Goal: Task Accomplishment & Management: Manage account settings

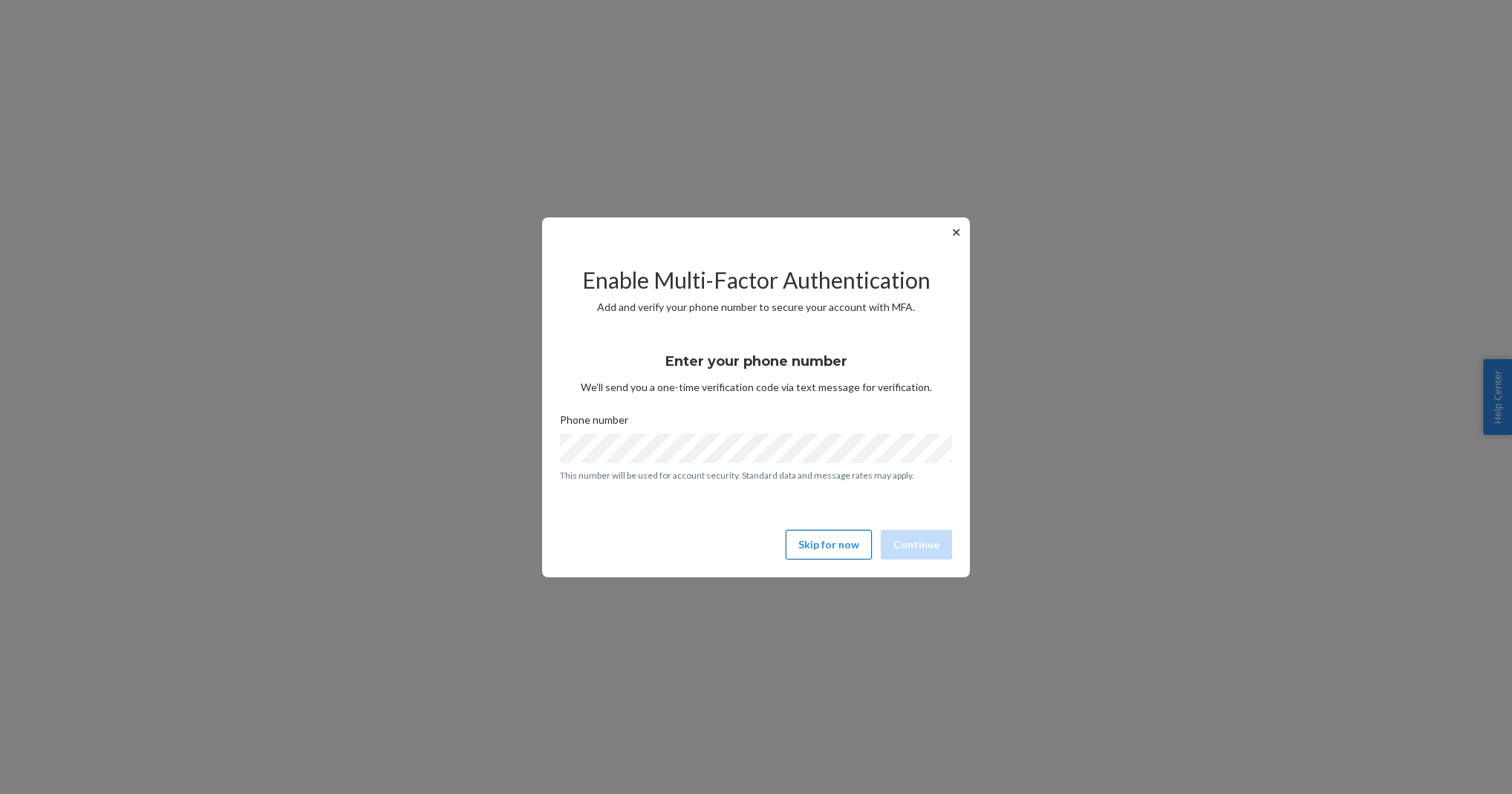
click at [809, 532] on button "Skip for now" at bounding box center [828, 544] width 86 height 29
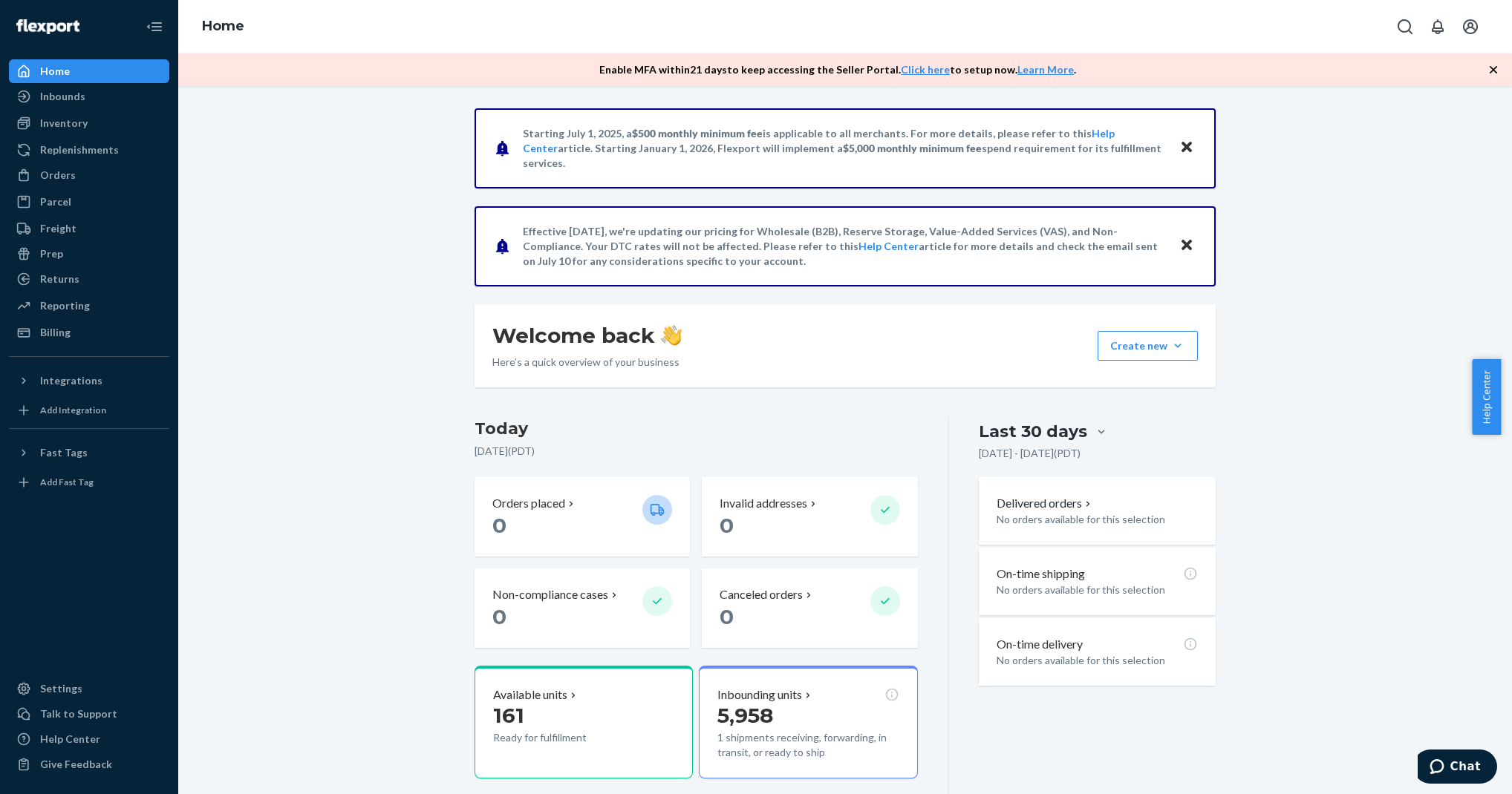
click at [701, 414] on div "Starting [DATE], a $500 monthly minimum fee is applicable to all merchants. For…" at bounding box center [845, 504] width 763 height 793
click at [60, 103] on div "Inbounds" at bounding box center [62, 97] width 45 height 15
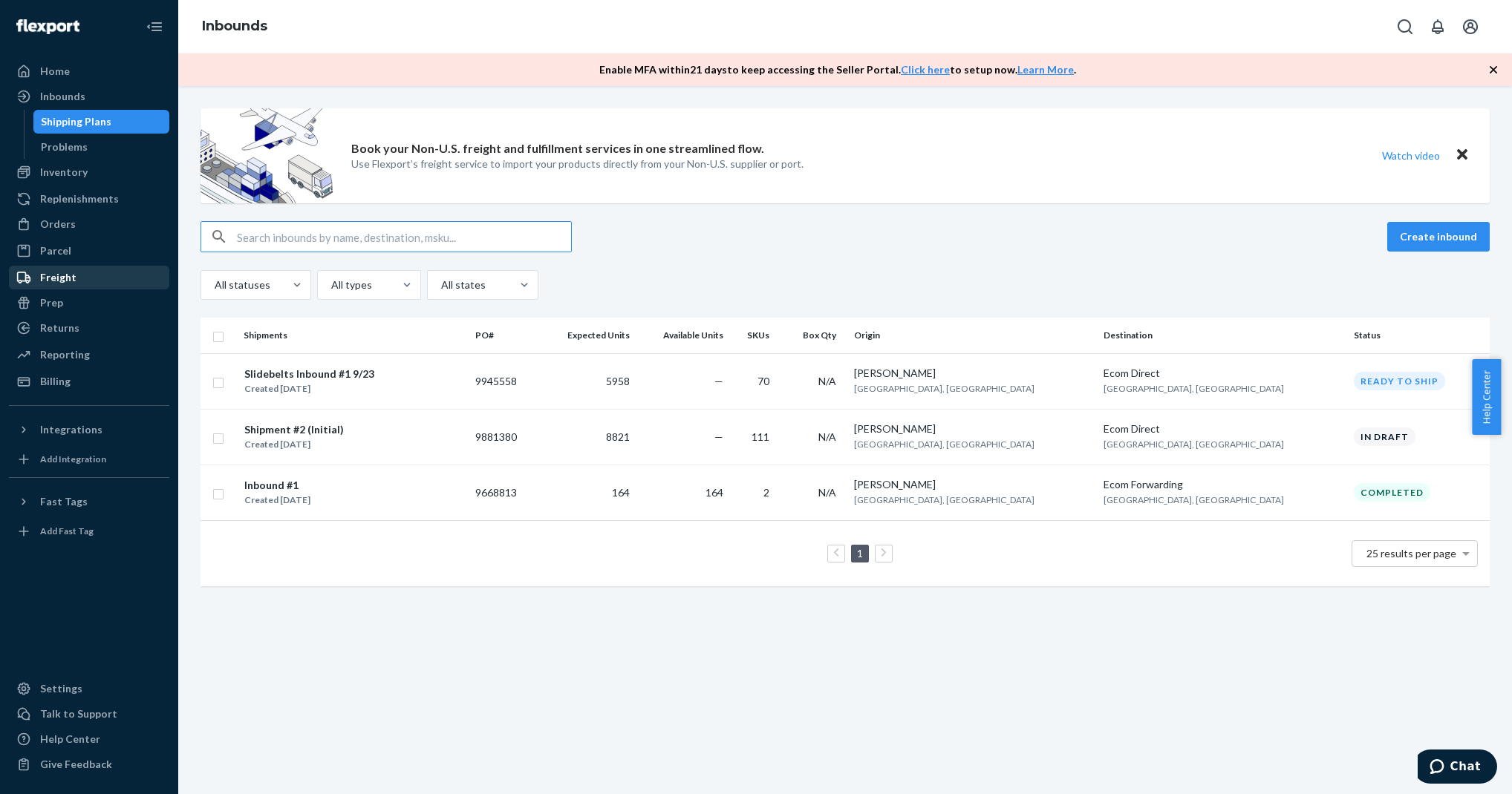
click at [89, 278] on div "Freight" at bounding box center [89, 277] width 157 height 20
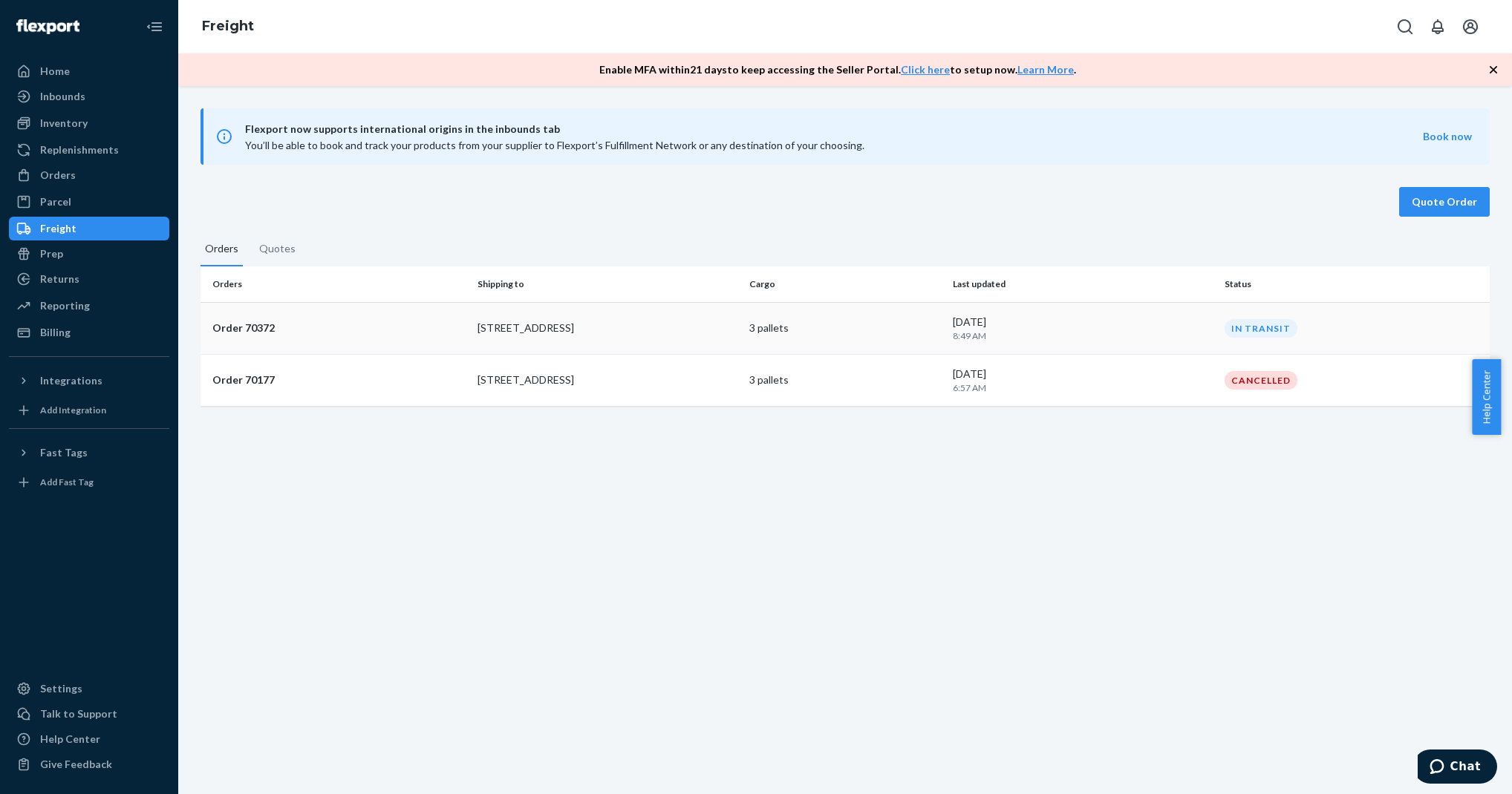
click at [478, 329] on p "2615 E 3rd Street" at bounding box center [607, 328] width 259 height 15
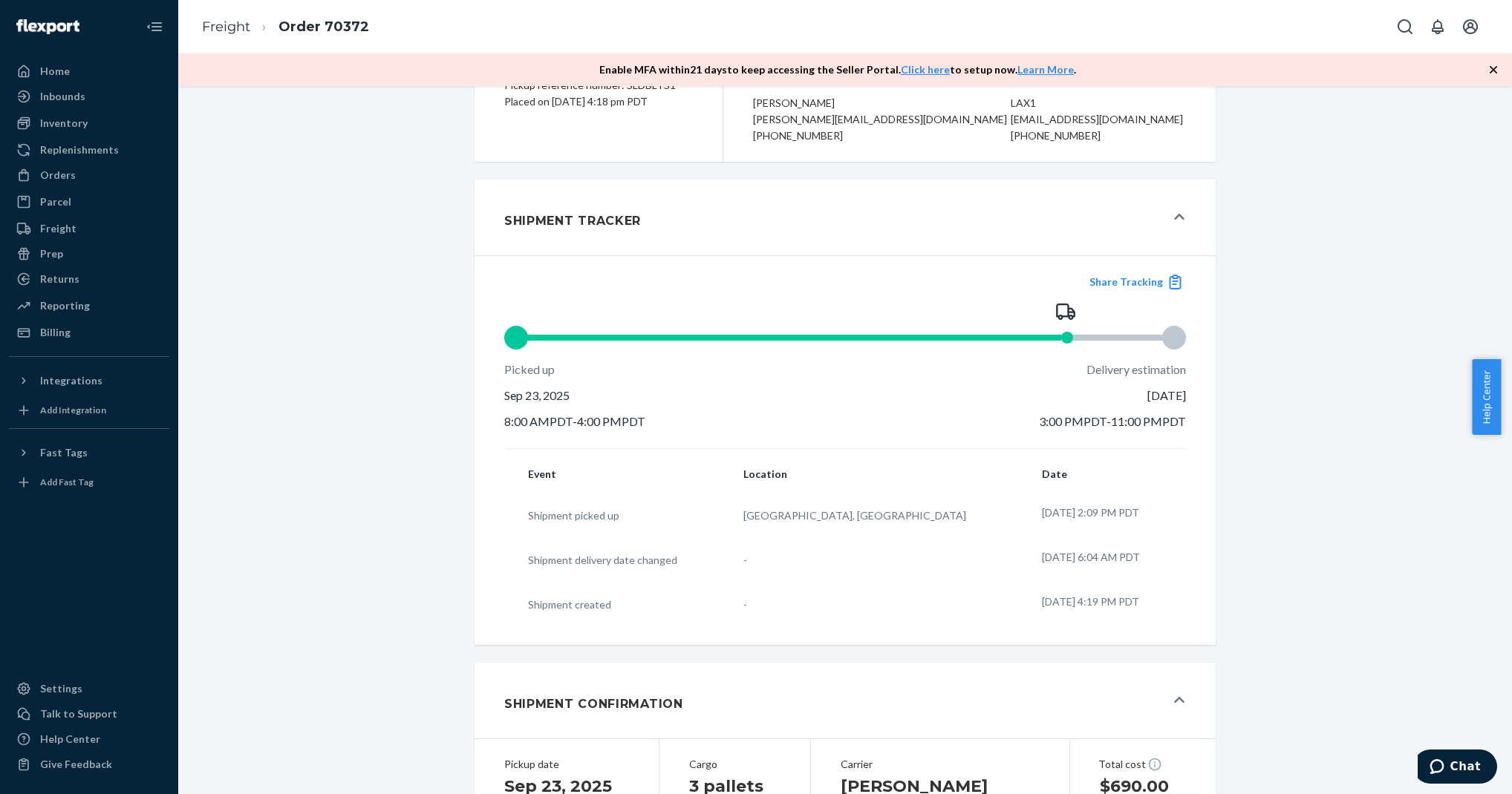
scroll to position [151, 0]
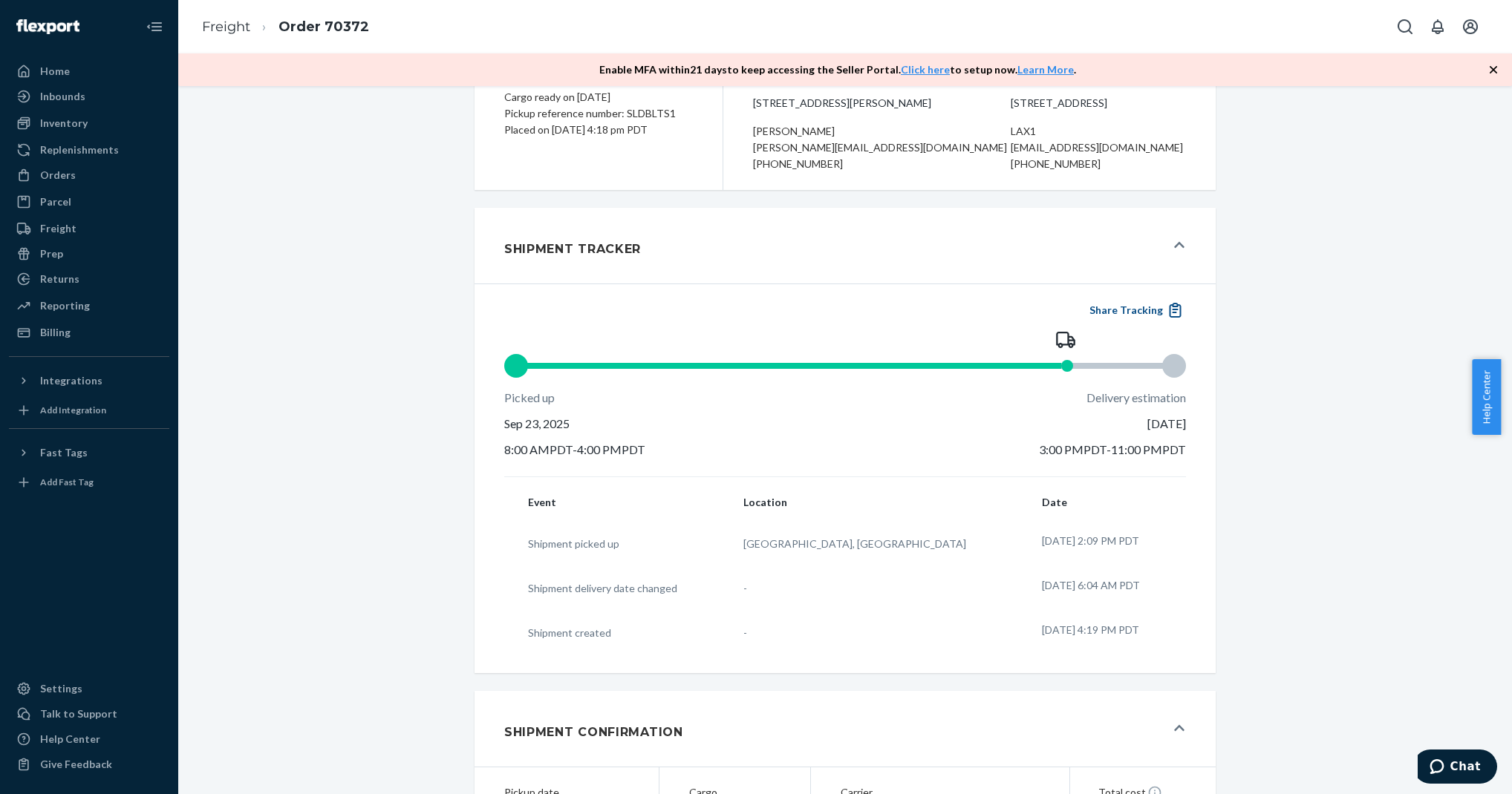
click at [1110, 318] on button "Share Tracking" at bounding box center [1135, 310] width 101 height 16
drag, startPoint x: 1107, startPoint y: 441, endPoint x: 1176, endPoint y: 440, distance: 69.0
click at [1176, 440] on div "Delivery estimation Sep 24, 2025 3:00 PM PDT - 11:00 PM PDT" at bounding box center [1084, 424] width 204 height 69
click at [1190, 439] on div "Share Tracking Picked up Sep 23, 2025 8:00 AM PDT - 4:00 PM PDT Delivery estima…" at bounding box center [844, 478] width 741 height 390
click at [1117, 318] on button "Share Tracking" at bounding box center [1135, 310] width 101 height 16
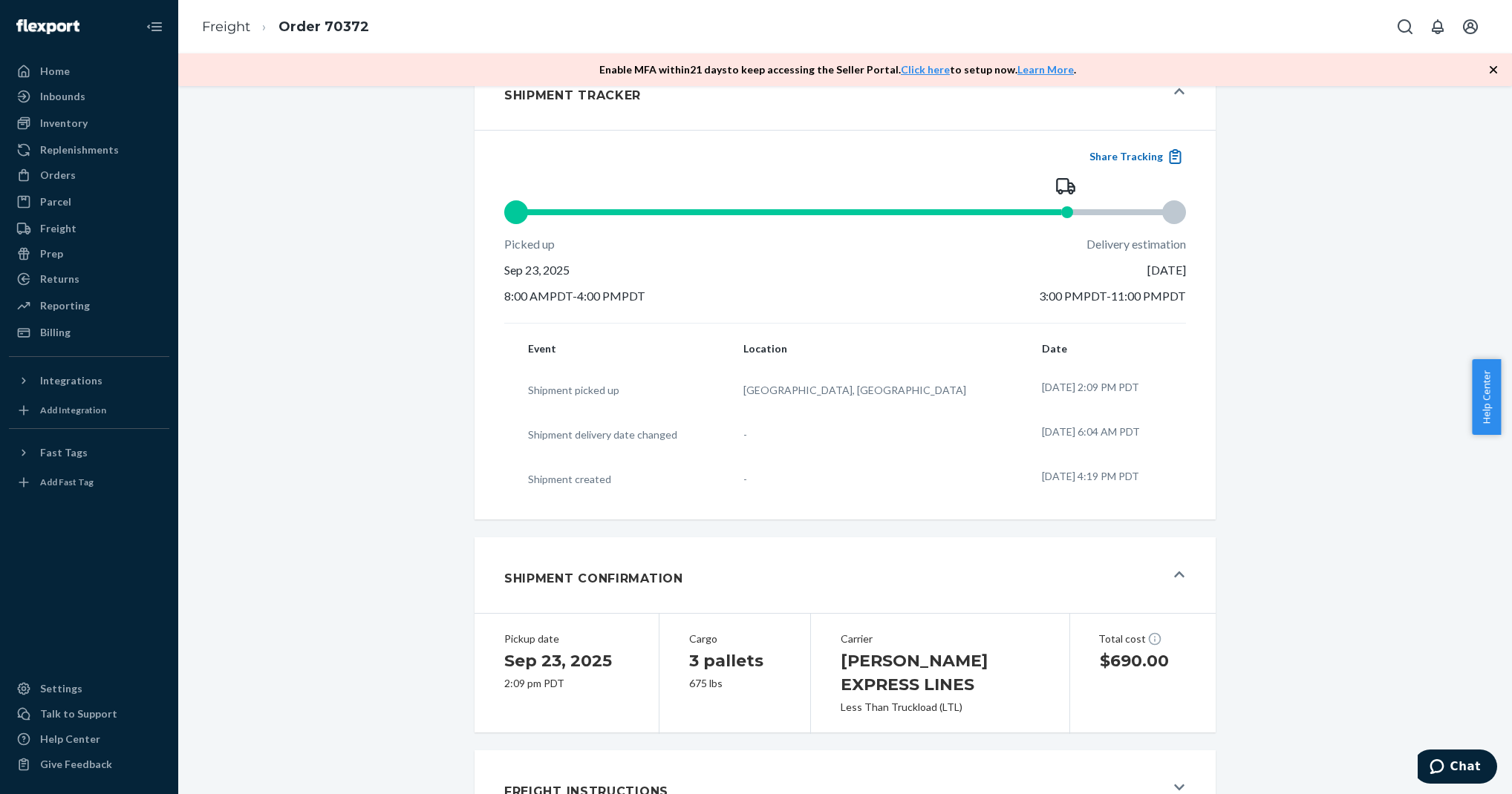
scroll to position [337, 0]
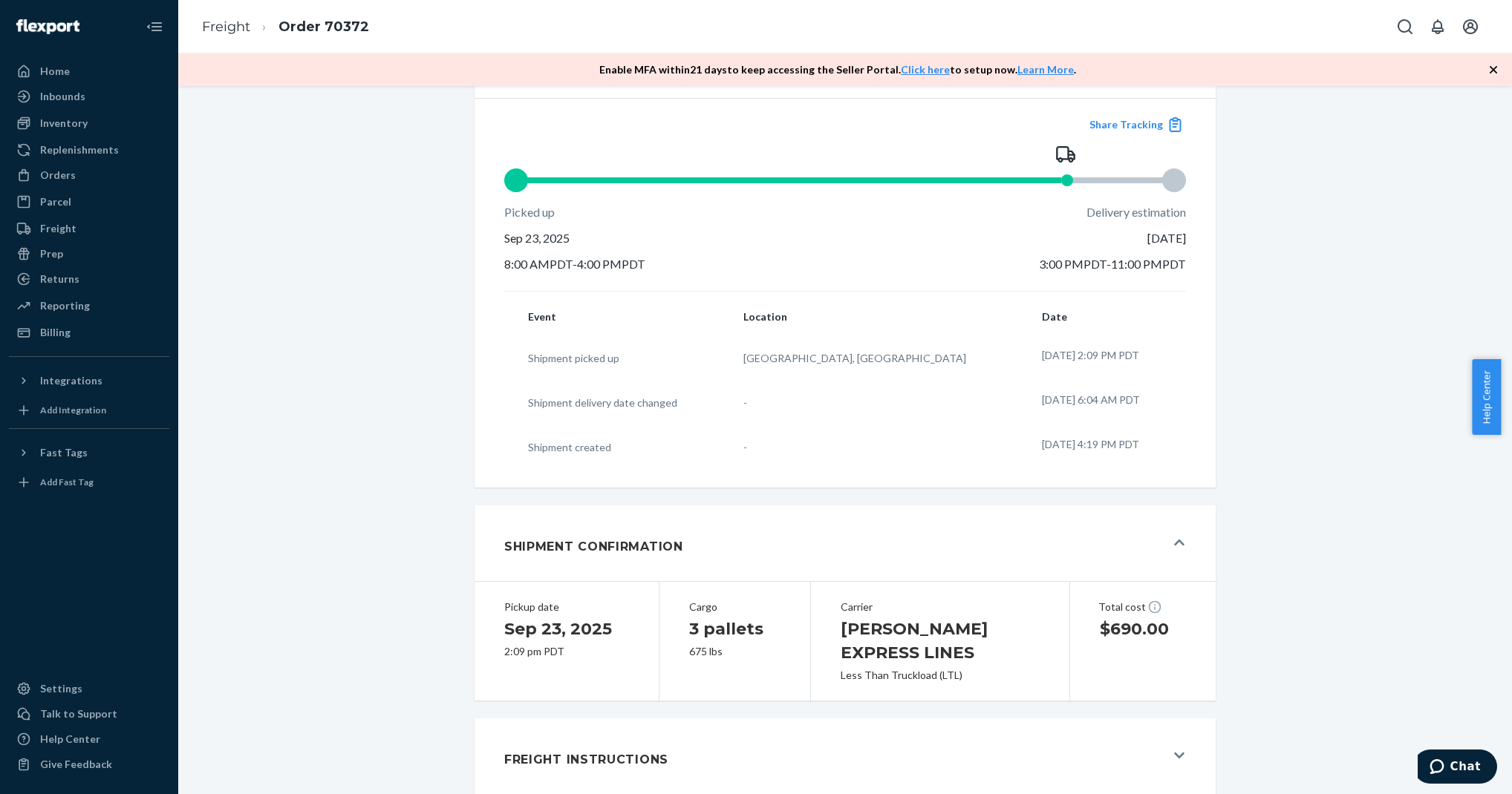
drag, startPoint x: 1025, startPoint y: 282, endPoint x: 1178, endPoint y: 284, distance: 153.0
click at [1178, 273] on div "Delivery estimation Sep 24, 2025 3:00 PM PDT - 11:00 PM PDT" at bounding box center [1084, 238] width 204 height 69
click at [1195, 287] on div "Share Tracking Picked up Sep 23, 2025 8:00 AM PDT - 4:00 PM PDT Delivery estima…" at bounding box center [844, 293] width 741 height 390
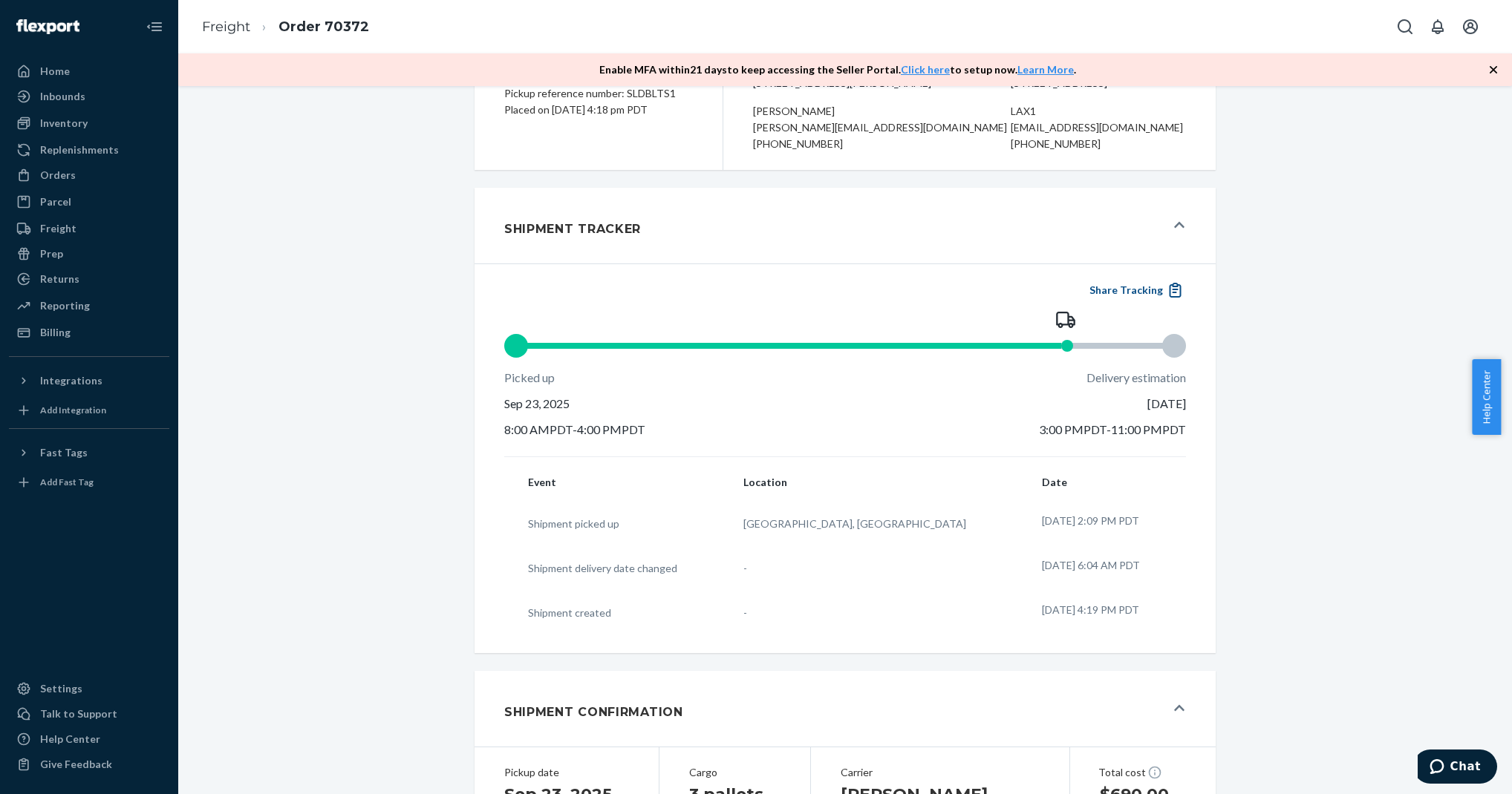
scroll to position [170, 0]
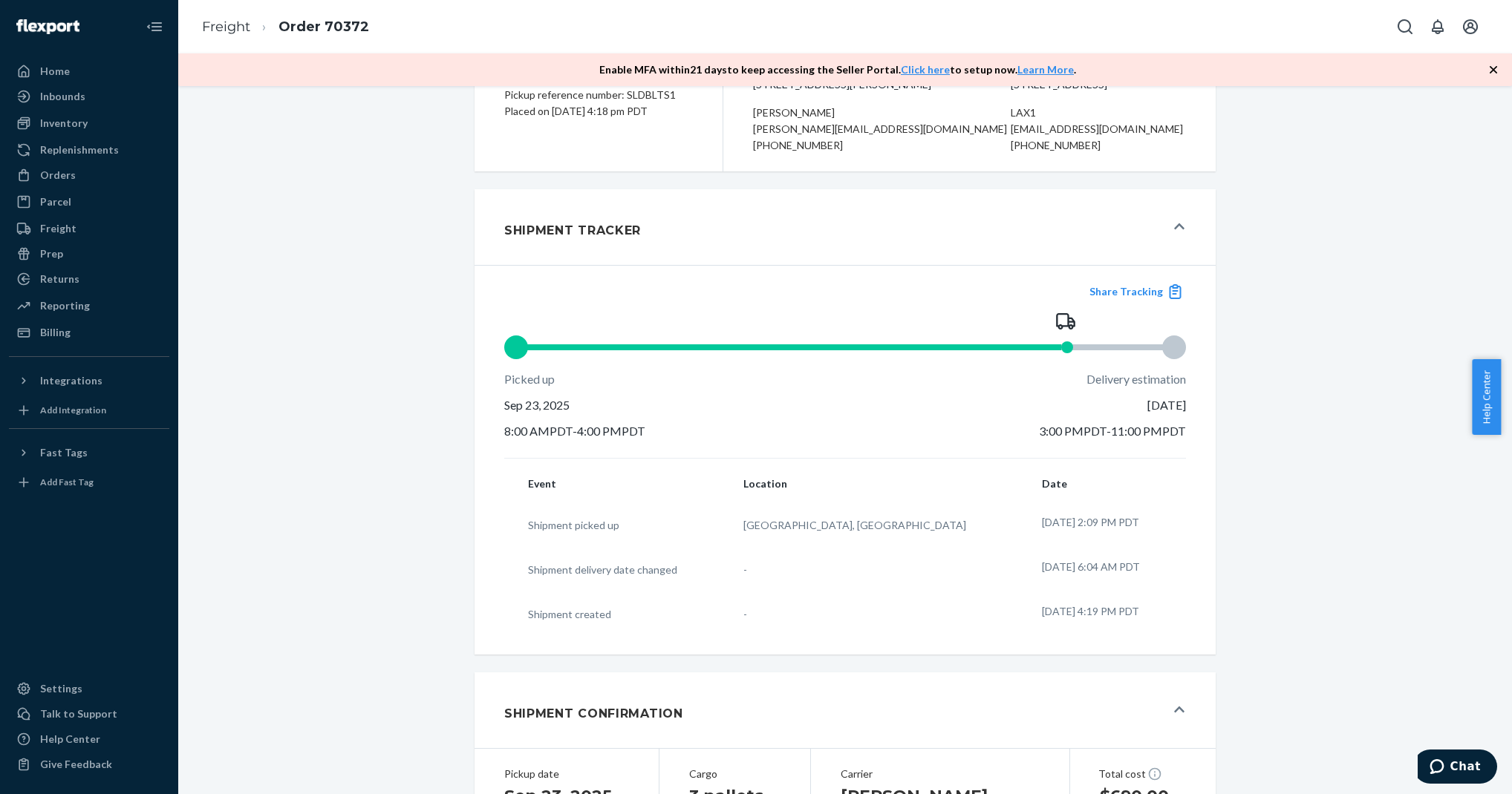
drag, startPoint x: 1114, startPoint y: 420, endPoint x: 1191, endPoint y: 449, distance: 82.3
click at [1191, 449] on div "Share Tracking Picked up Sep 23, 2025 8:00 AM PDT - 4:00 PM PDT Delivery estima…" at bounding box center [844, 460] width 741 height 390
click at [1158, 465] on div "Share Tracking Picked up Sep 23, 2025 8:00 AM PDT - 4:00 PM PDT Delivery estima…" at bounding box center [845, 459] width 681 height 371
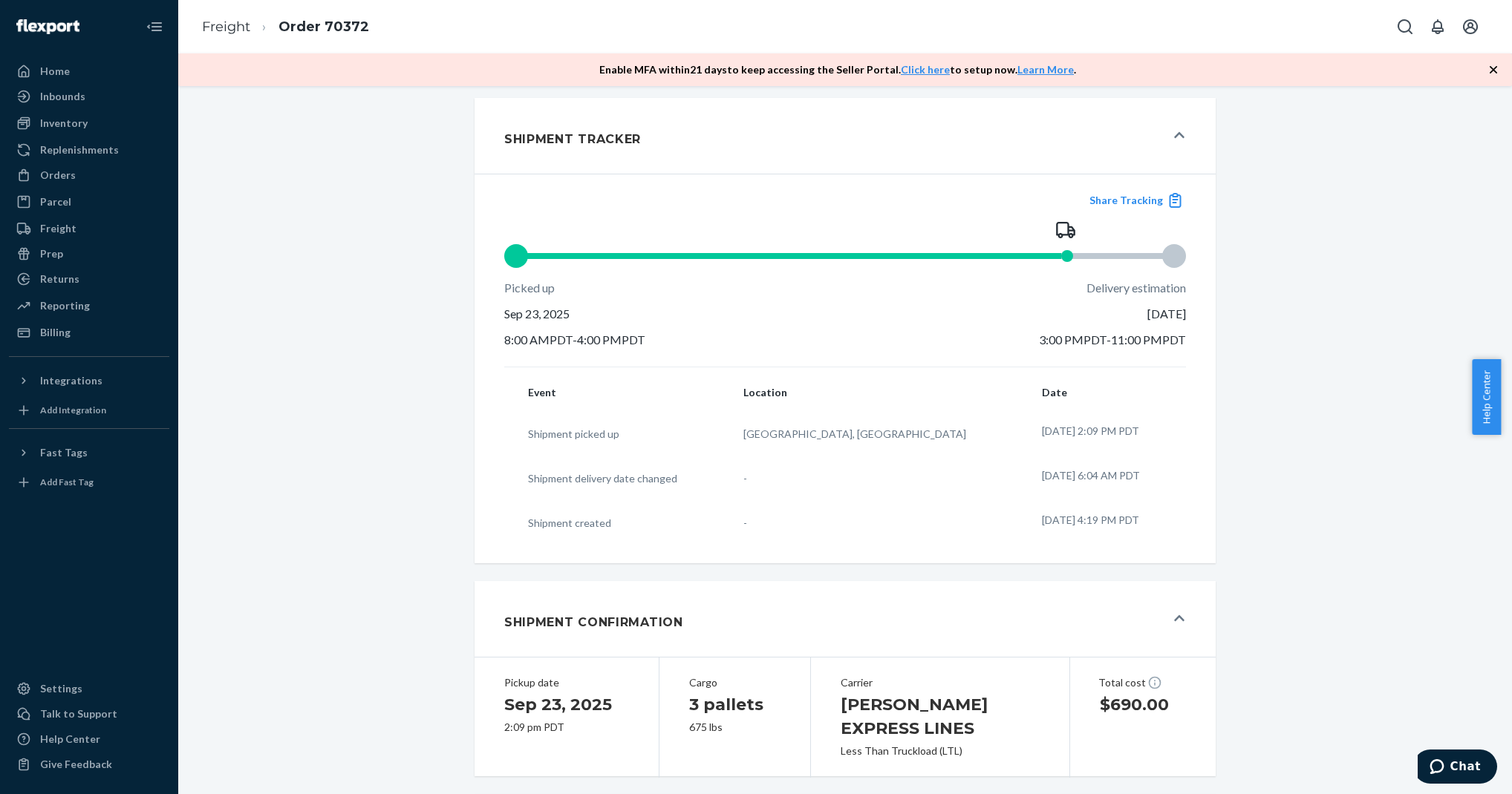
scroll to position [337, 0]
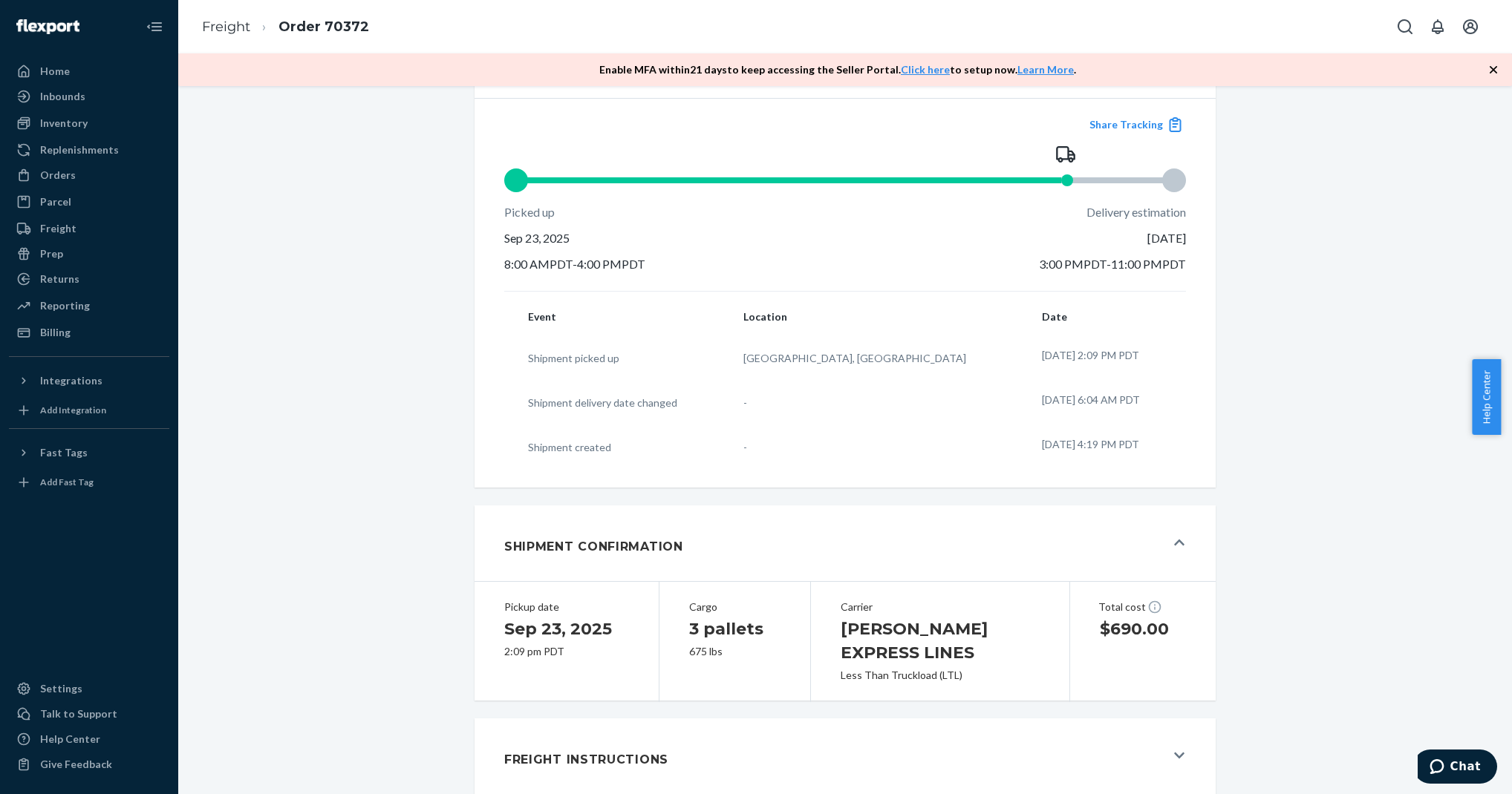
click at [1015, 507] on div "Shipment In Transit Download BOL#: SL2931891 Cargo ready on 09/23/2025 Pickup r…" at bounding box center [844, 282] width 741 height 1040
drag, startPoint x: 820, startPoint y: 640, endPoint x: 965, endPoint y: 668, distance: 147.7
click at [965, 668] on div "Carrier ESTES EXPRESS LINES Less Than Truckload (LTL)" at bounding box center [940, 641] width 259 height 122
click at [966, 671] on div "Less Than Truckload (LTL)" at bounding box center [939, 675] width 199 height 15
drag, startPoint x: 964, startPoint y: 672, endPoint x: 819, endPoint y: 639, distance: 148.7
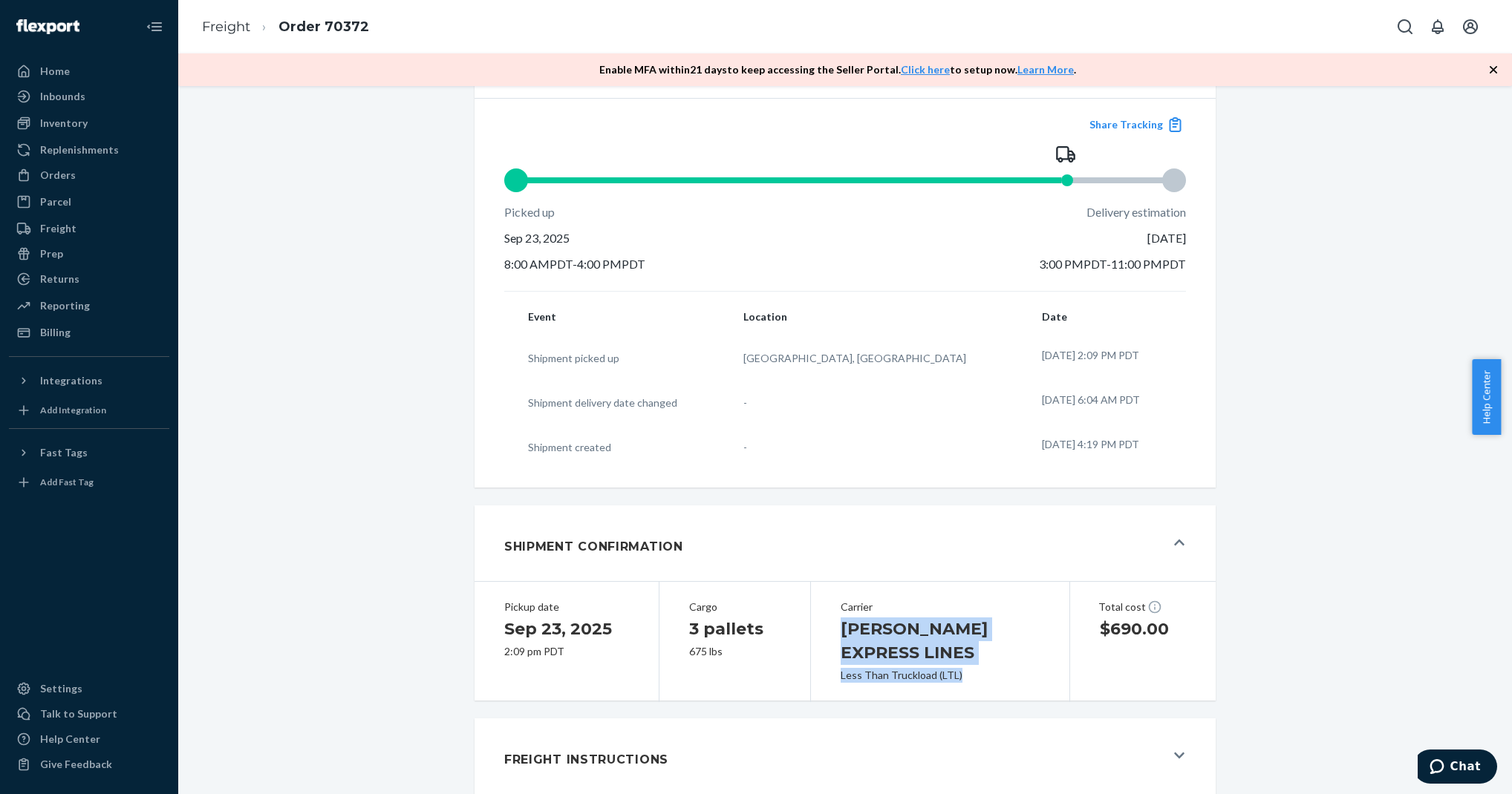
click at [819, 639] on div "Carrier ESTES EXPRESS LINES Less Than Truckload (LTL)" at bounding box center [940, 641] width 259 height 122
drag, startPoint x: 831, startPoint y: 639, endPoint x: 969, endPoint y: 680, distance: 144.0
click at [969, 680] on div "Carrier ESTES EXPRESS LINES Less Than Truckload (LTL)" at bounding box center [940, 641] width 259 height 122
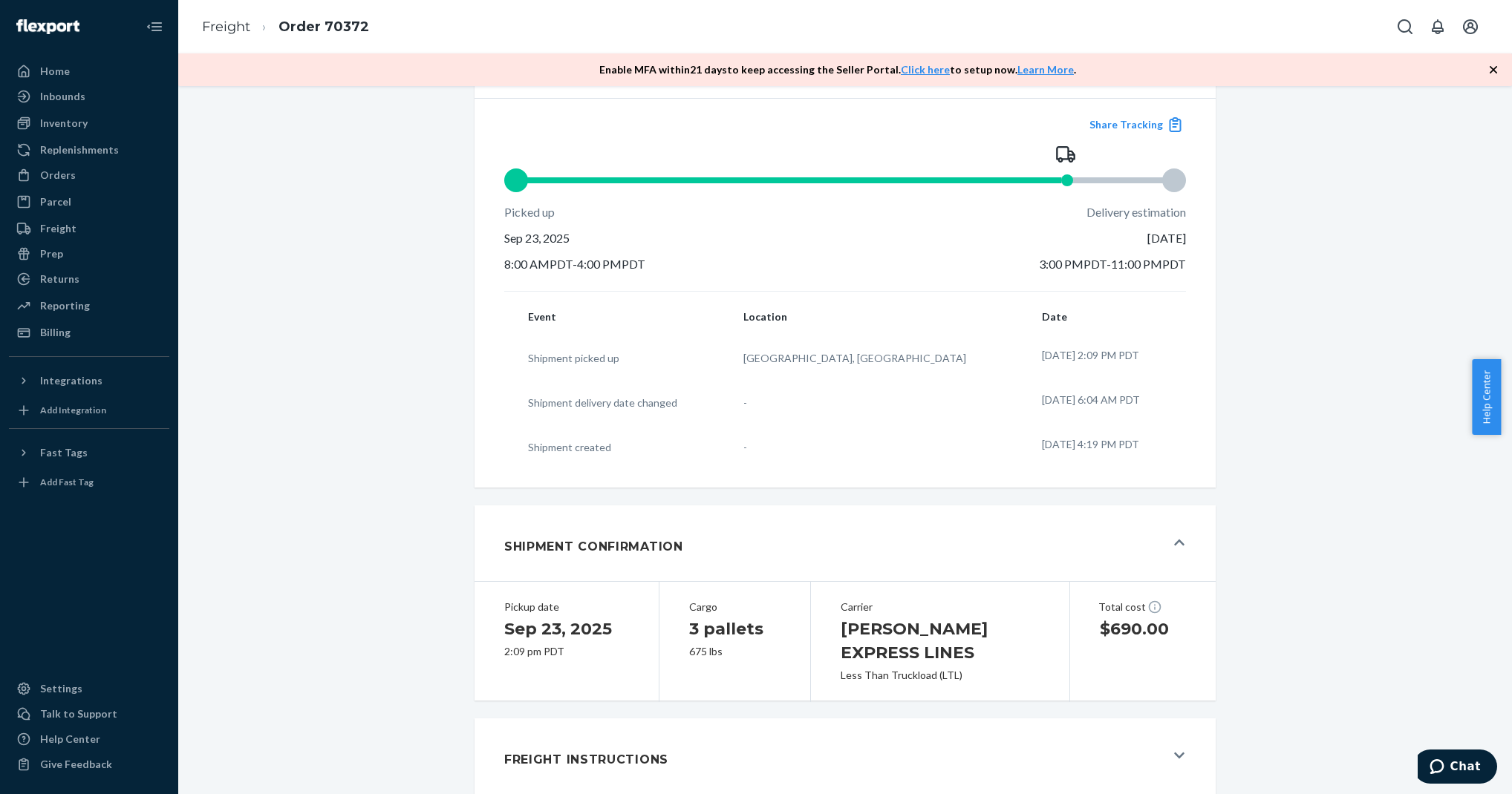
click at [989, 744] on div "Freight Instructions" at bounding box center [835, 756] width 661 height 40
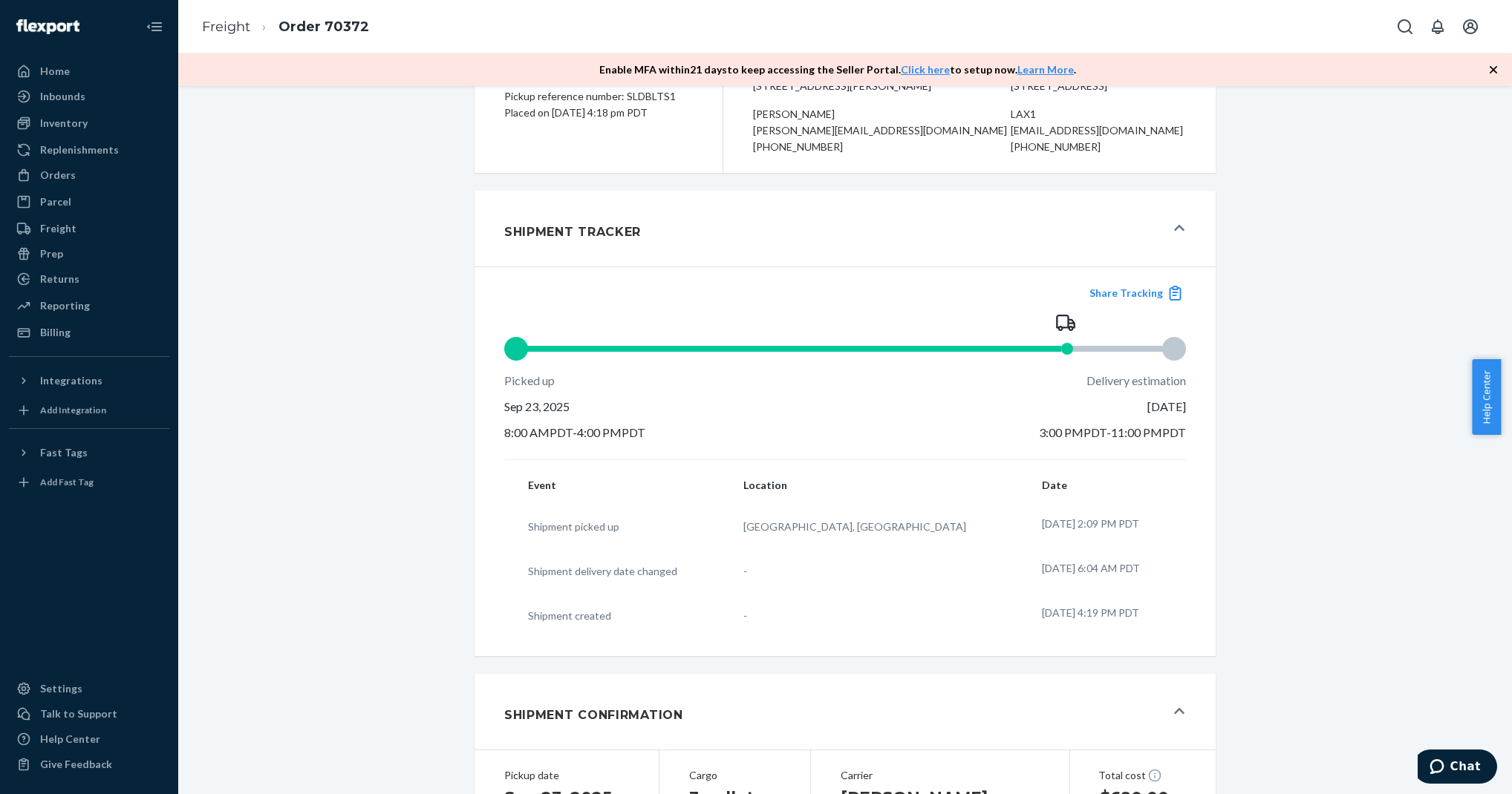
scroll to position [0, 0]
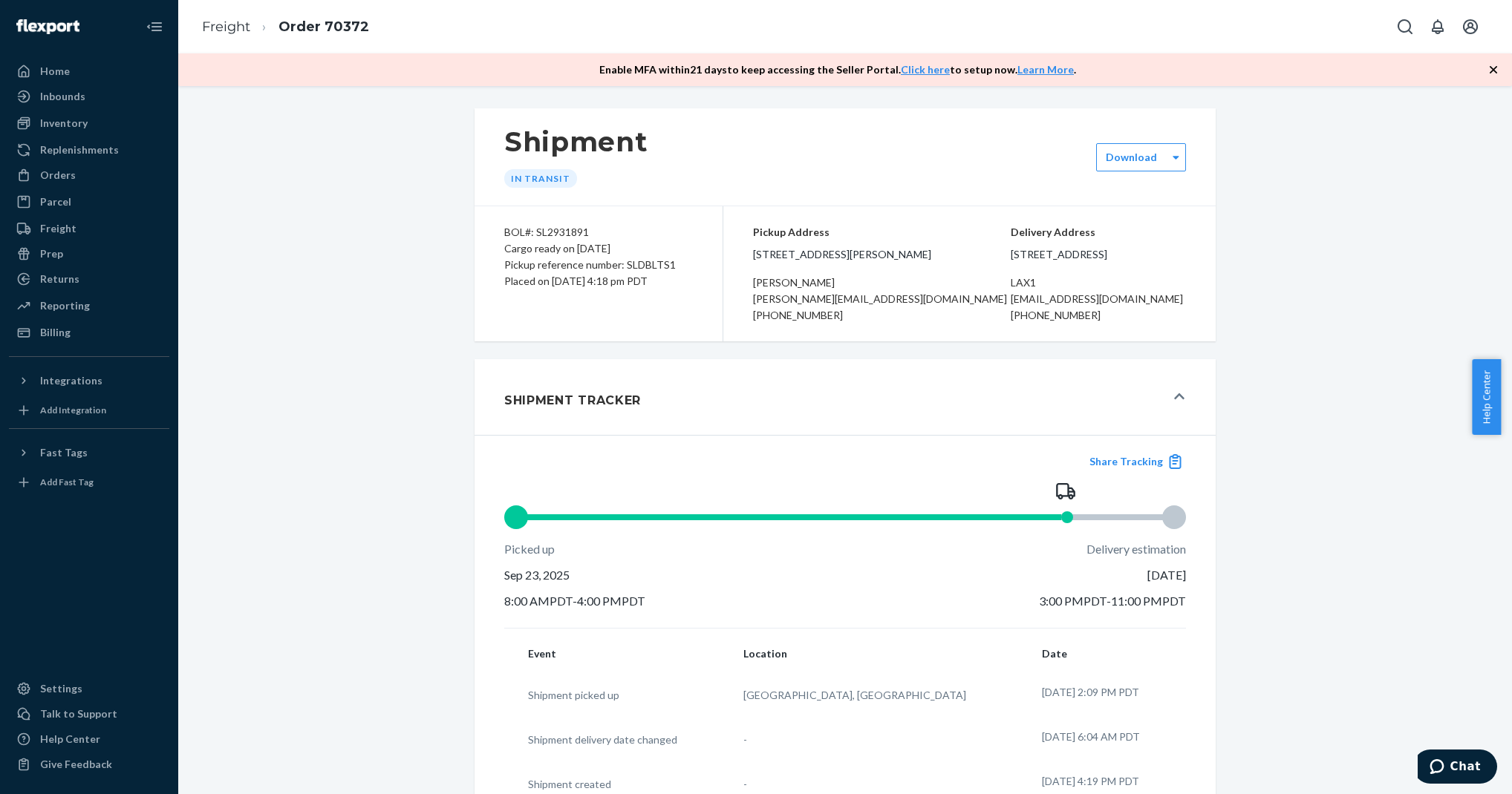
click at [831, 407] on div "Shipment Tracker" at bounding box center [835, 397] width 661 height 40
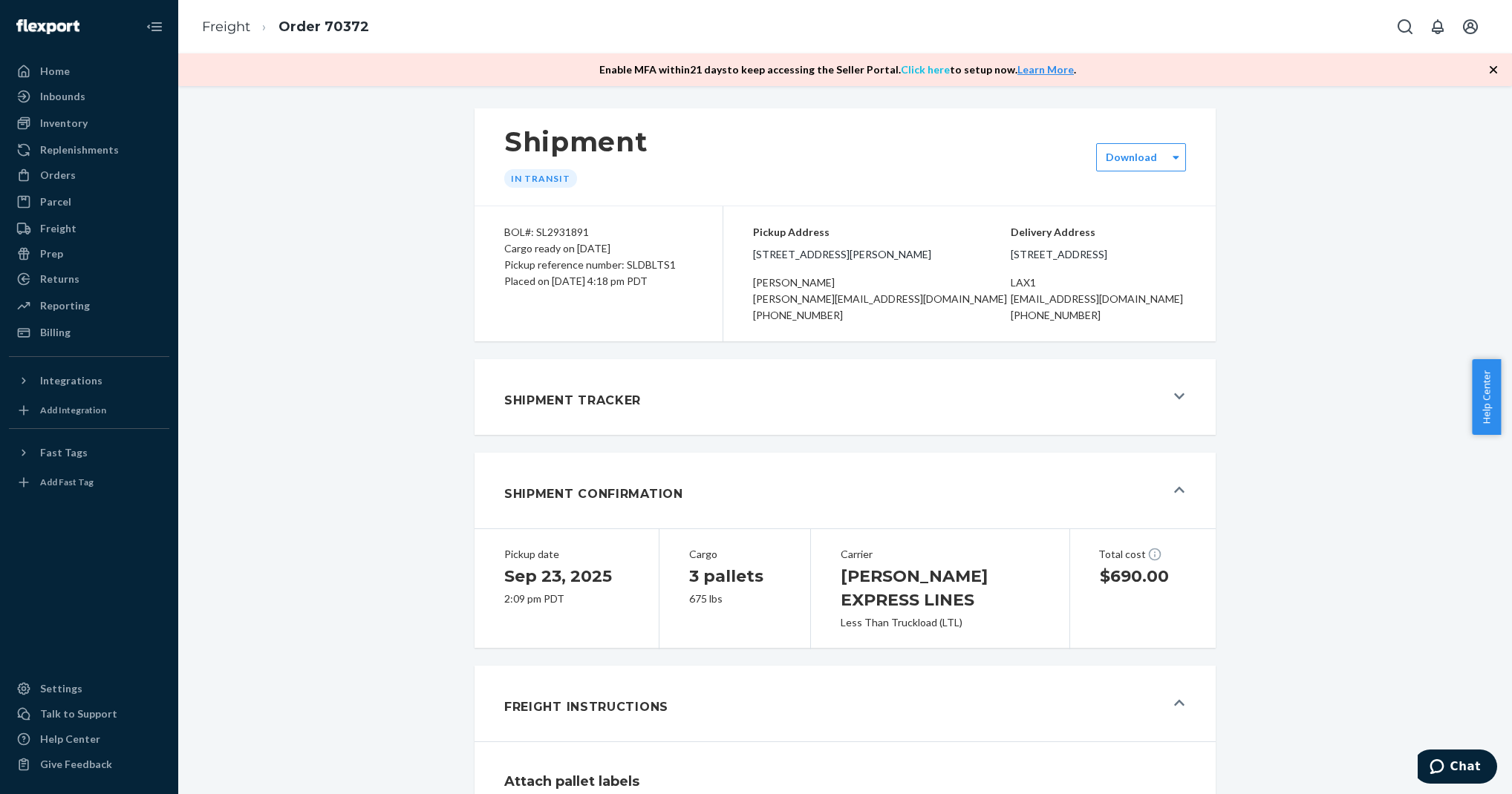
click at [912, 65] on link "Click here" at bounding box center [926, 69] width 49 height 12
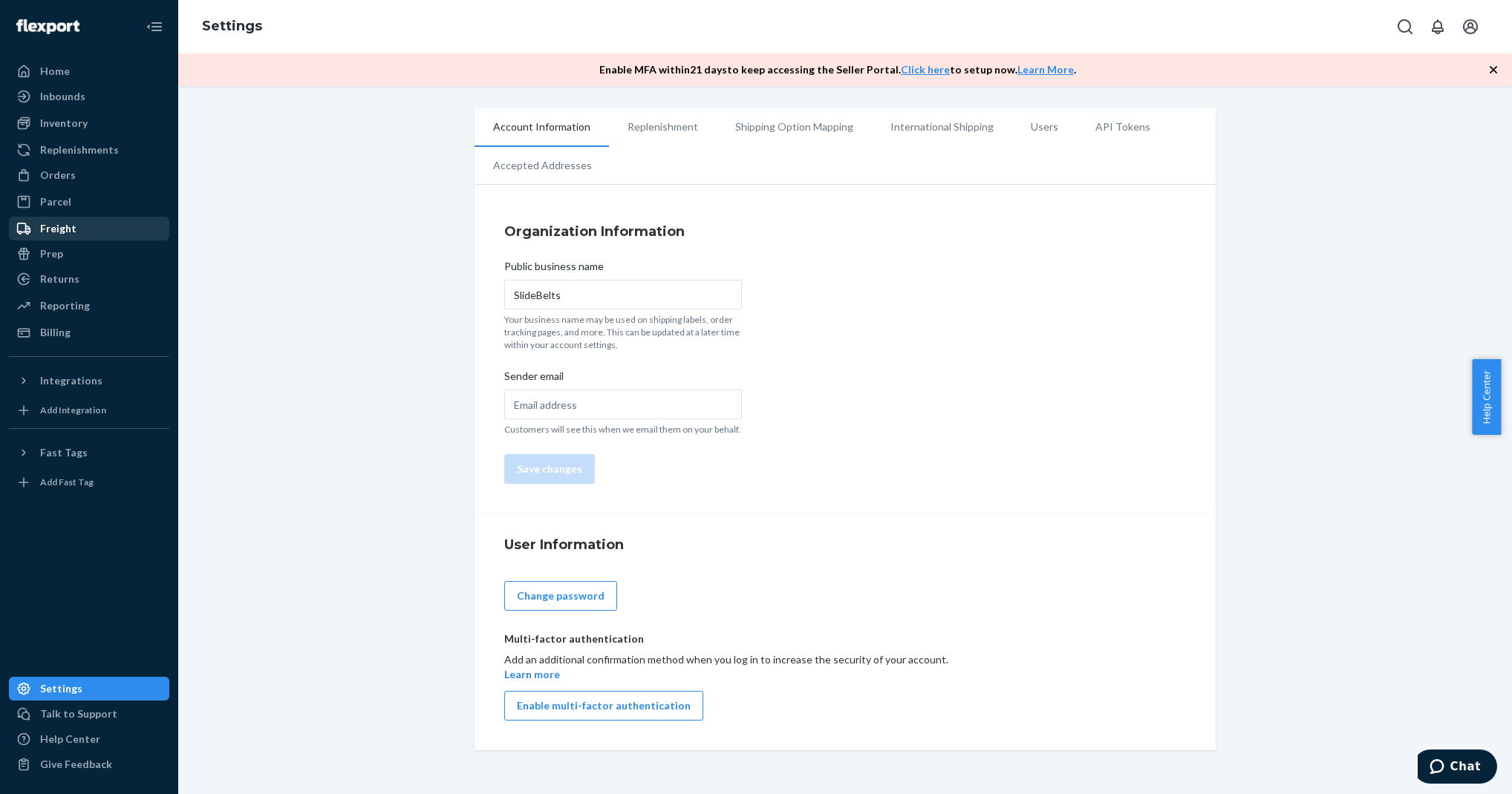
click at [70, 217] on link "Freight" at bounding box center [89, 228] width 161 height 24
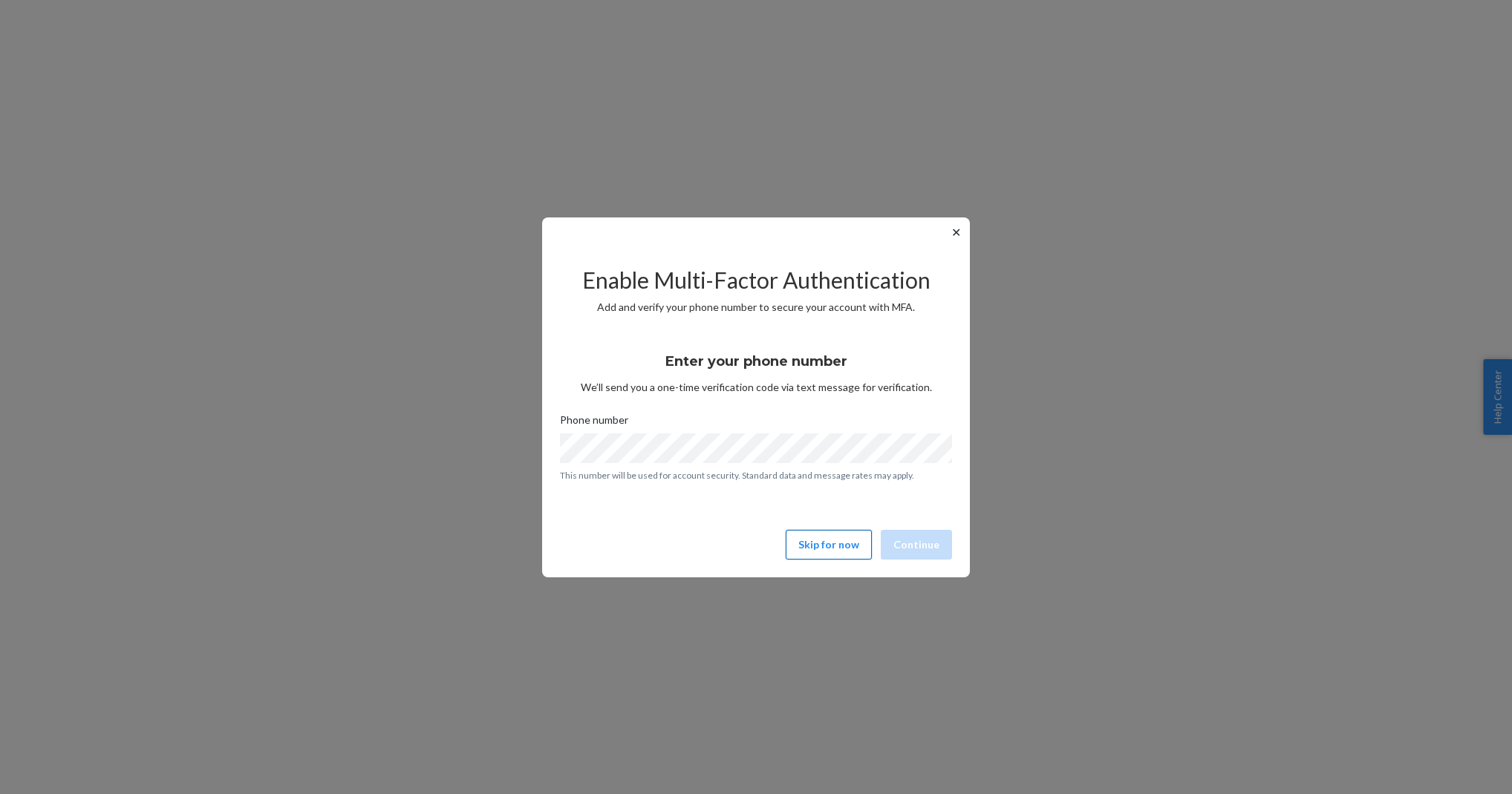
click at [834, 535] on button "Skip for now" at bounding box center [828, 544] width 86 height 29
click at [836, 553] on button "Skip for now" at bounding box center [828, 544] width 86 height 29
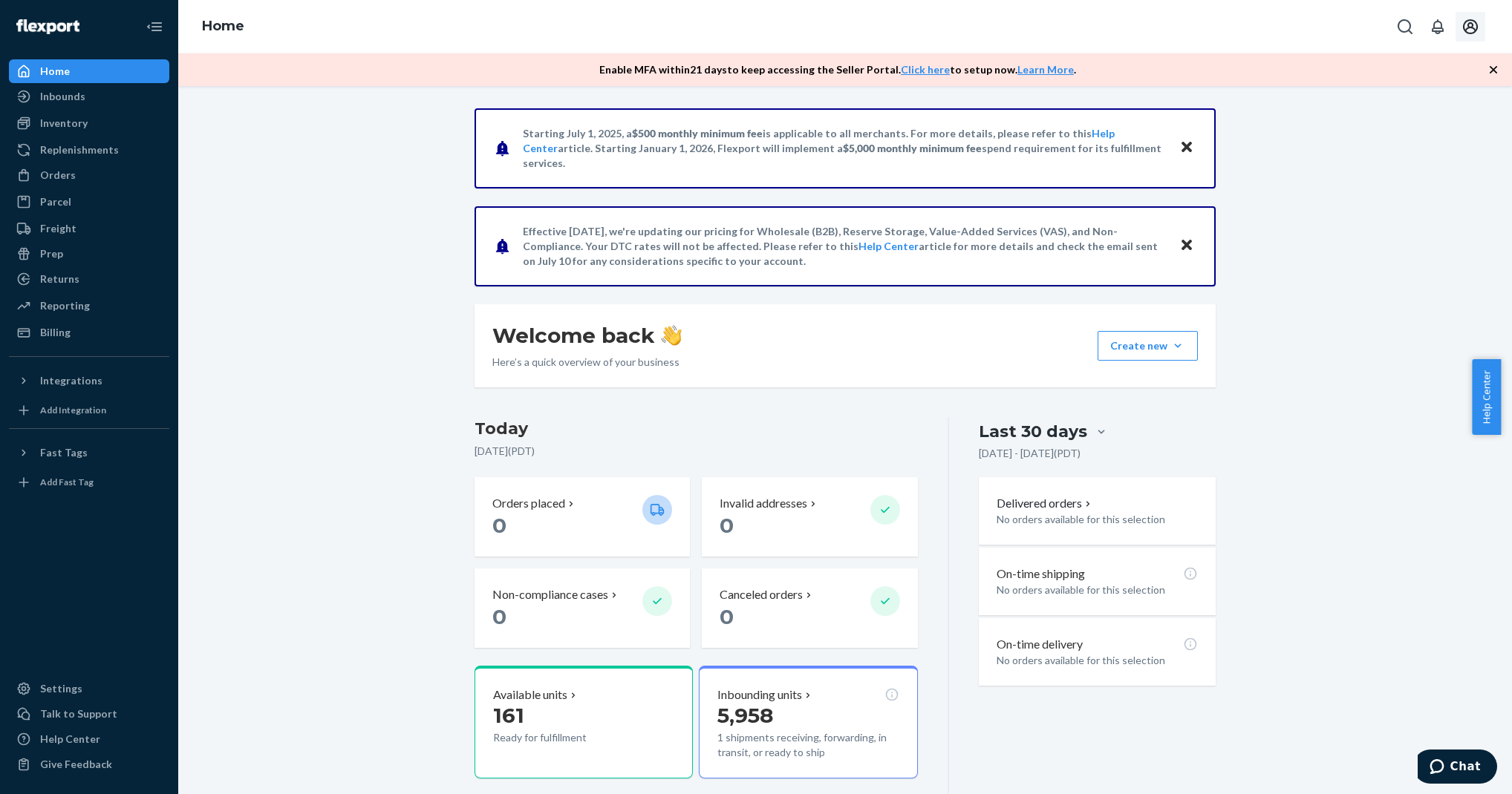
click at [1466, 28] on icon "Open account menu" at bounding box center [1470, 27] width 18 height 18
click at [1437, 146] on div "Log out" at bounding box center [1436, 160] width 111 height 28
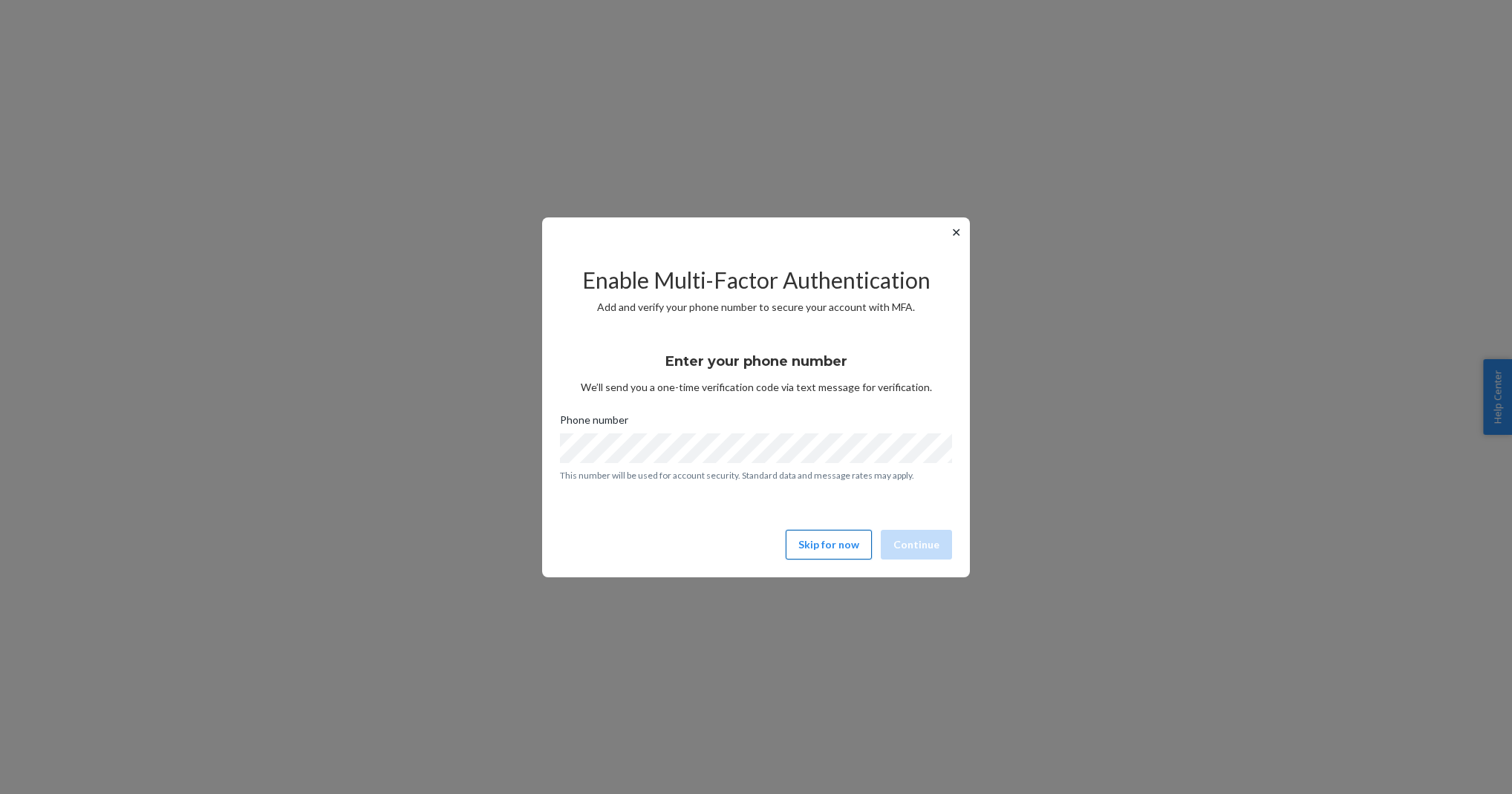
click at [813, 550] on button "Skip for now" at bounding box center [828, 544] width 86 height 29
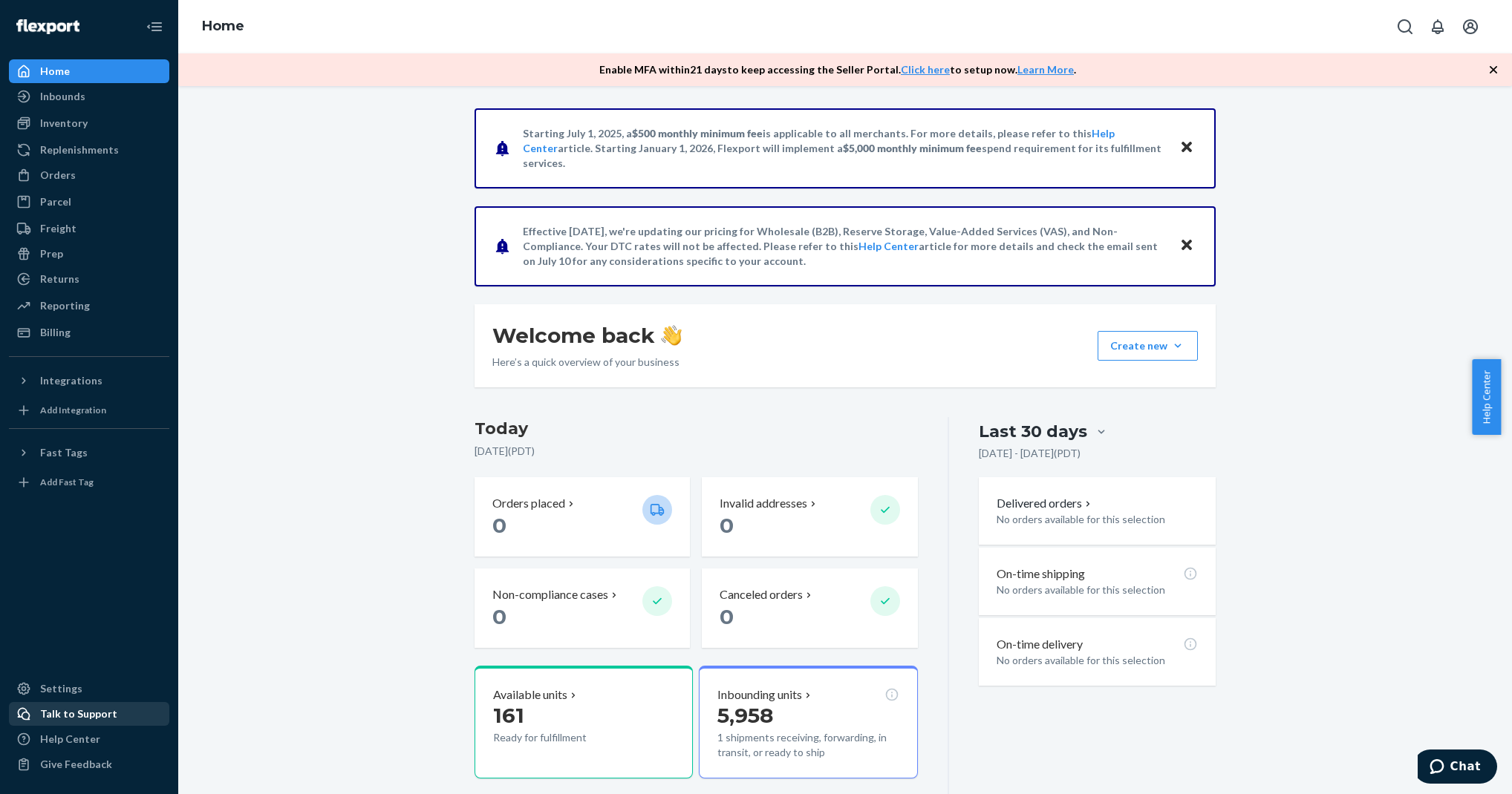
drag, startPoint x: 121, startPoint y: 694, endPoint x: 88, endPoint y: 713, distance: 38.1
click at [121, 694] on div "Settings" at bounding box center [89, 688] width 157 height 20
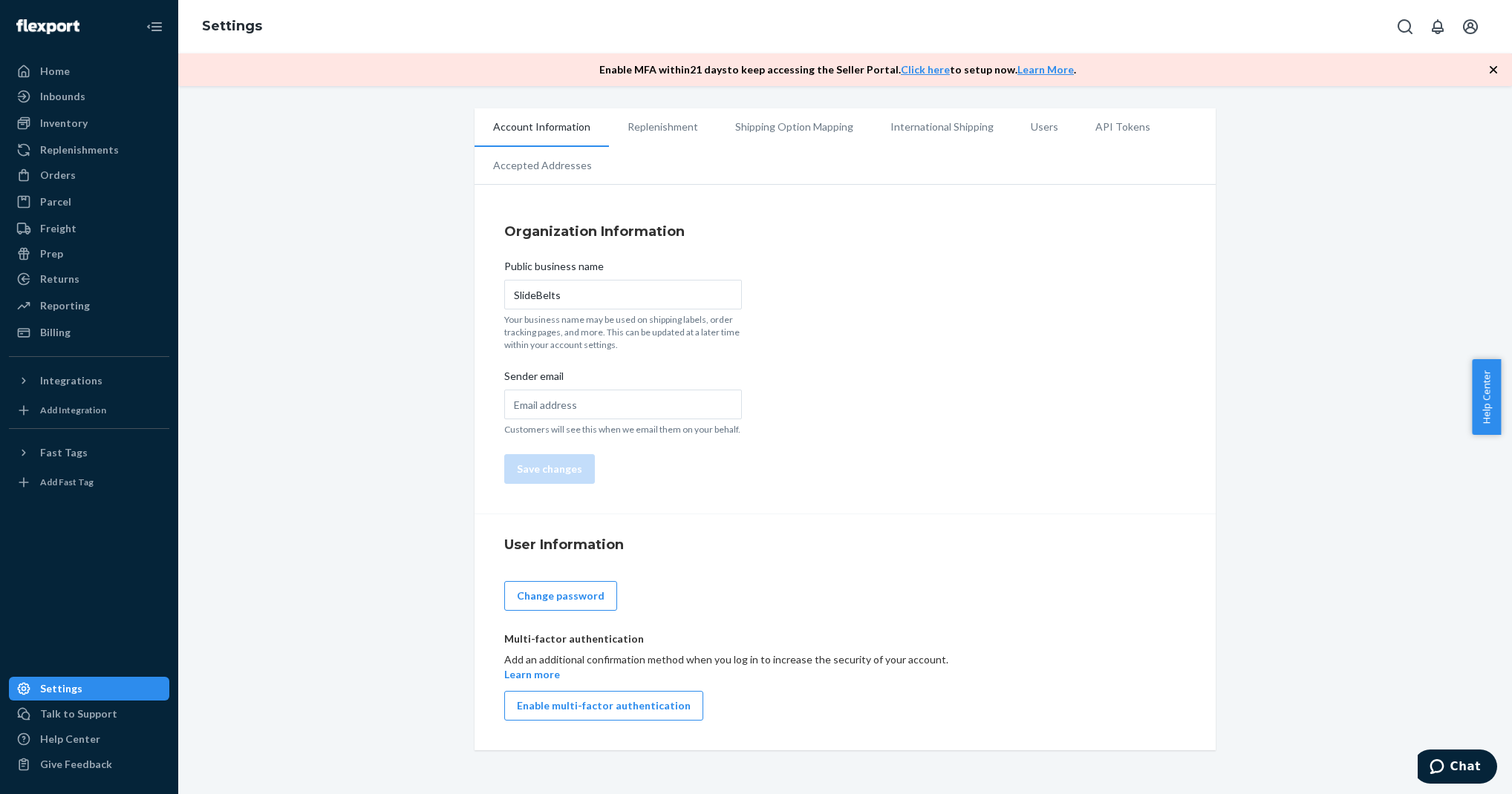
click at [659, 127] on li "Replenishment" at bounding box center [662, 126] width 107 height 37
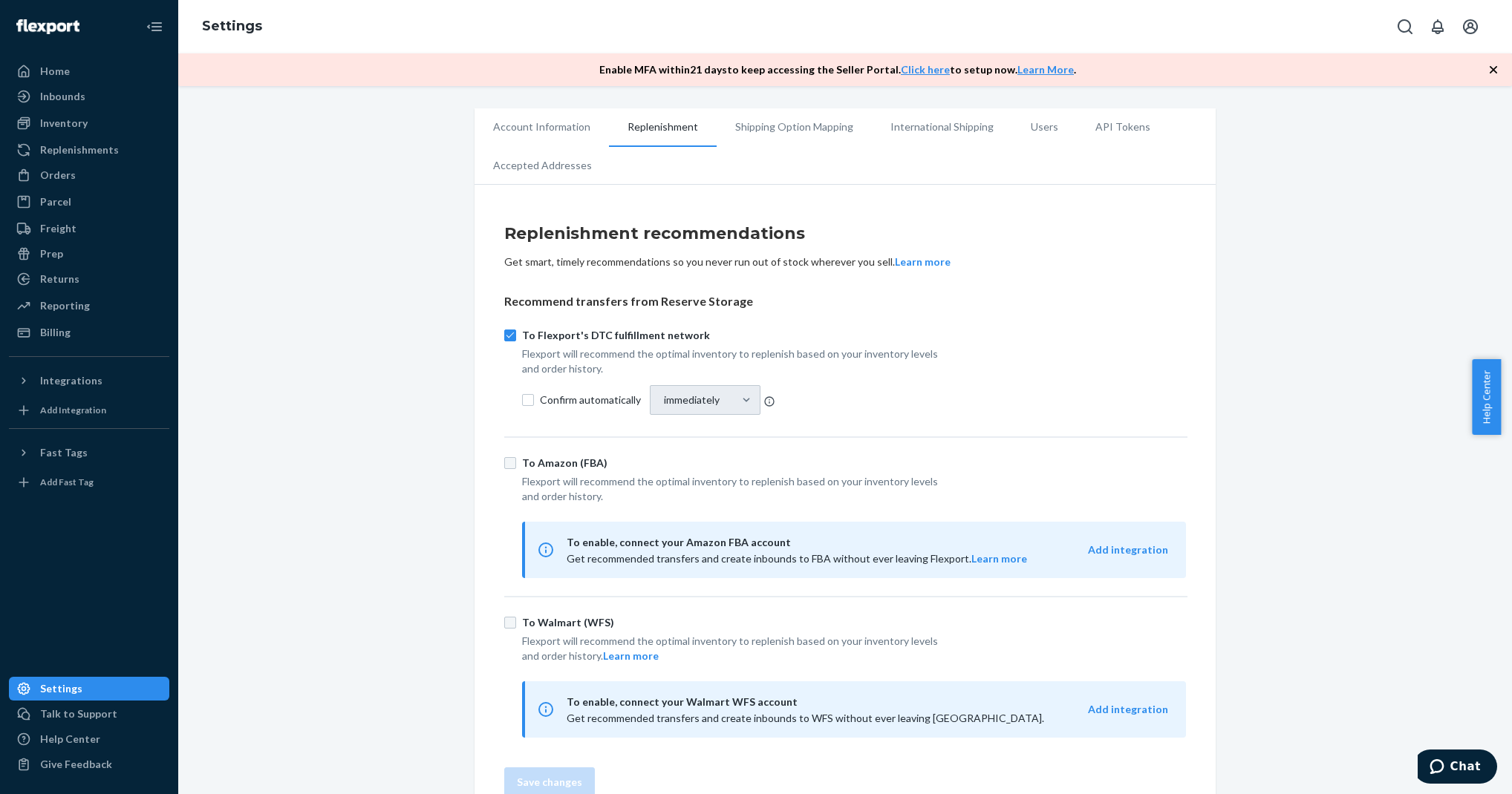
click at [1012, 121] on li "Users" at bounding box center [1044, 126] width 65 height 37
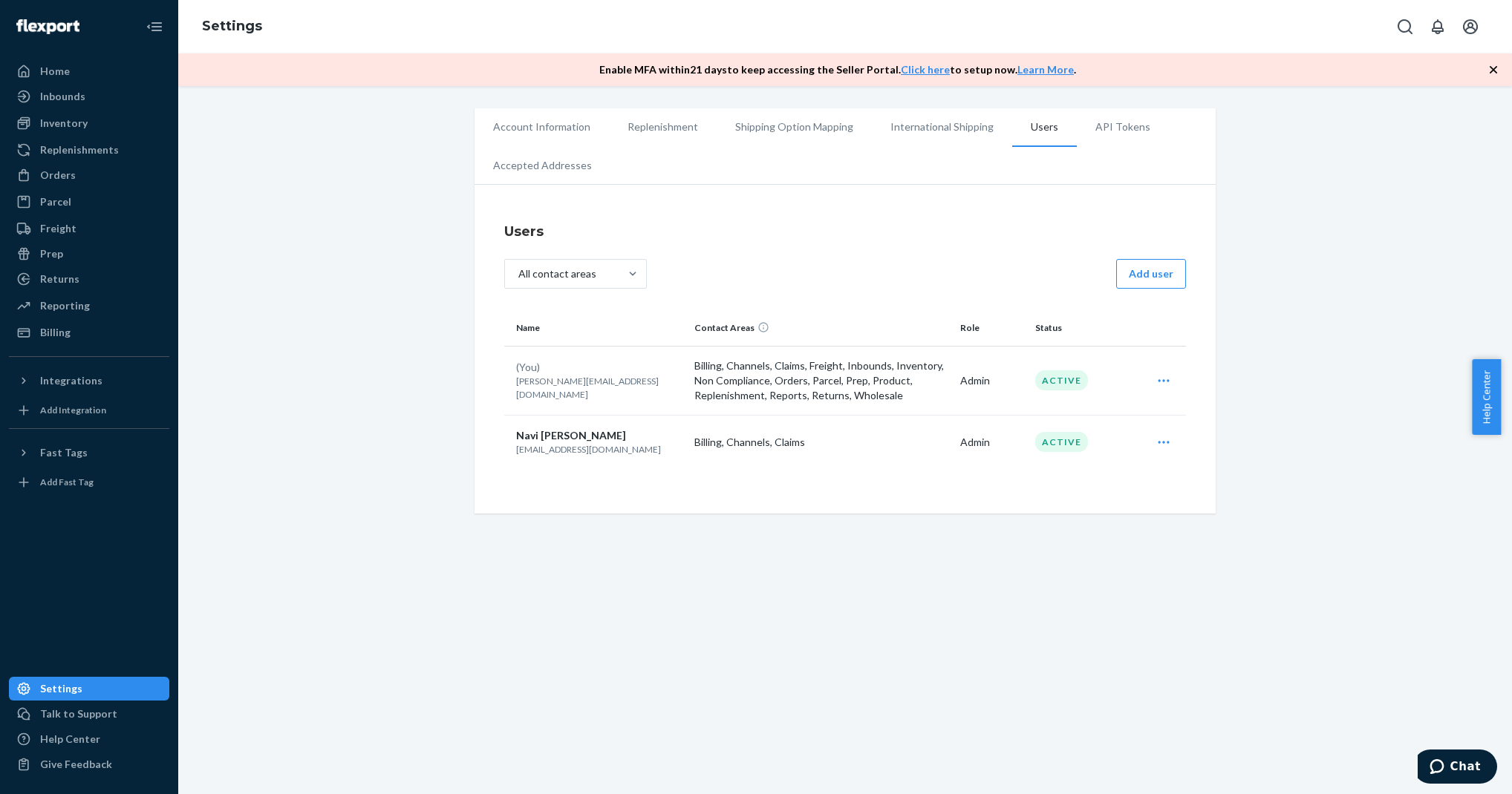
click at [1021, 124] on li "Users" at bounding box center [1044, 127] width 65 height 38
click at [1136, 264] on button "Add user" at bounding box center [1151, 273] width 70 height 29
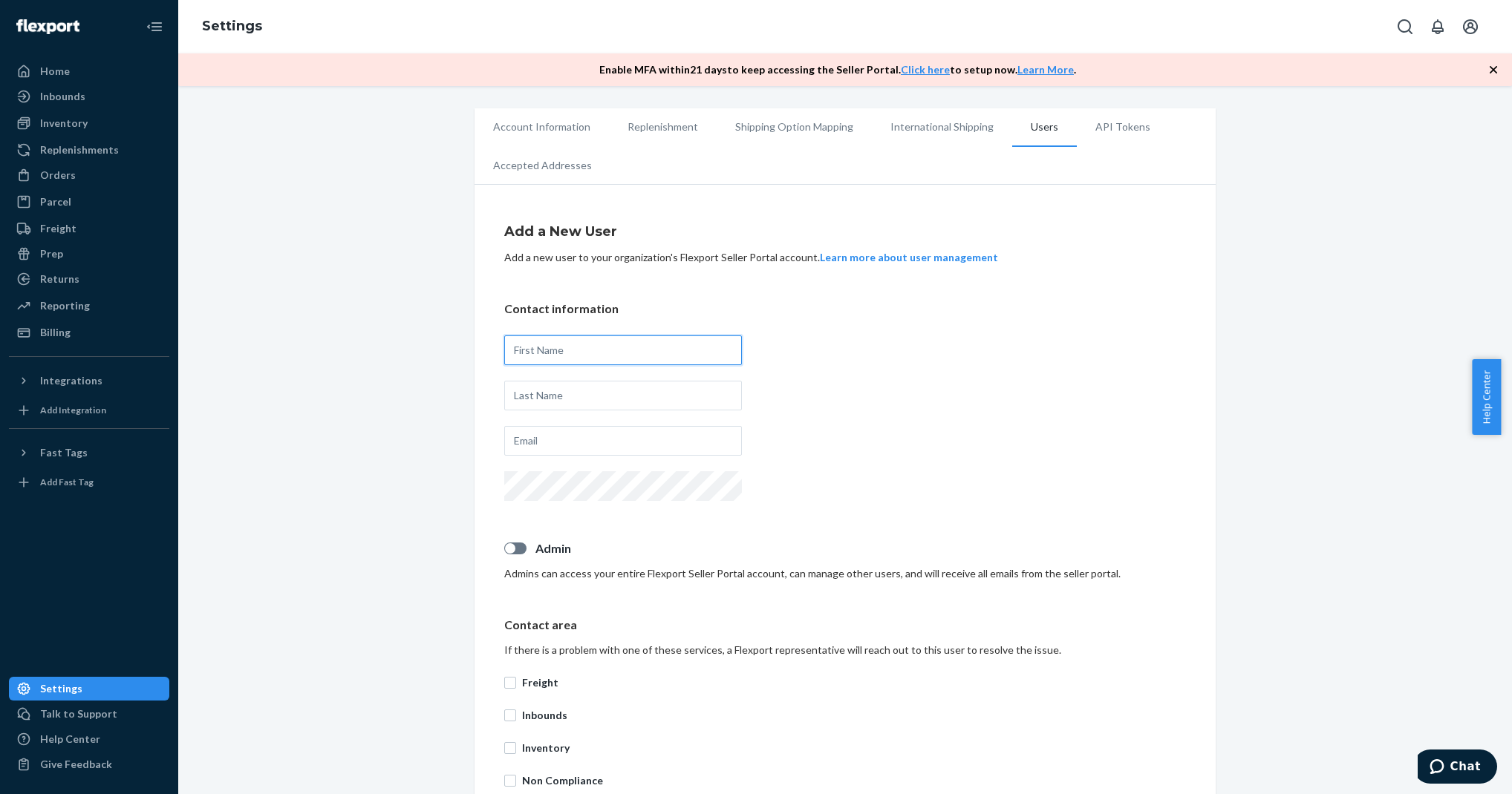
click at [694, 344] on input "text" at bounding box center [623, 350] width 238 height 29
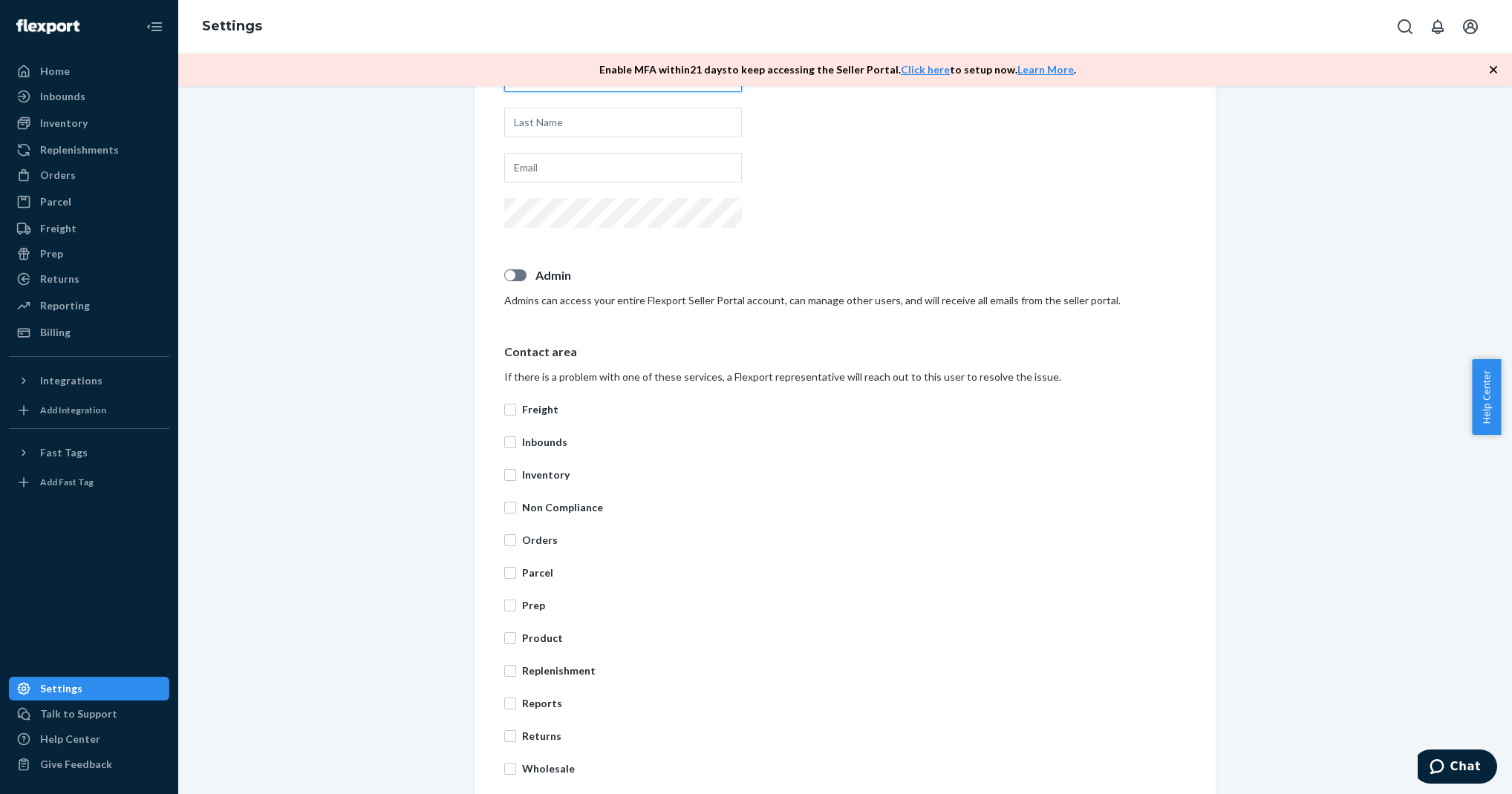
scroll to position [350, 0]
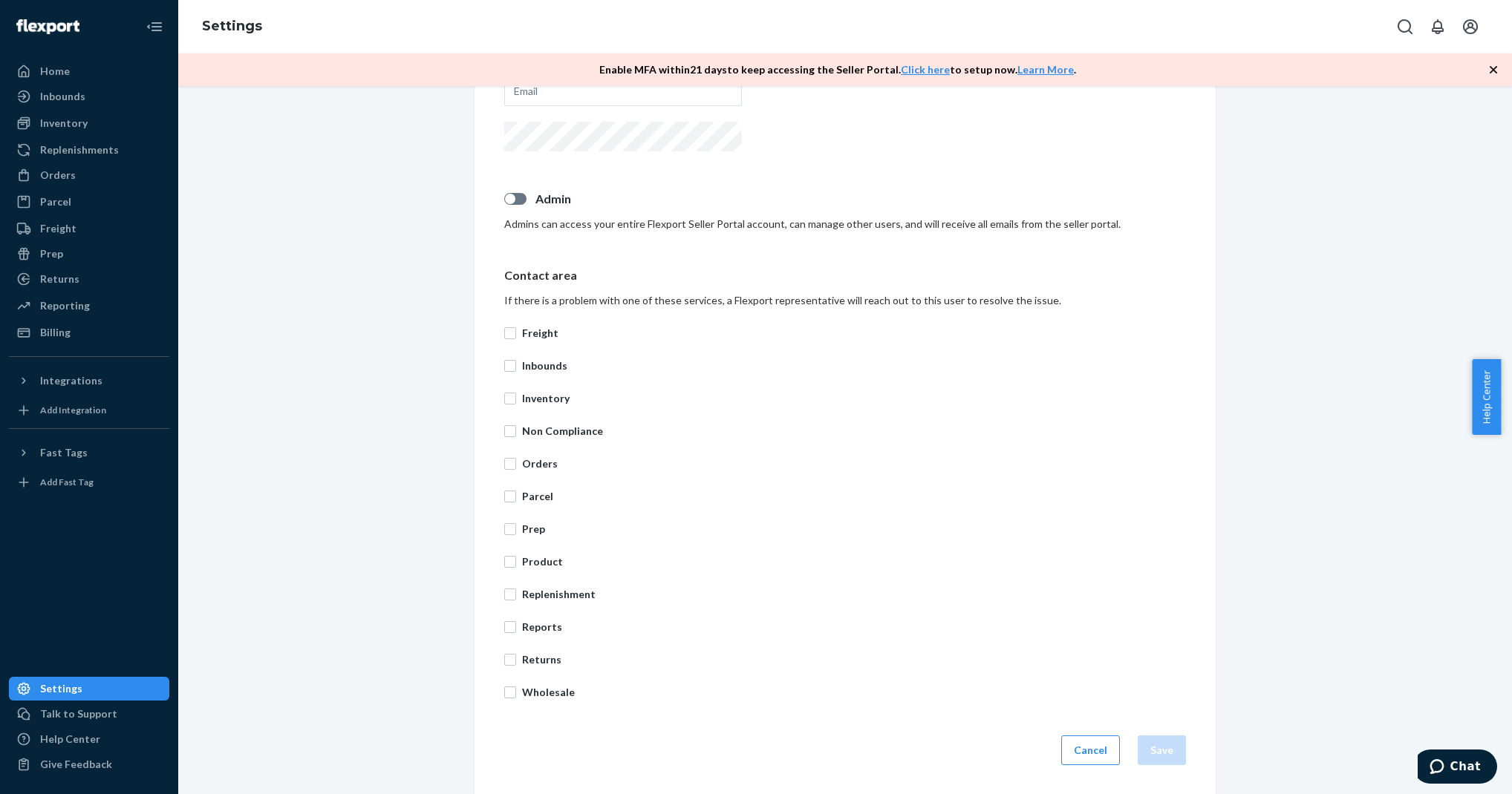
click at [785, 384] on div "Freight Inbounds Inventory Non Compliance Orders Parcel Prep Product Replenishm…" at bounding box center [845, 512] width 681 height 392
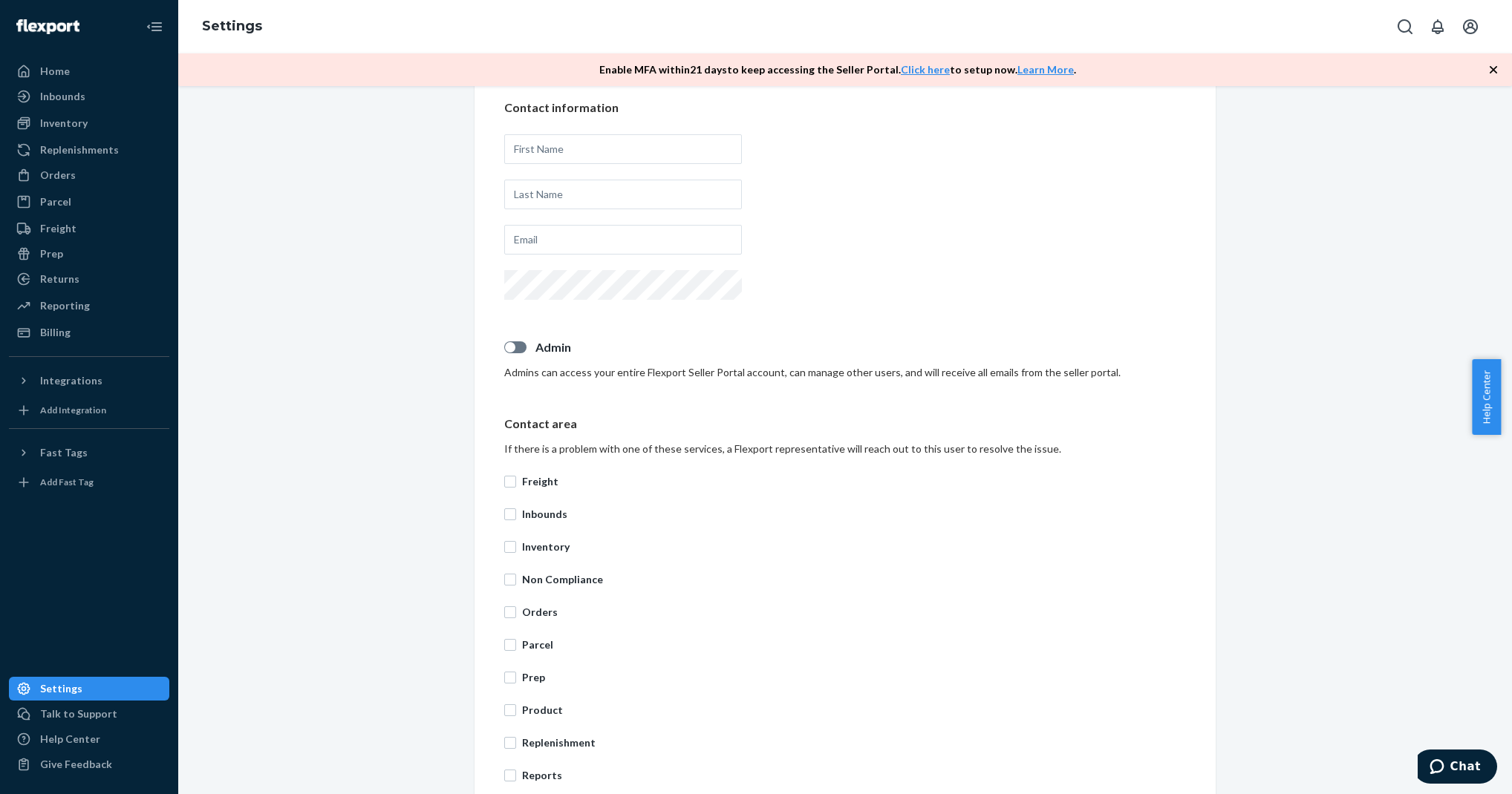
scroll to position [0, 0]
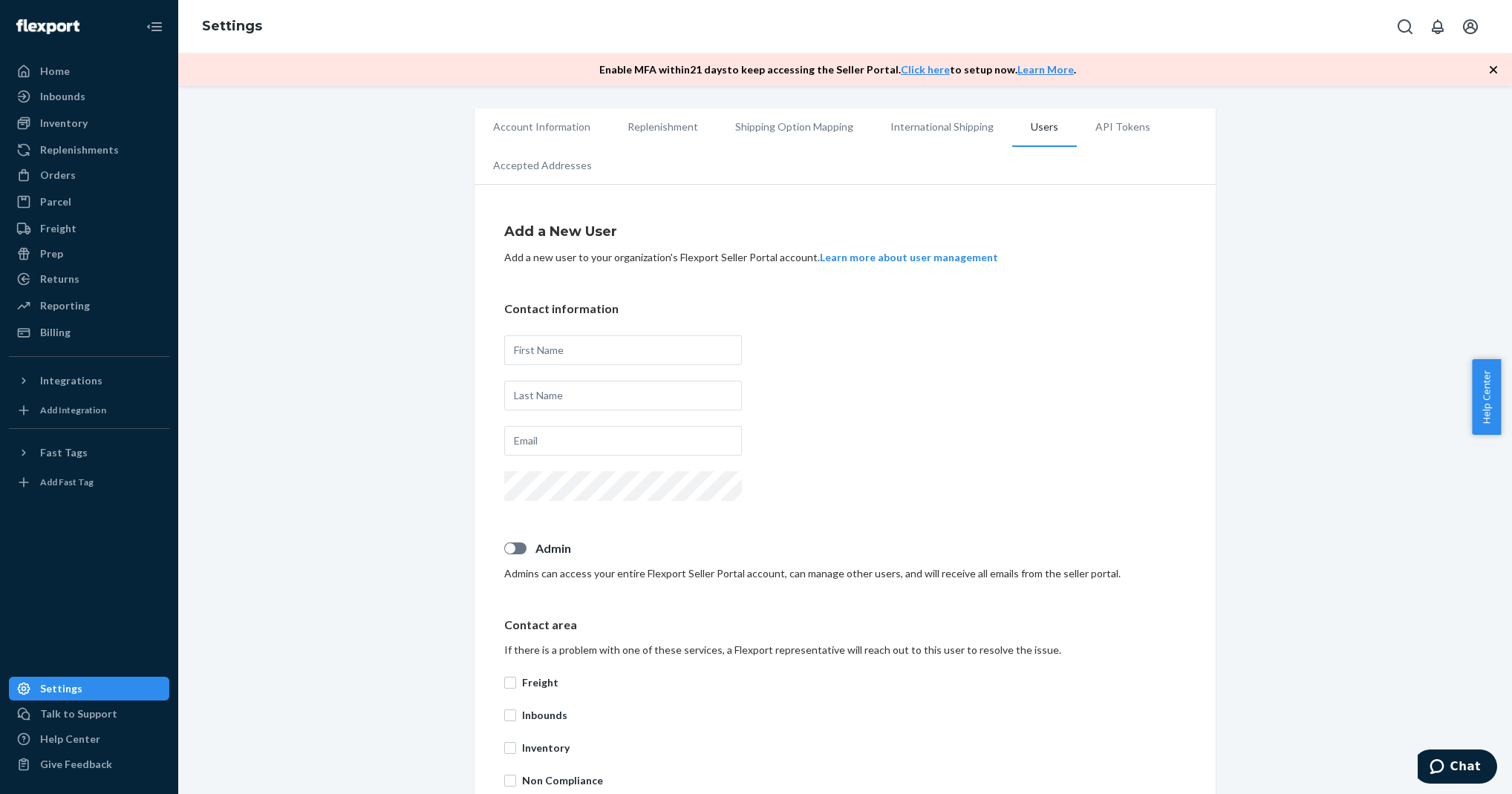
drag, startPoint x: 641, startPoint y: 65, endPoint x: 659, endPoint y: 70, distance: 18.7
click at [659, 70] on p "Enable MFA within 21 days to keep accessing the Seller Portal. Click here to se…" at bounding box center [838, 70] width 477 height 15
click at [851, 298] on div "Add a New User Add a new user to your organization's Flexport Seller Portal acc…" at bounding box center [845, 668] width 681 height 928
click at [350, 501] on div "Account Information Replenishment Shipping Option Mapping International Shippin…" at bounding box center [844, 626] width 1311 height 1036
click at [565, 133] on li "Account Information" at bounding box center [541, 126] width 134 height 37
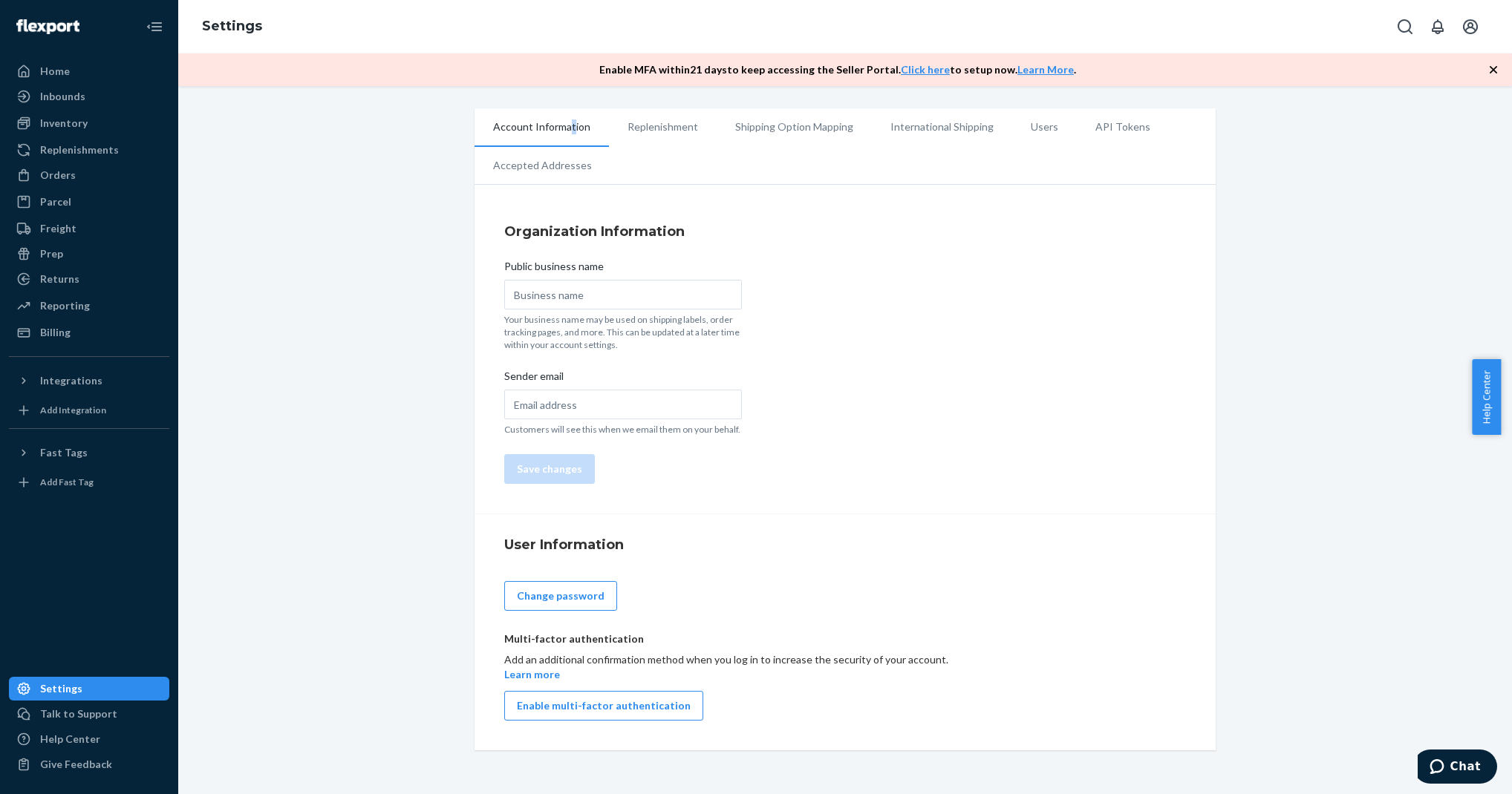
type input "SlideBelts"
click at [829, 118] on li "Shipping Option Mapping" at bounding box center [794, 126] width 155 height 37
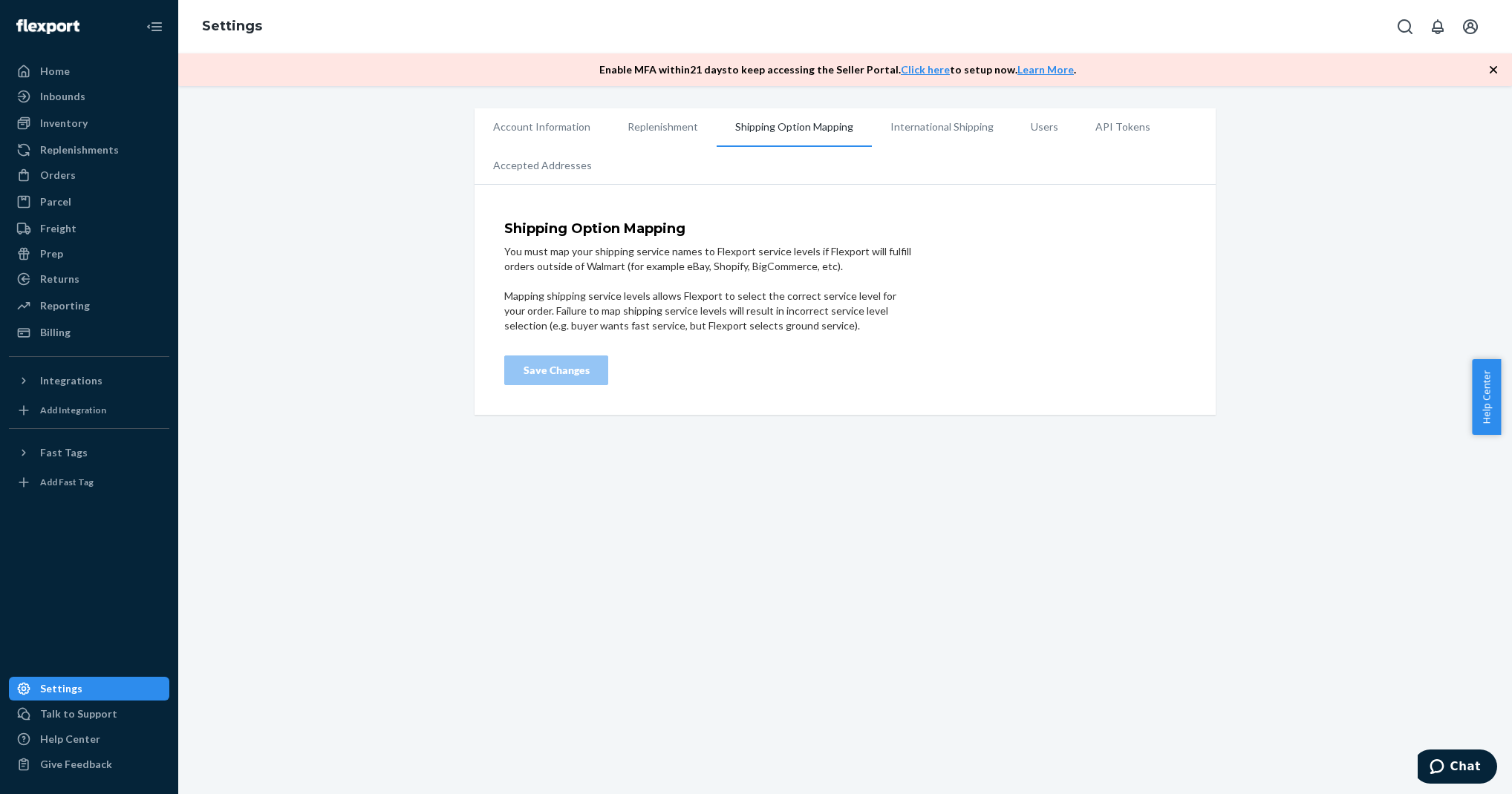
click at [891, 122] on li "International Shipping" at bounding box center [941, 126] width 140 height 37
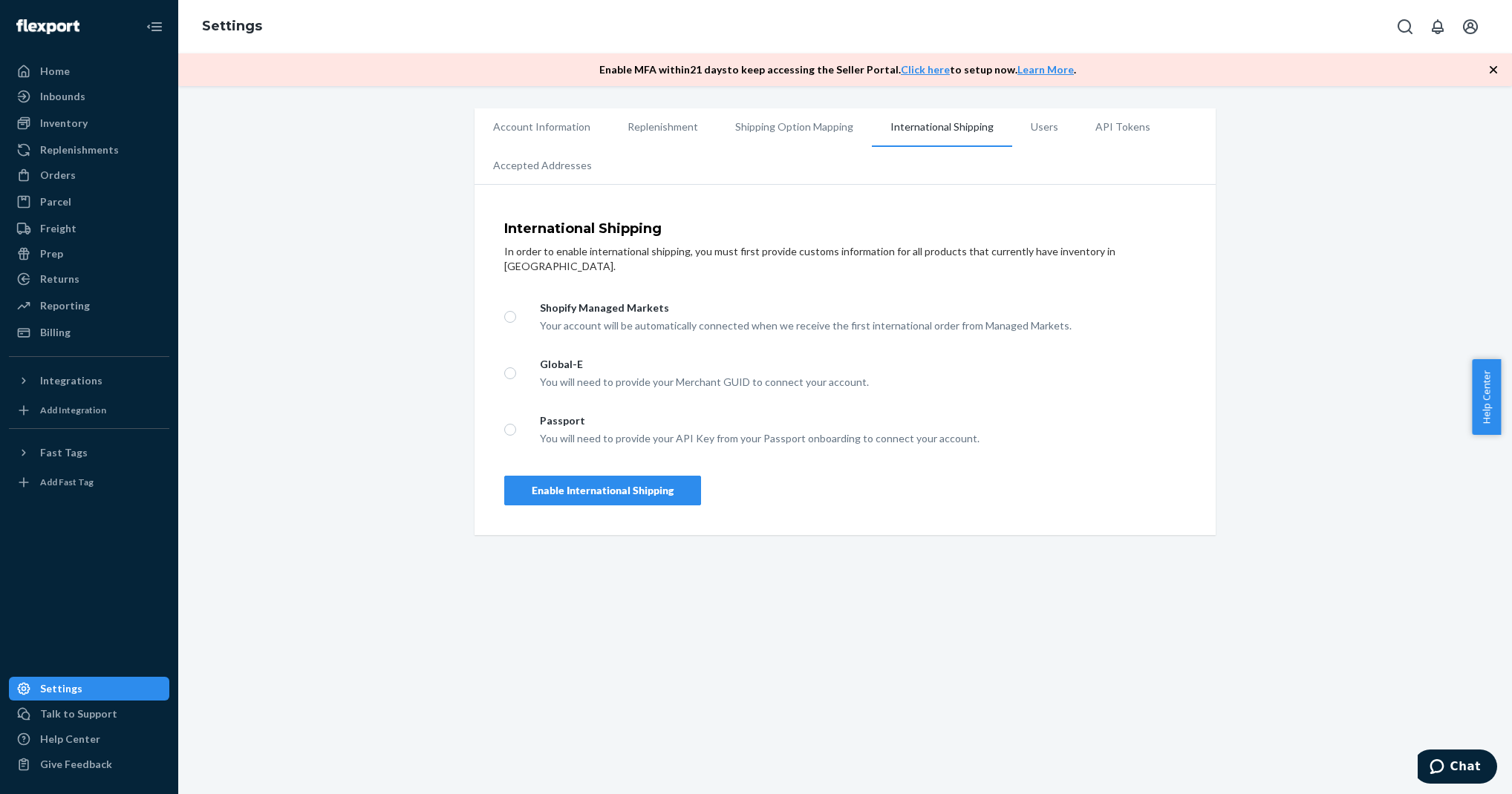
click at [1022, 123] on li "Users" at bounding box center [1044, 126] width 65 height 37
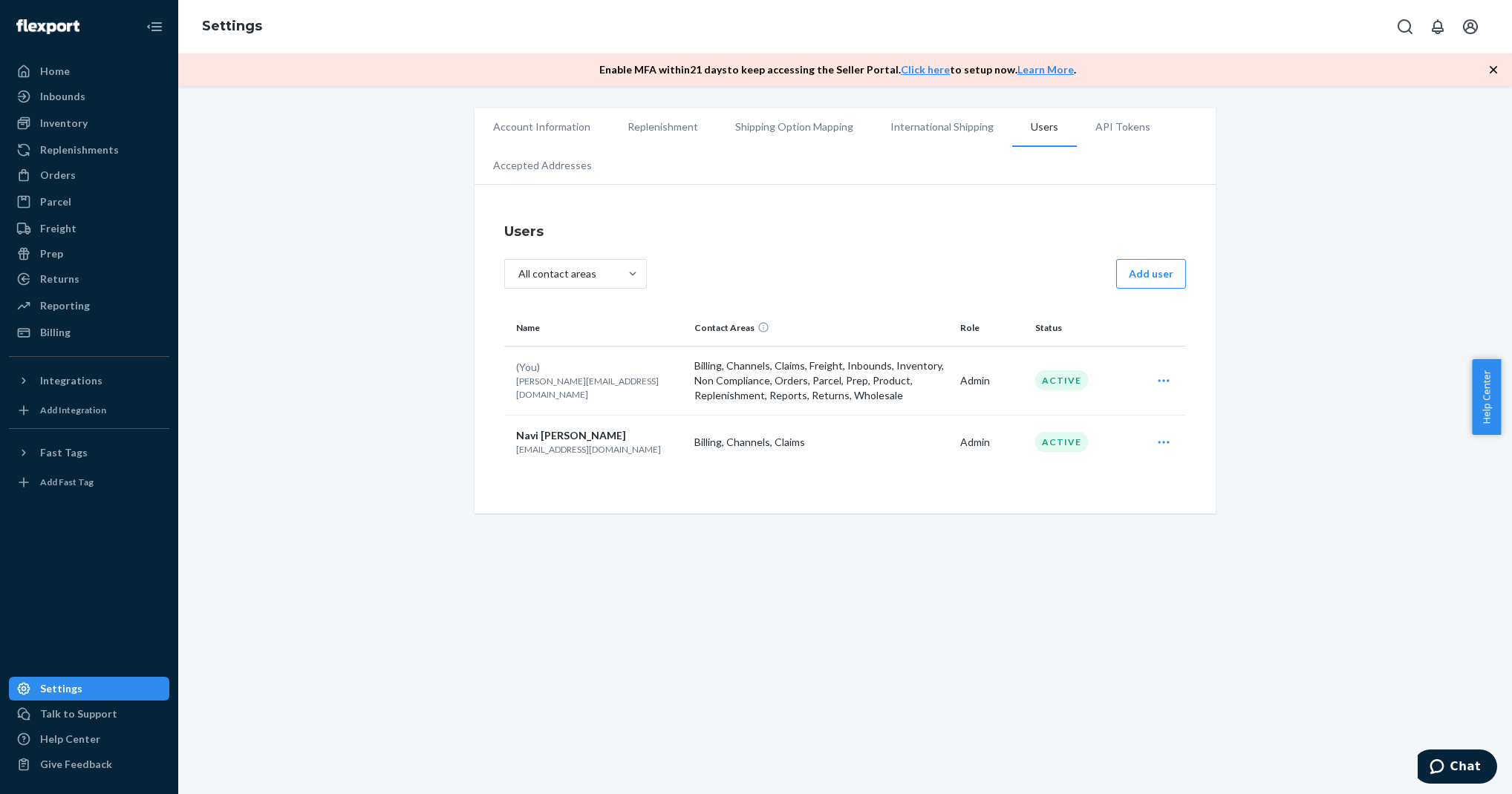
click at [1080, 118] on li "API Tokens" at bounding box center [1123, 126] width 92 height 37
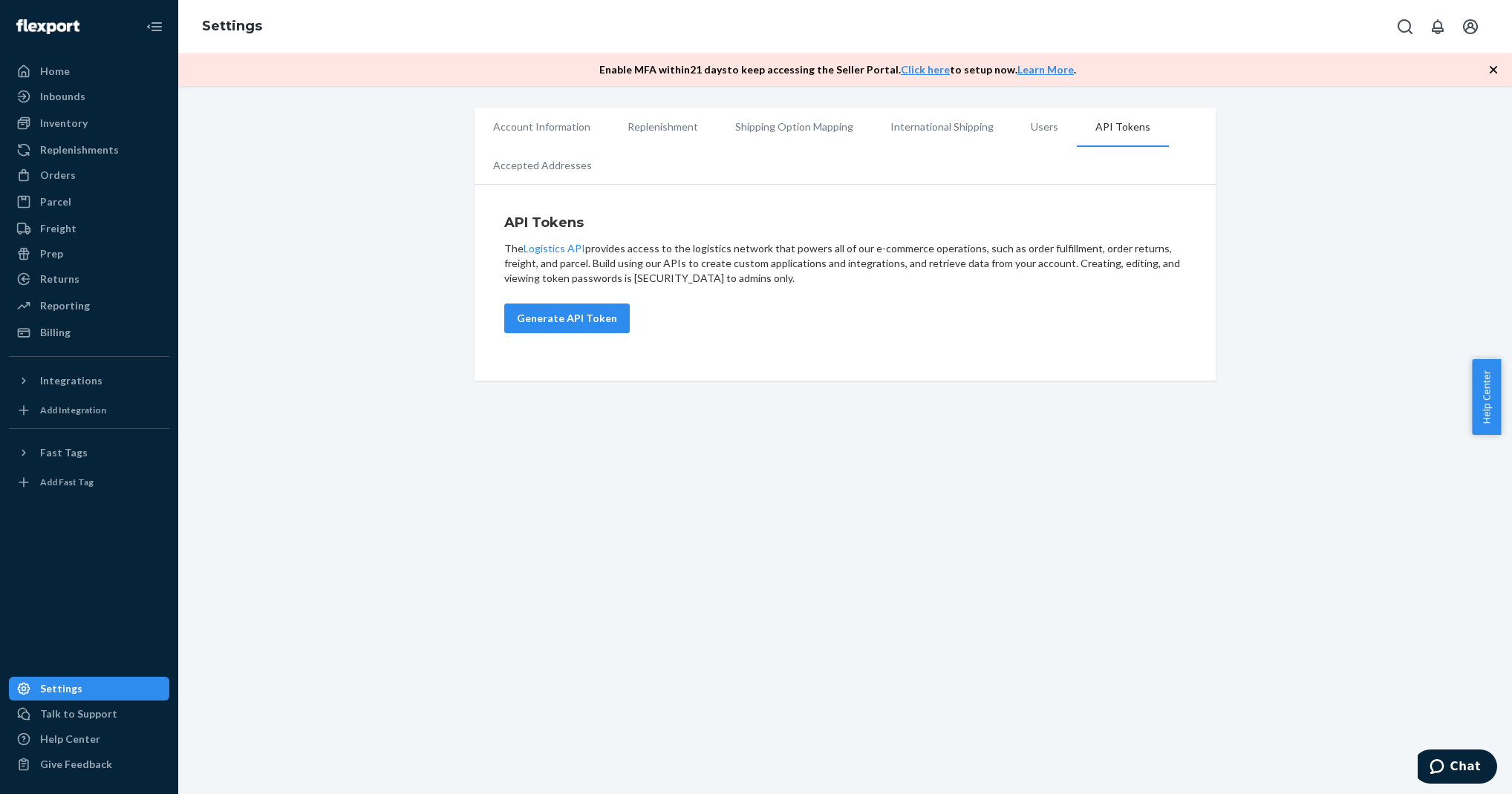
click at [531, 152] on li "Accepted Addresses" at bounding box center [542, 165] width 136 height 37
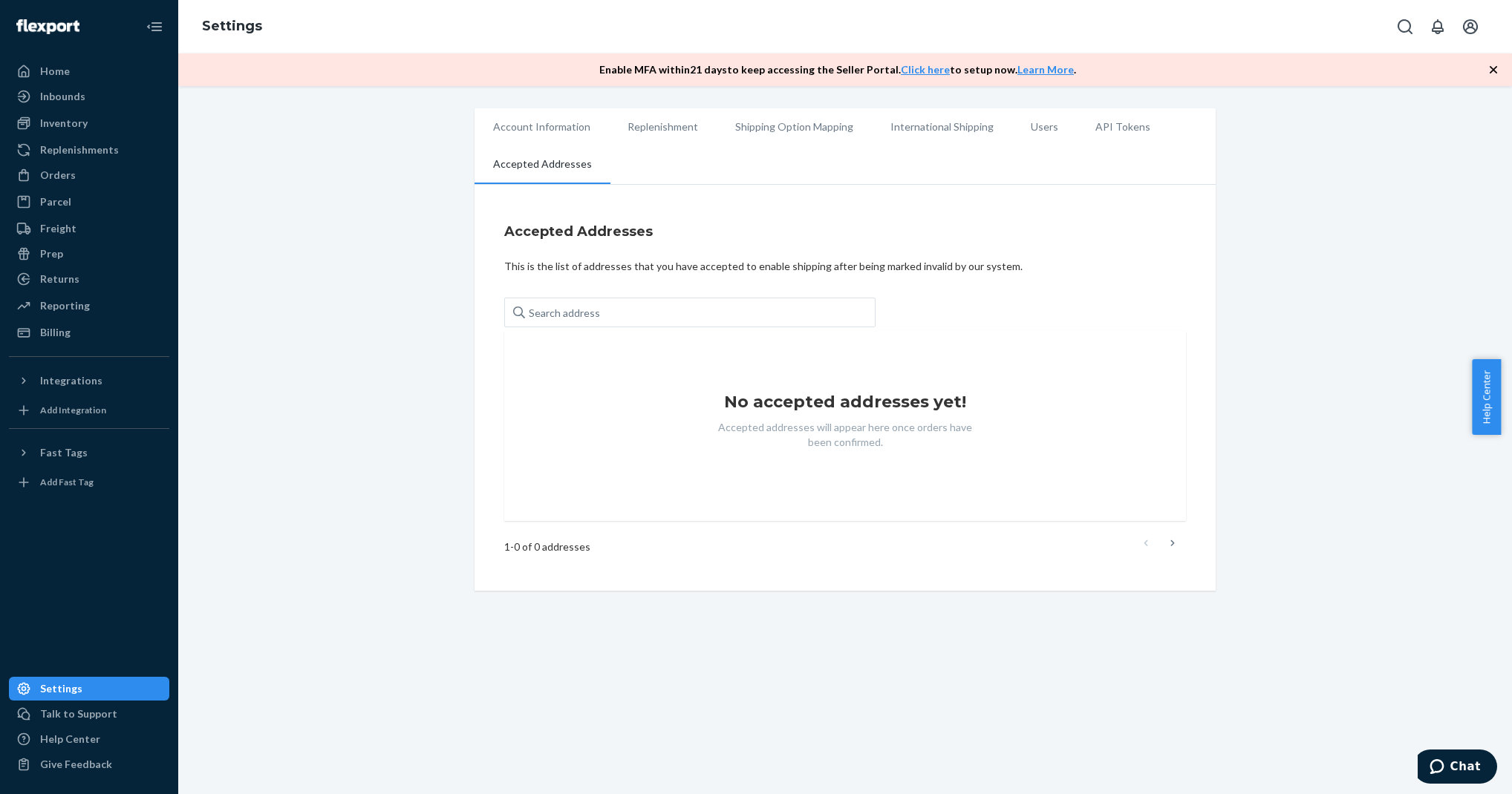
click at [1032, 136] on li "Users" at bounding box center [1044, 126] width 65 height 37
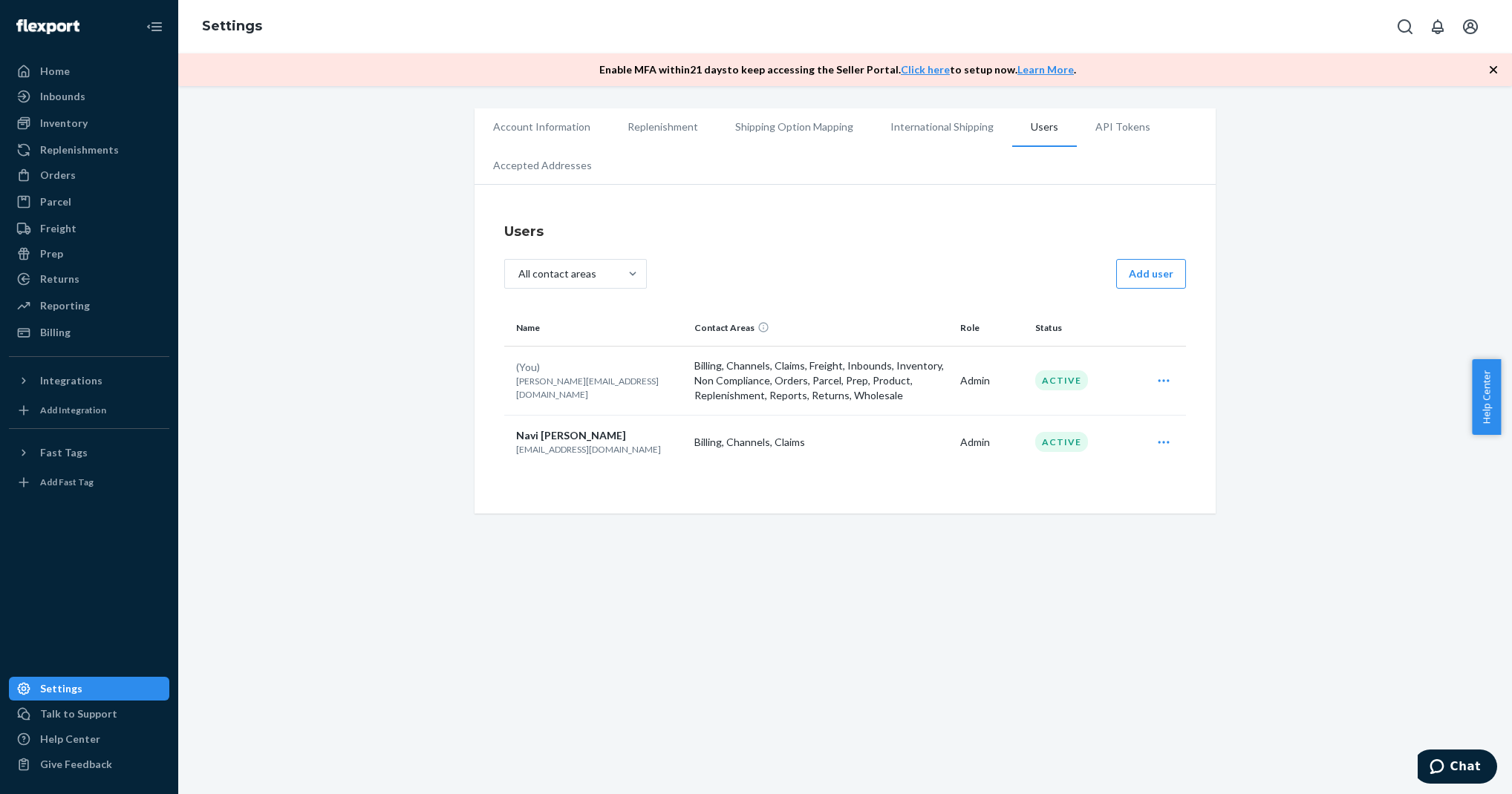
click at [426, 222] on div "Account Information Replenishment Shipping Option Mapping International Shippin…" at bounding box center [844, 310] width 1311 height 405
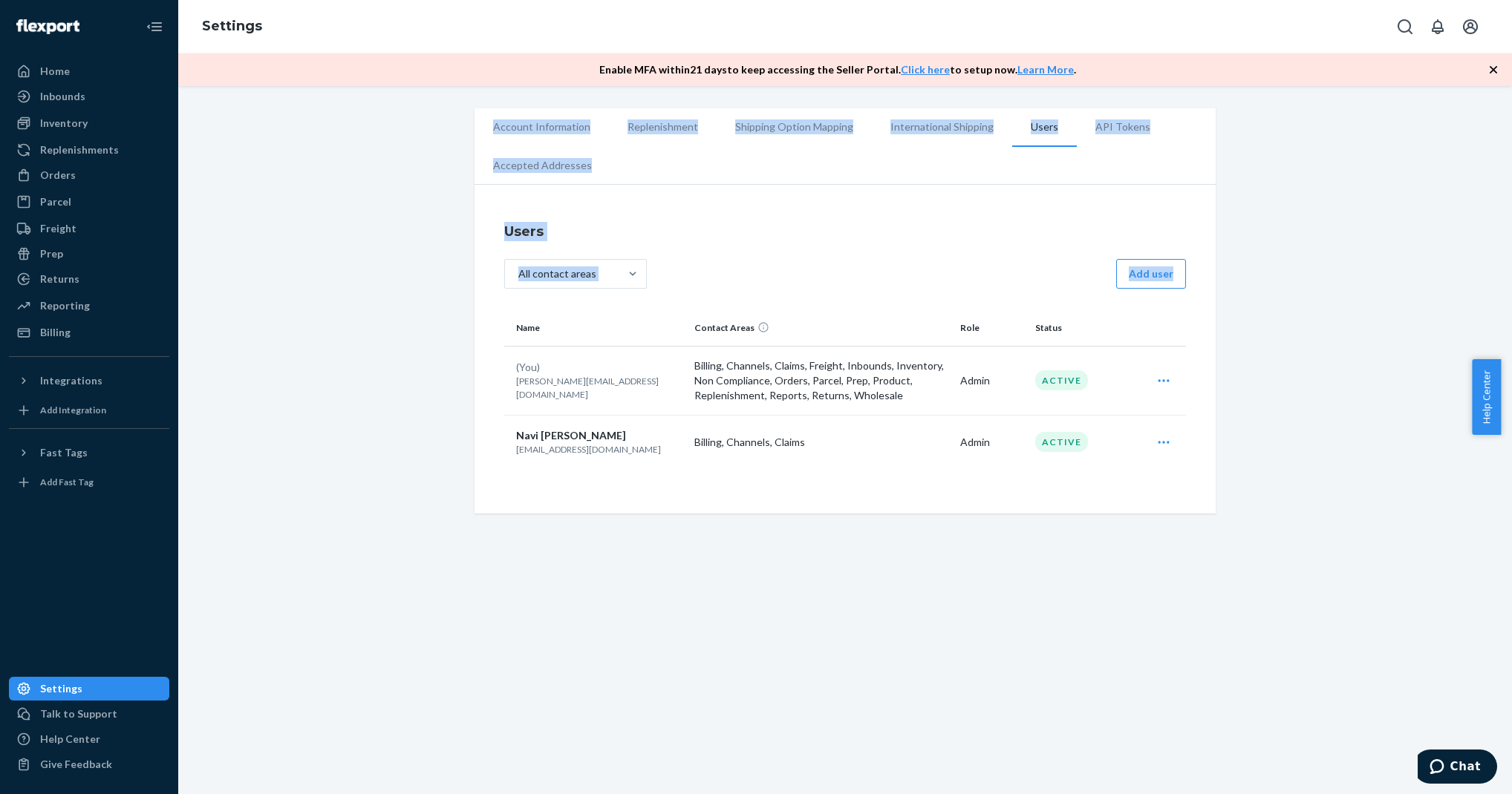
drag, startPoint x: 455, startPoint y: 103, endPoint x: 1279, endPoint y: 539, distance: 932.2
click at [1279, 539] on div "Account Information Replenishment Shipping Option Mapping International Shippin…" at bounding box center [845, 440] width 1333 height 708
click at [1279, 528] on div "Account Information Replenishment Shipping Option Mapping International Shippin…" at bounding box center [845, 440] width 1333 height 708
drag, startPoint x: 1238, startPoint y: 556, endPoint x: 441, endPoint y: 112, distance: 912.3
click at [442, 114] on div "Account Information Replenishment Shipping Option Mapping International Shippin…" at bounding box center [845, 440] width 1333 height 708
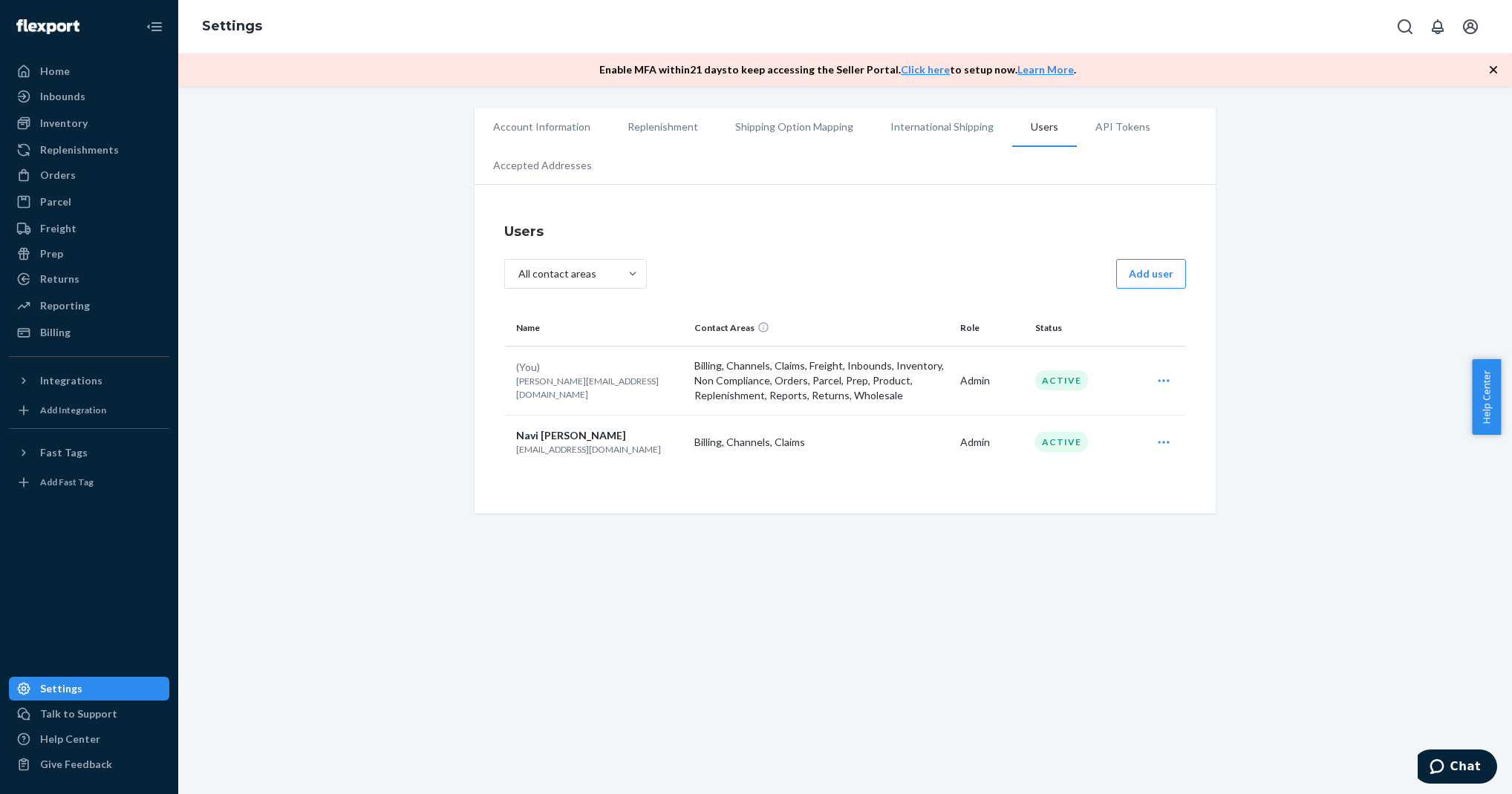
click at [441, 112] on div "Account Information Replenishment Shipping Option Mapping International Shippin…" at bounding box center [844, 310] width 1311 height 405
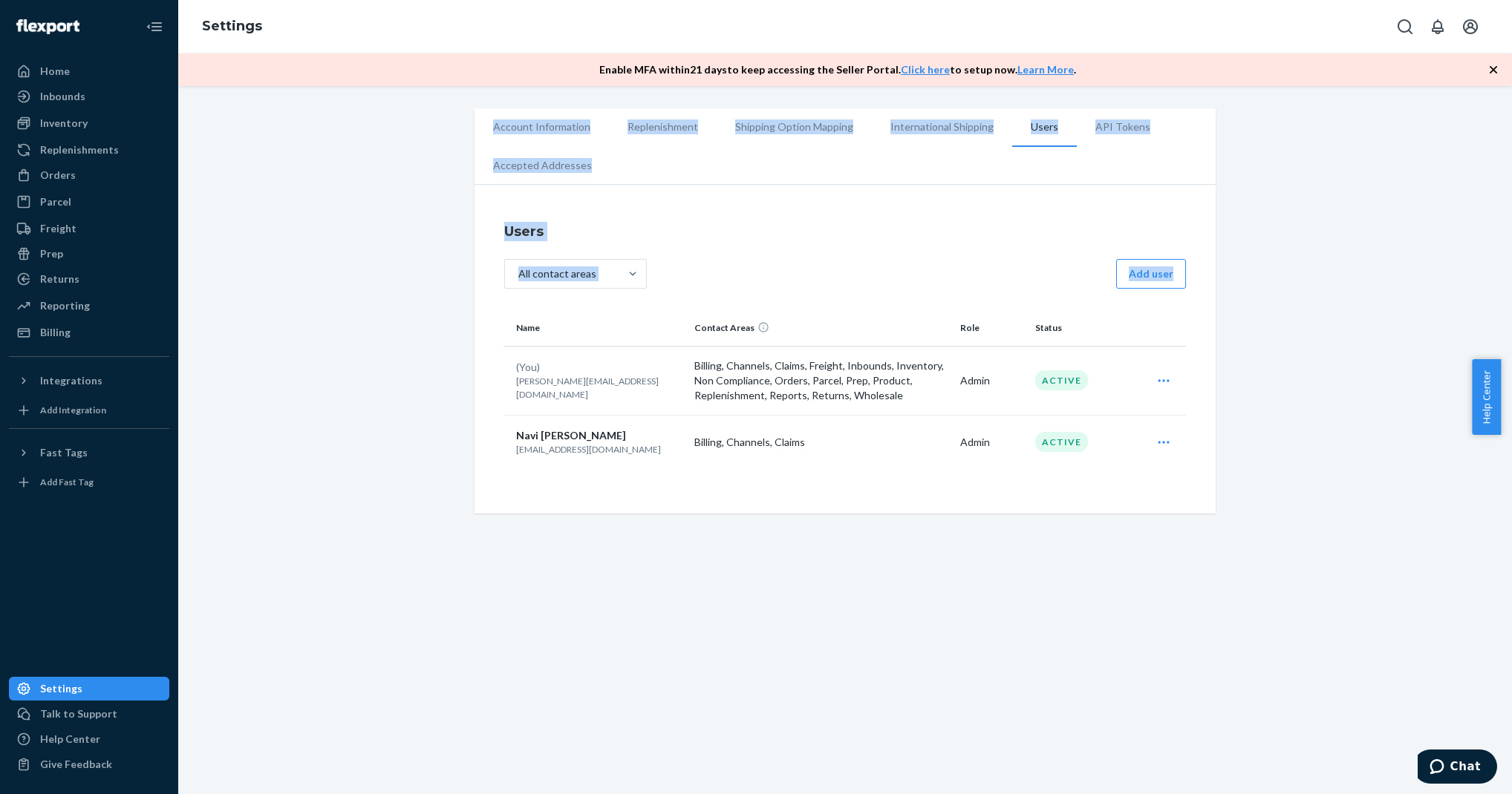
drag, startPoint x: 448, startPoint y: 101, endPoint x: 1216, endPoint y: 453, distance: 844.8
click at [1216, 453] on div "Account Information Replenishment Shipping Option Mapping International Shippin…" at bounding box center [845, 440] width 1333 height 708
click at [1218, 453] on div "Account Information Replenishment Shipping Option Mapping International Shippin…" at bounding box center [845, 310] width 763 height 405
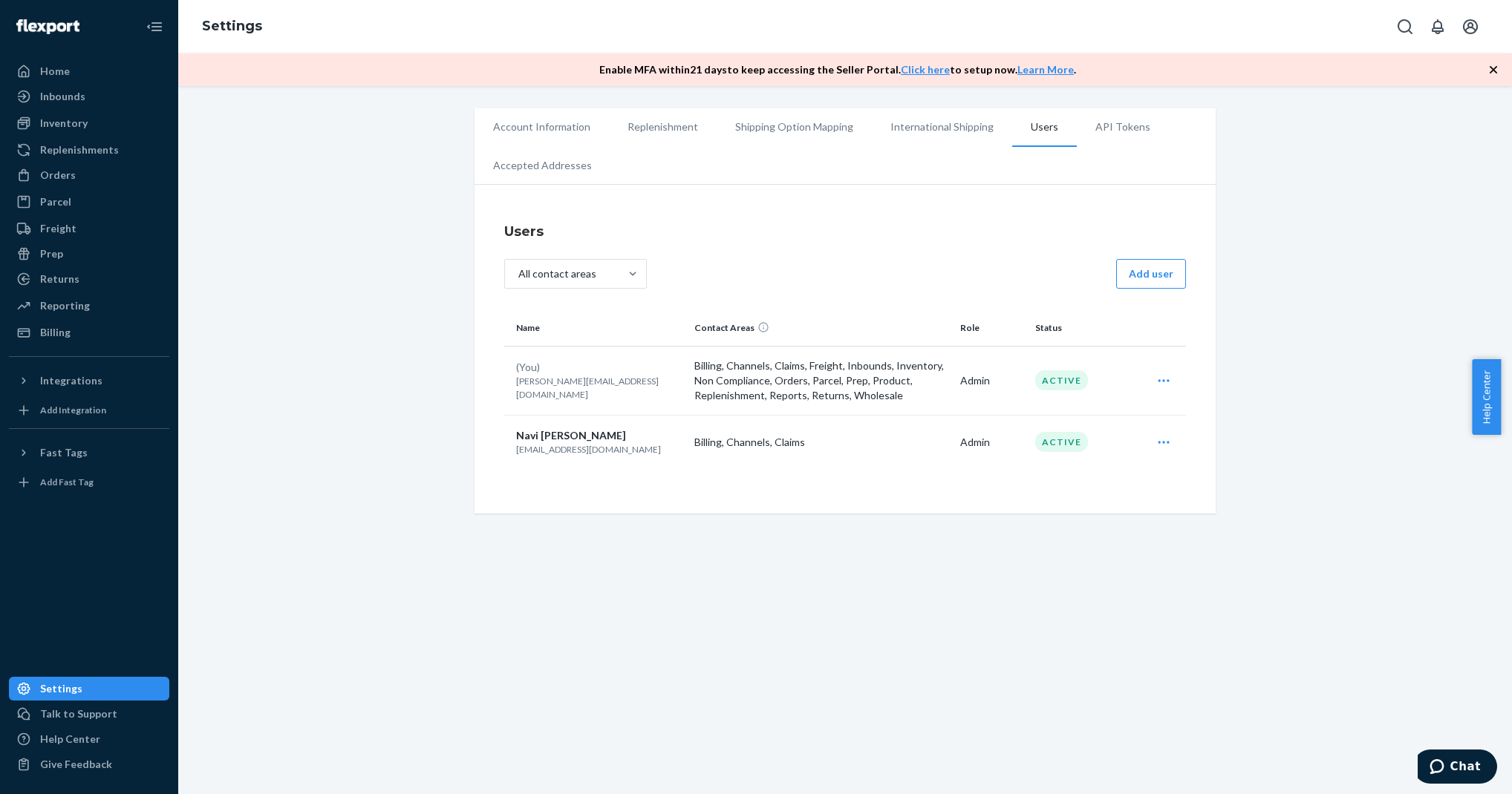
drag, startPoint x: 1218, startPoint y: 453, endPoint x: 405, endPoint y: 105, distance: 884.3
click at [402, 114] on div "Account Information Replenishment Shipping Option Mapping International Shippin…" at bounding box center [844, 310] width 1311 height 405
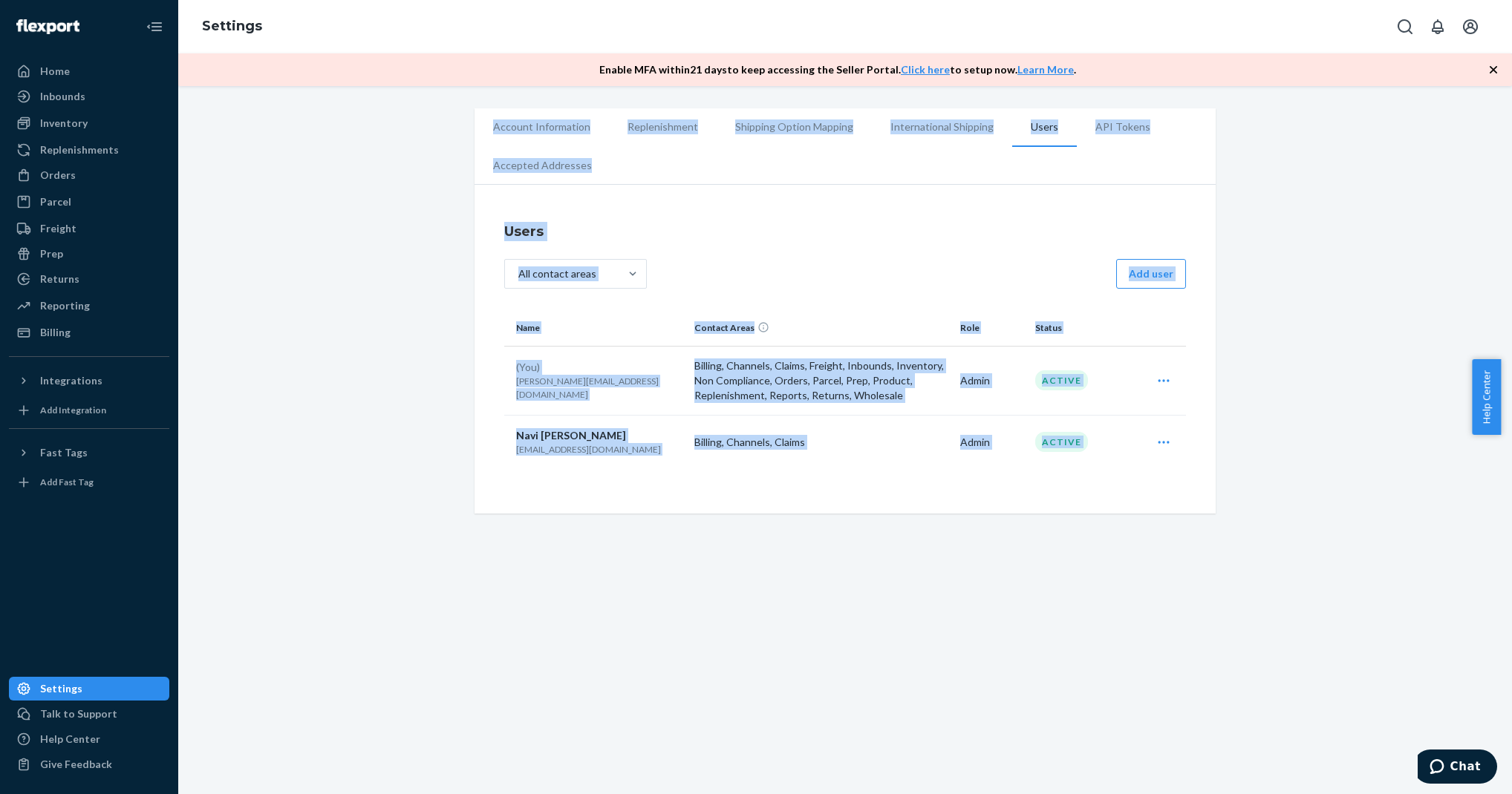
drag, startPoint x: 559, startPoint y: 159, endPoint x: 1282, endPoint y: 542, distance: 818.2
click at [1282, 542] on div "Account Information Replenishment Shipping Option Mapping International Shippin…" at bounding box center [845, 440] width 1333 height 708
click at [1270, 564] on div "Account Information Replenishment Shipping Option Mapping International Shippin…" at bounding box center [845, 440] width 1333 height 708
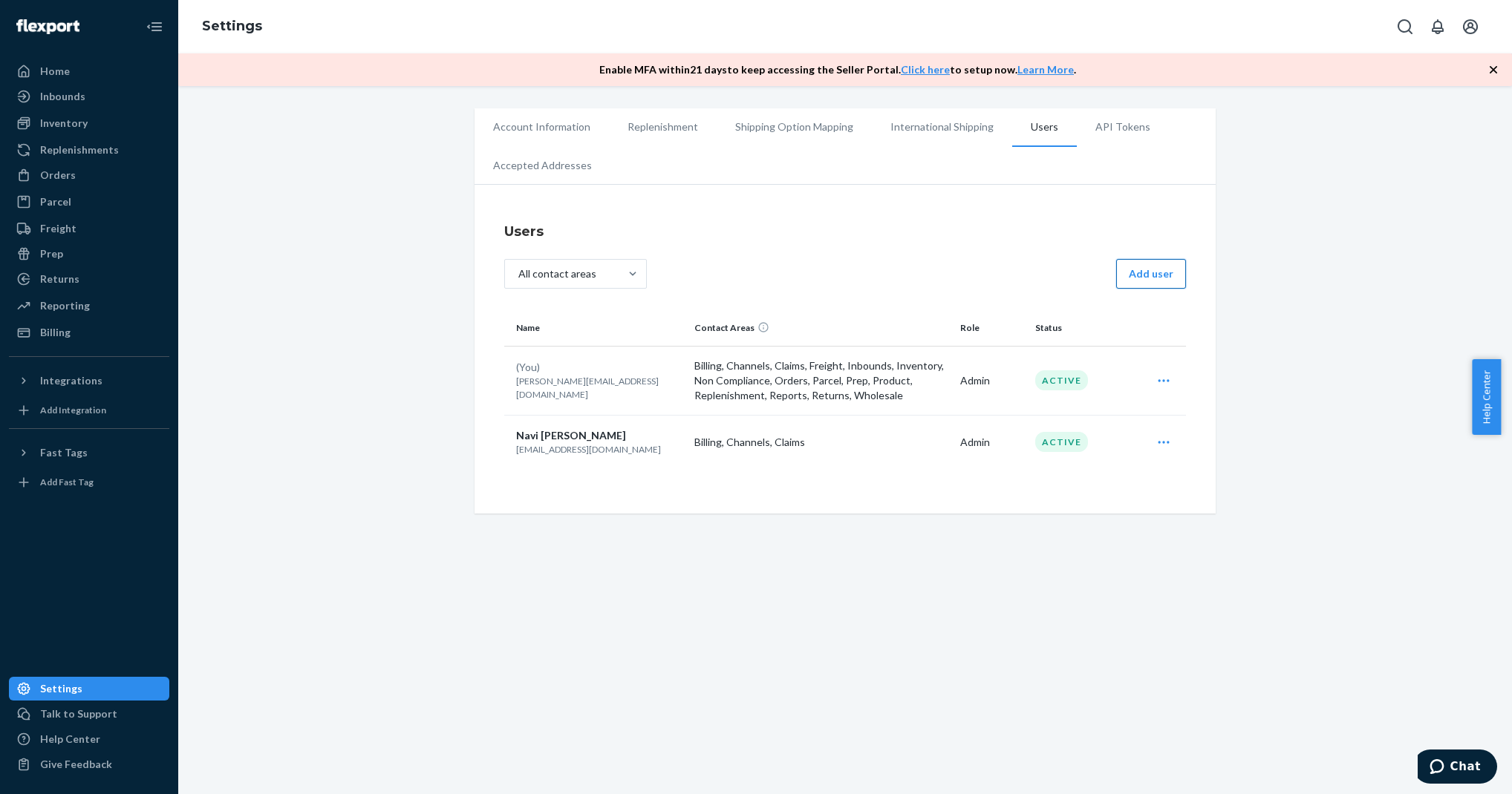
click at [1147, 272] on button "Add user" at bounding box center [1151, 273] width 70 height 29
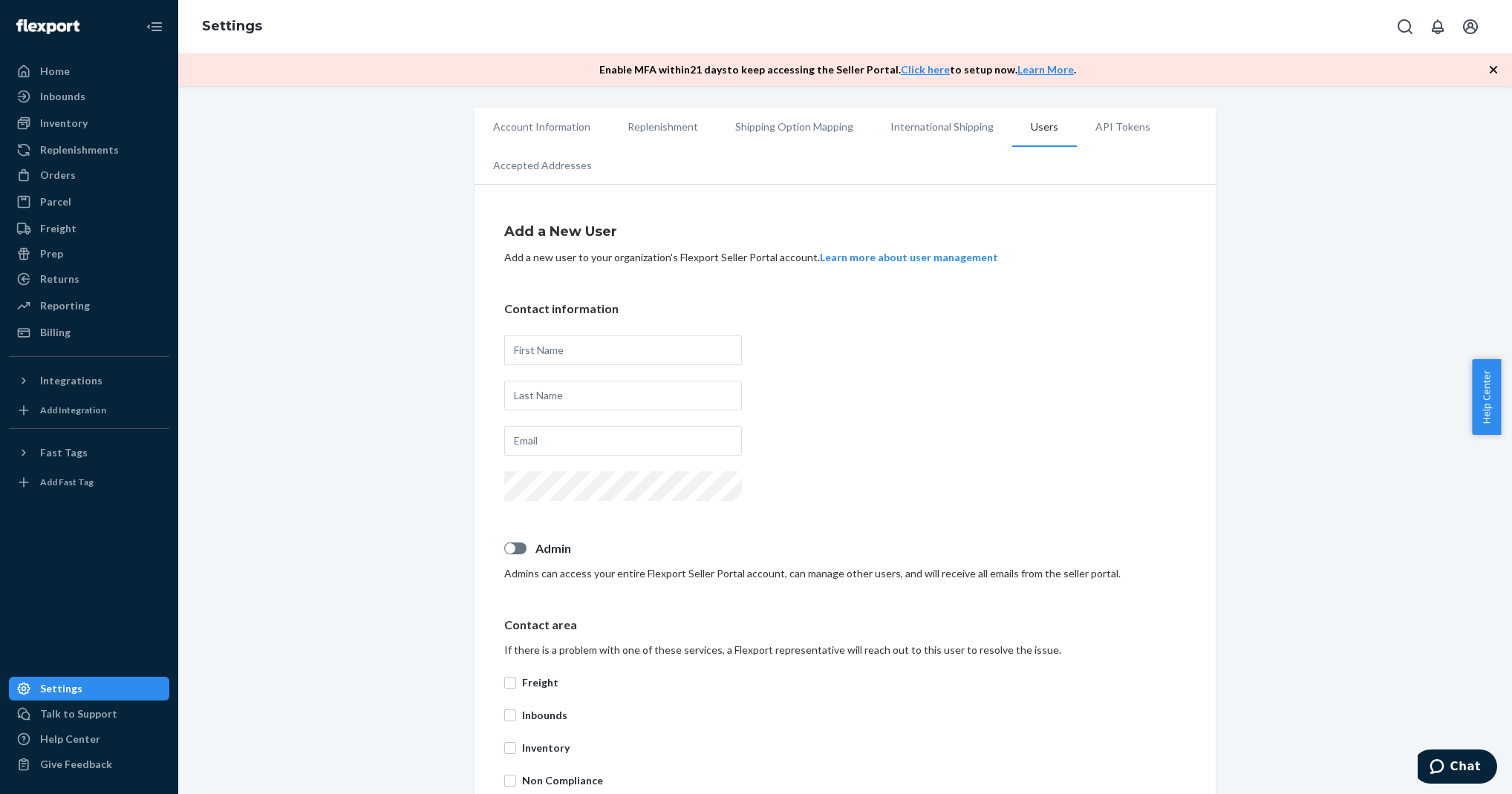
click at [836, 262] on button "Learn more about user management" at bounding box center [909, 258] width 179 height 15
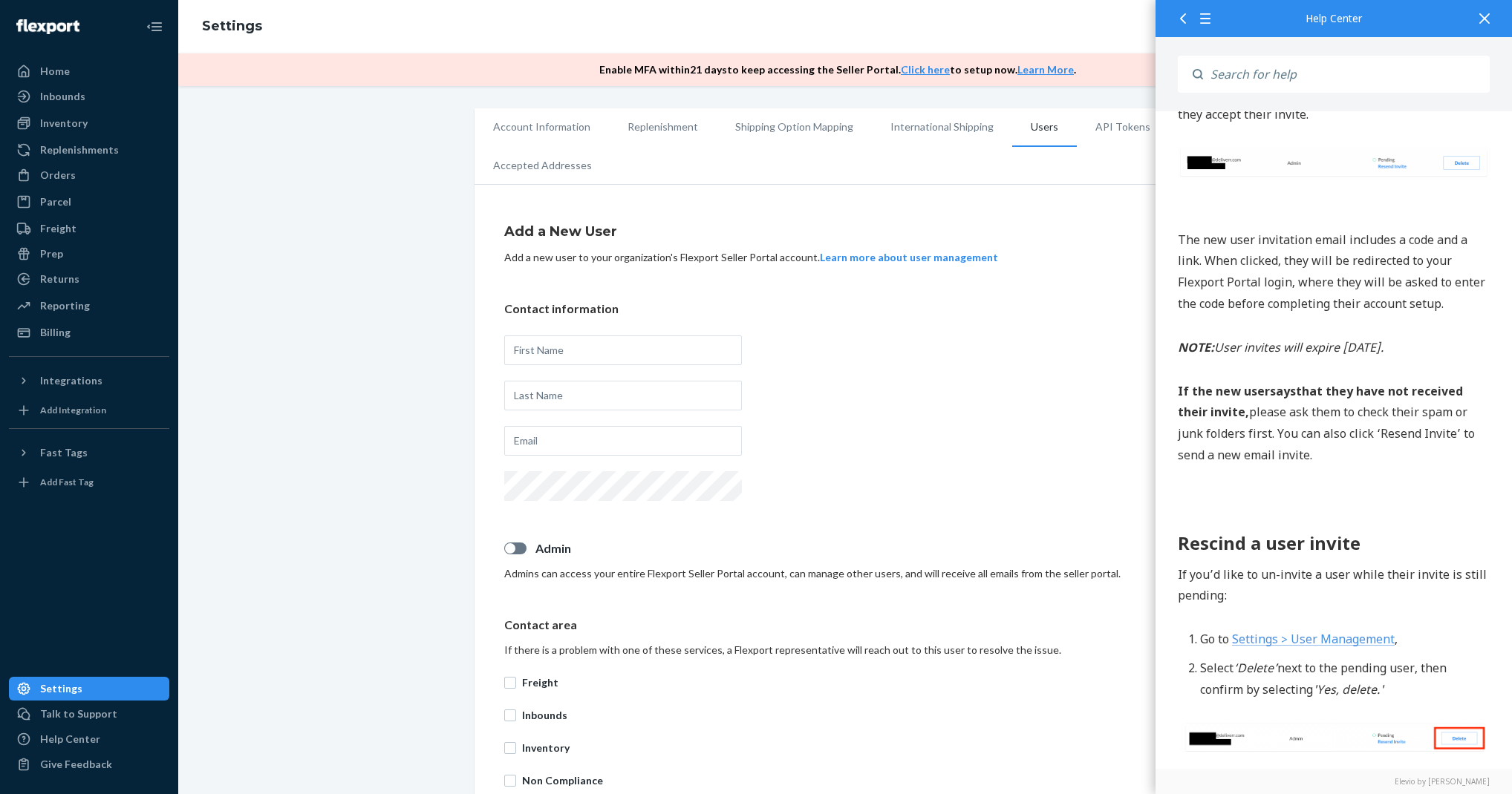
scroll to position [2134, 0]
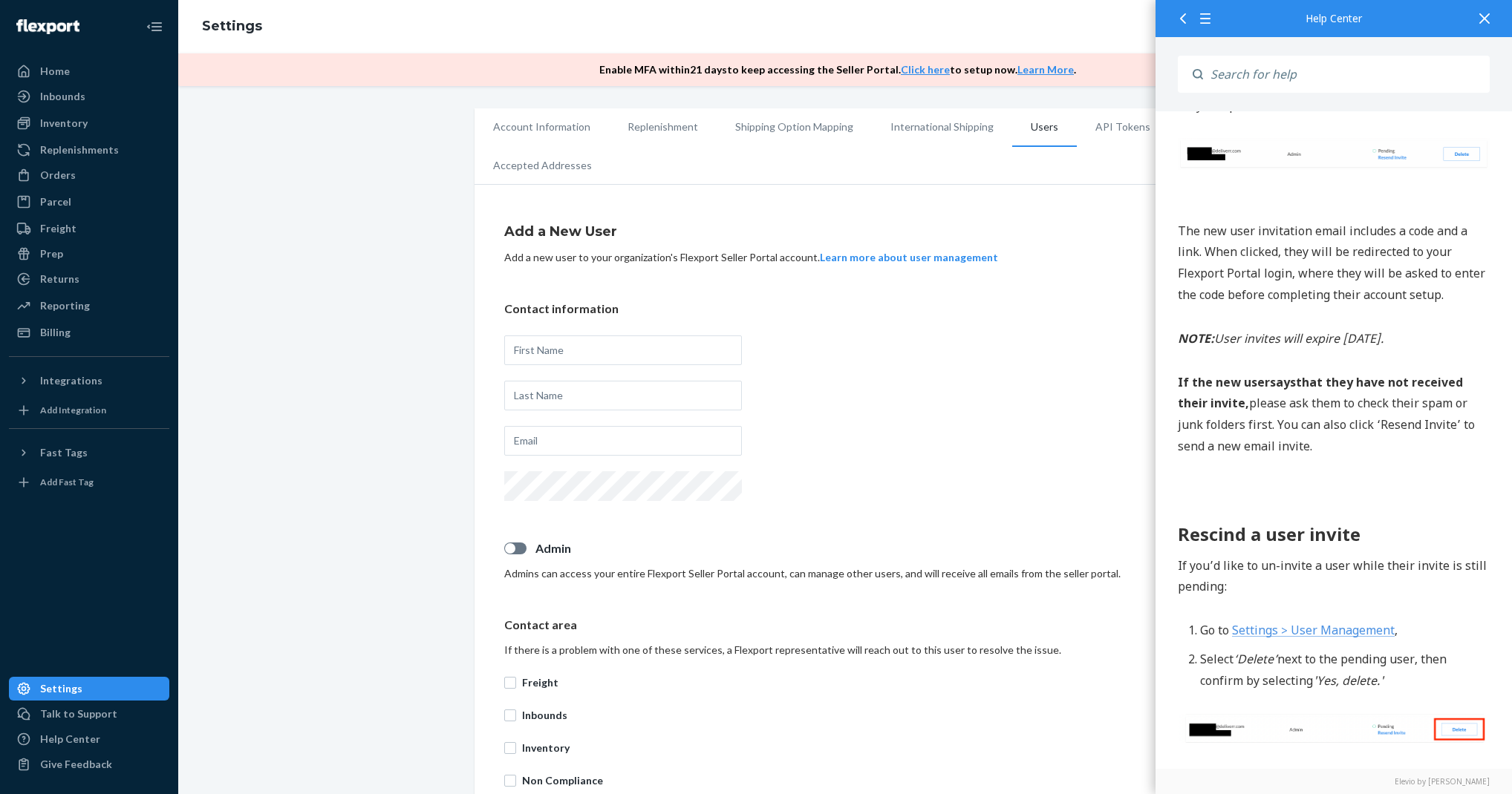
click at [1367, 625] on link "Settings > User Management" at bounding box center [1313, 631] width 163 height 16
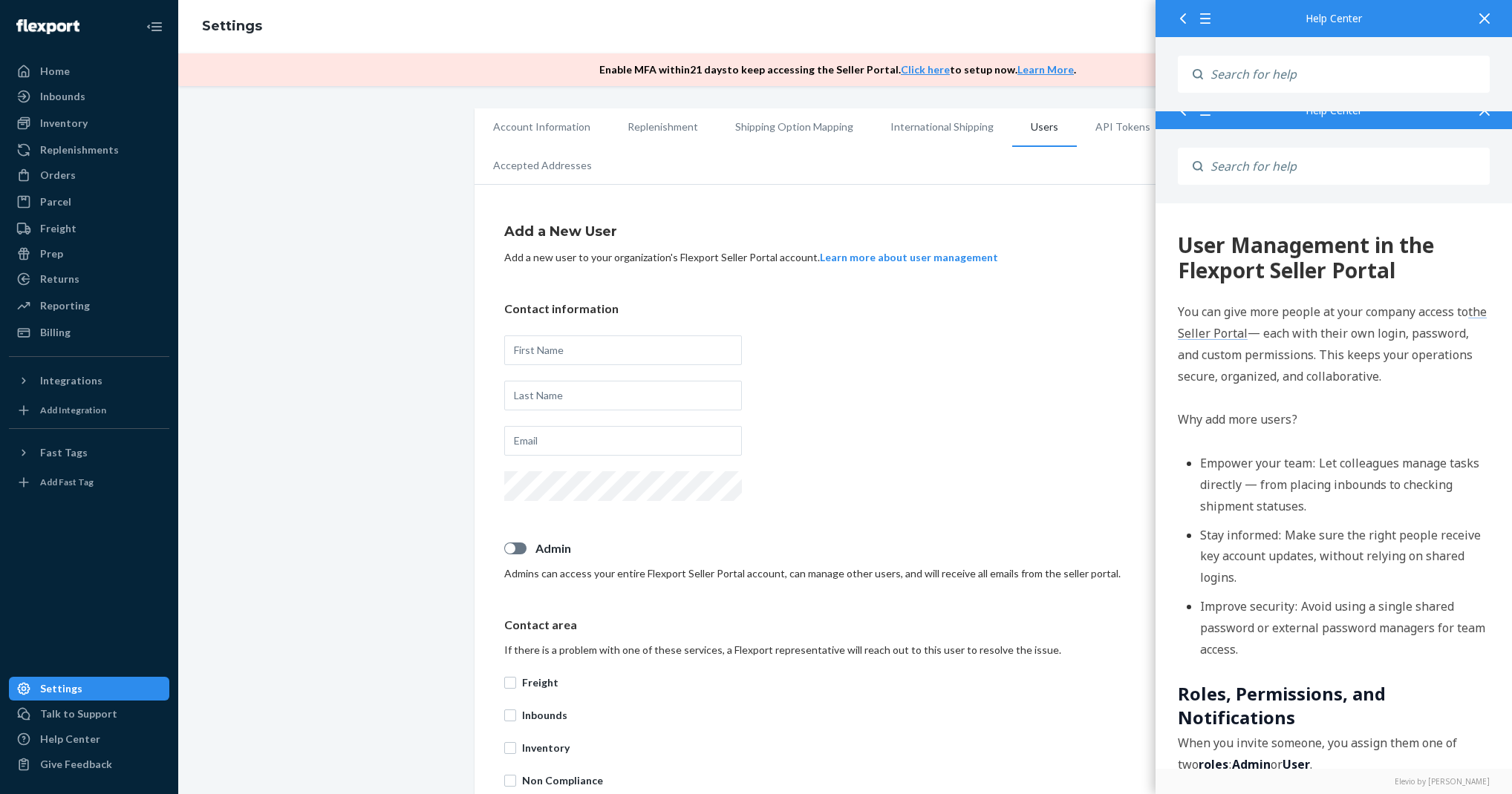
scroll to position [0, 0]
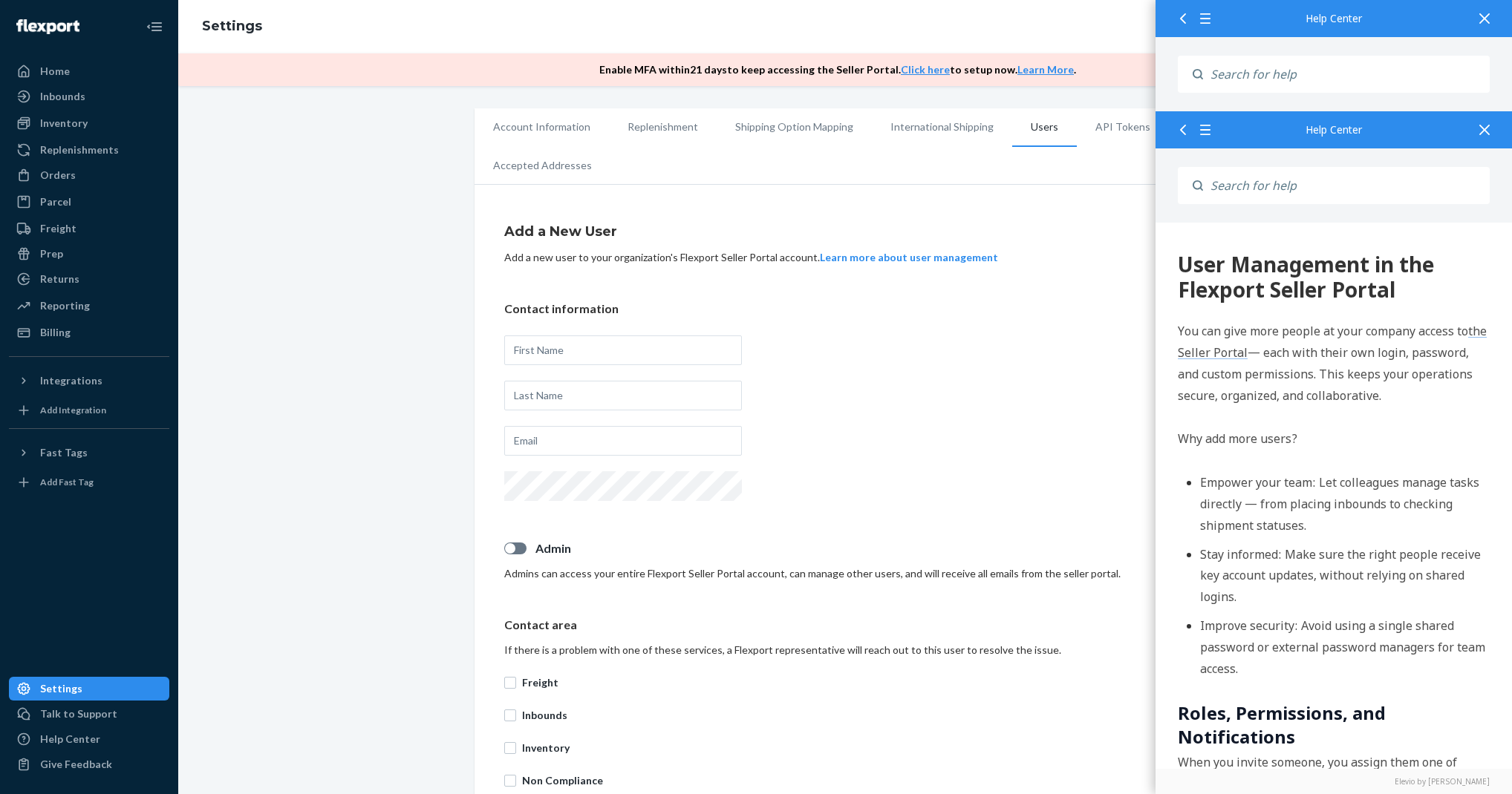
click at [1469, 133] on div at bounding box center [1485, 129] width 33 height 36
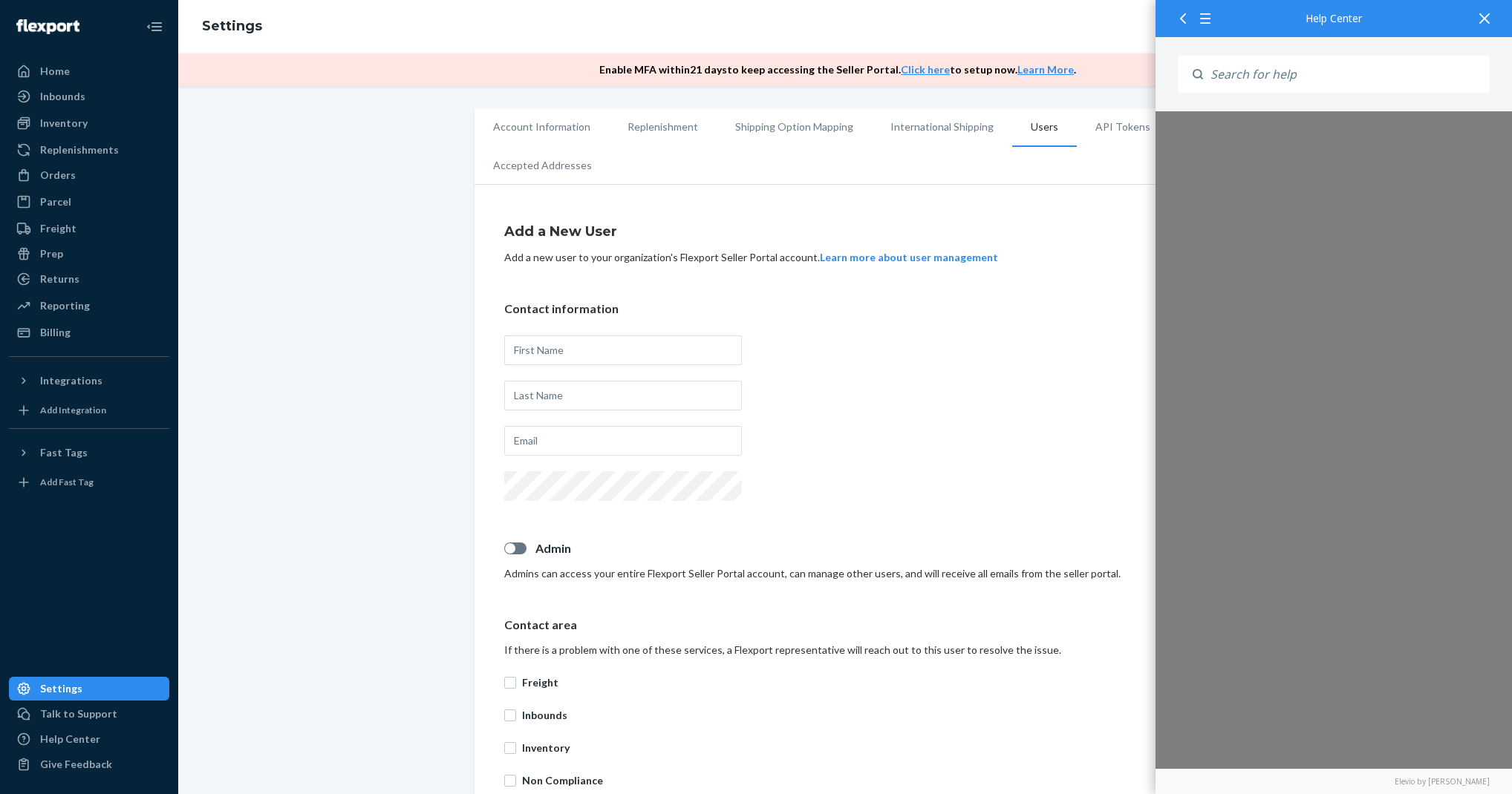
click at [1482, 17] on icon at bounding box center [1484, 18] width 11 height 11
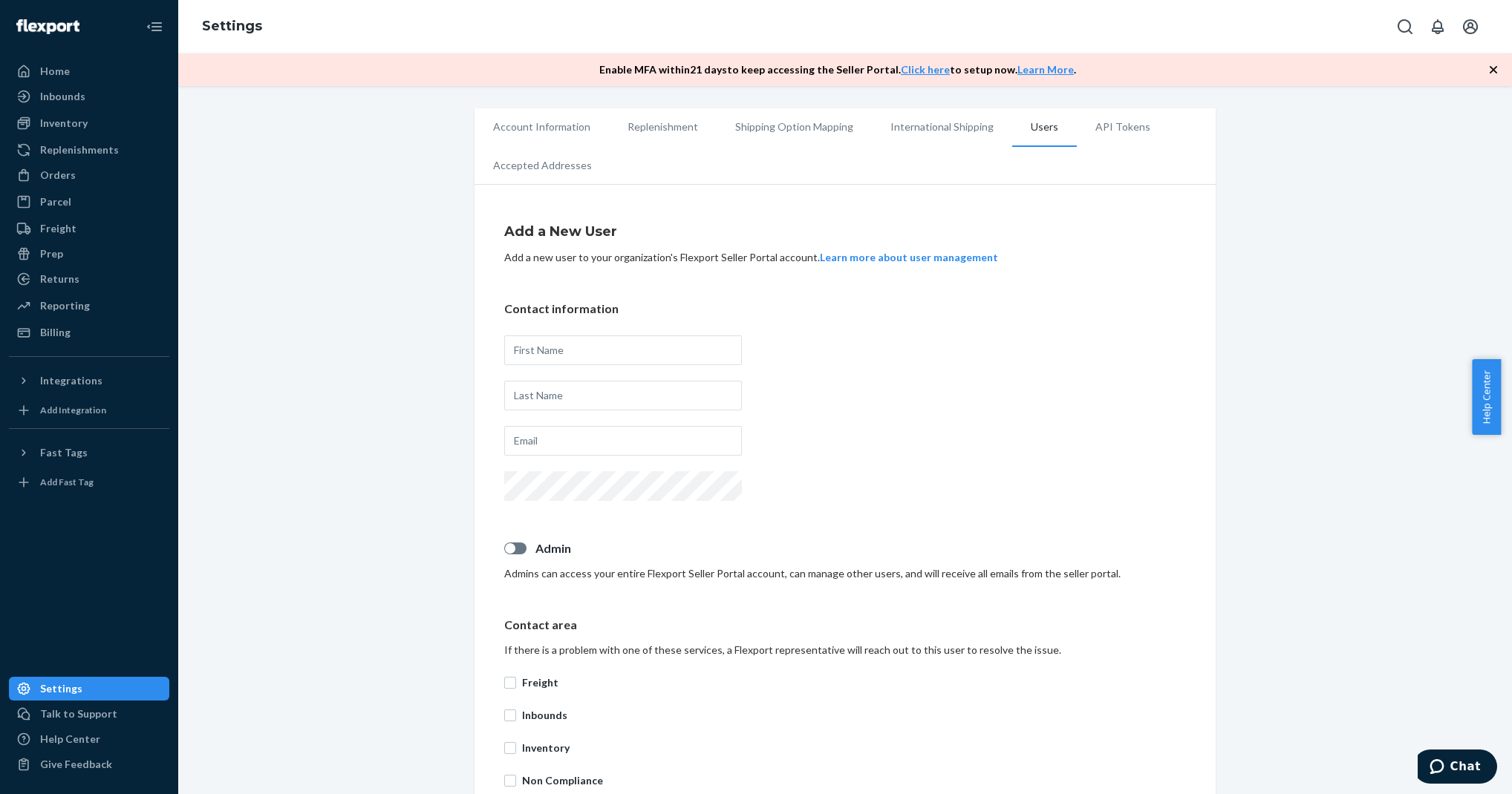
click at [945, 120] on li "International Shipping" at bounding box center [941, 126] width 140 height 37
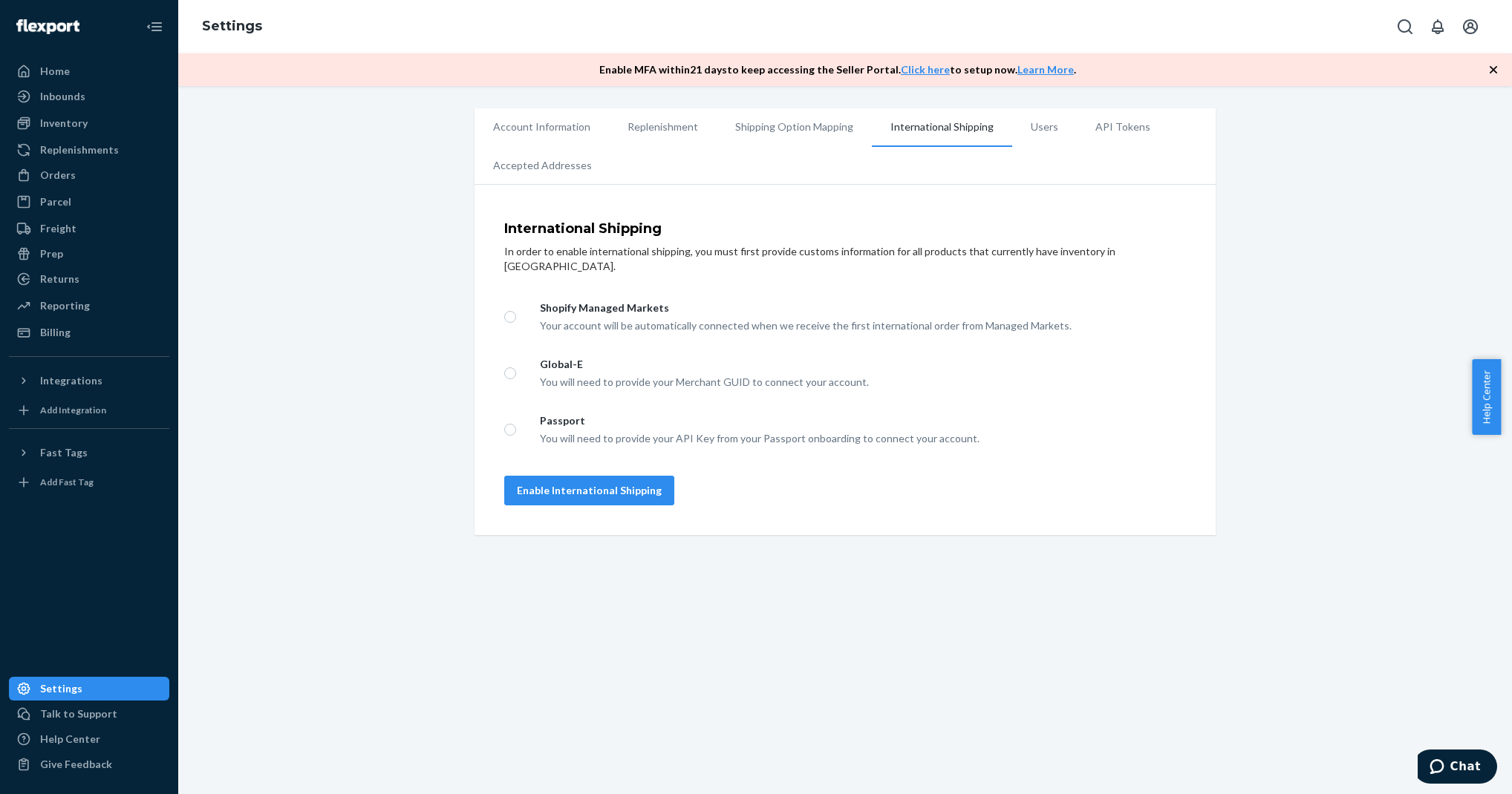
click at [1022, 138] on li "Users" at bounding box center [1044, 126] width 65 height 37
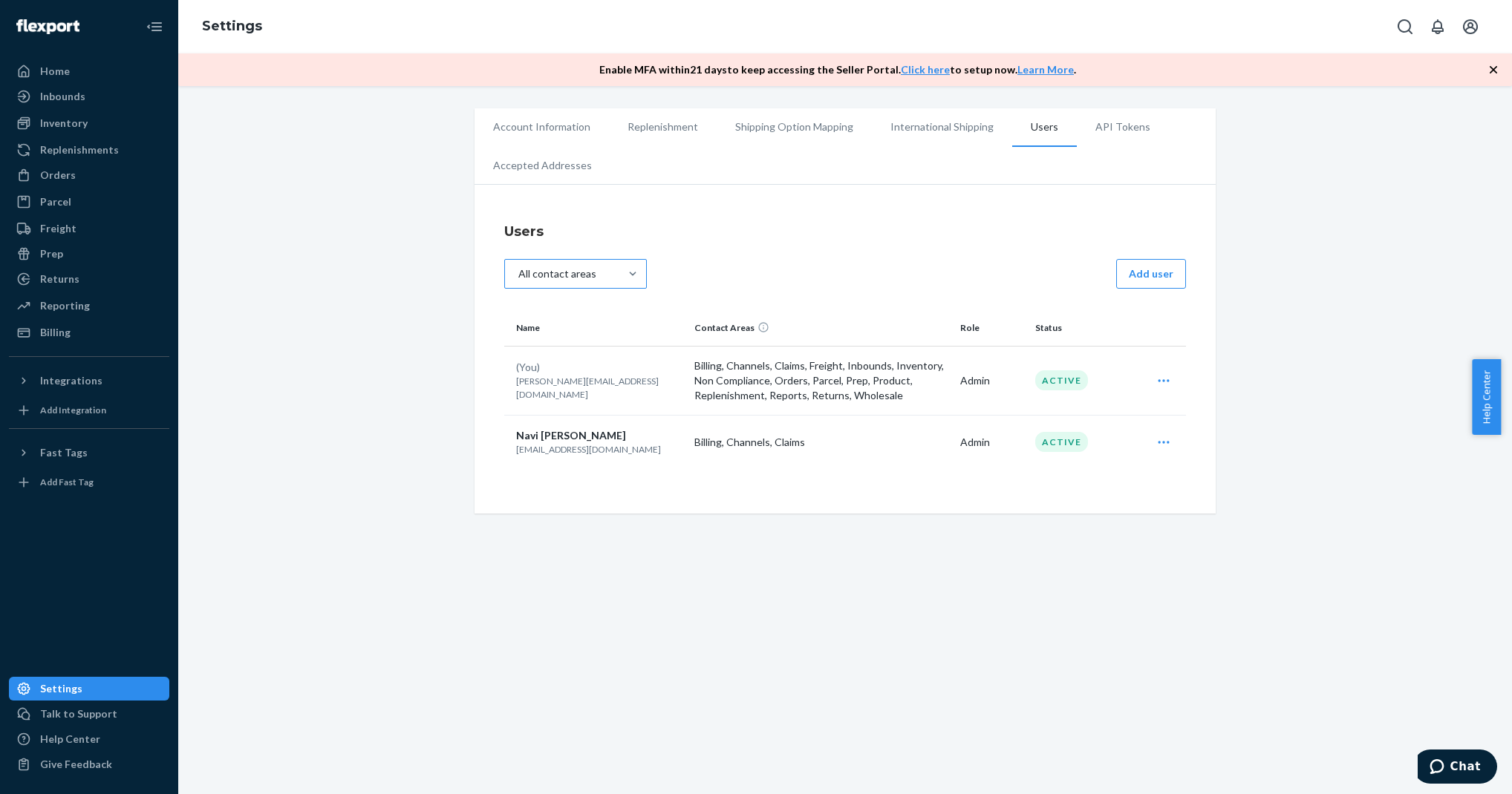
click at [603, 277] on div "All contact areas" at bounding box center [563, 273] width 115 height 27
click at [524, 274] on input "All contact areas" at bounding box center [524, 274] width 0 height 0
click at [696, 260] on div "option All contact areas focused, 1 of 16. 16 results available. Use Up and Dow…" at bounding box center [845, 275] width 681 height 34
click at [559, 163] on li "Accepted Addresses" at bounding box center [542, 165] width 136 height 37
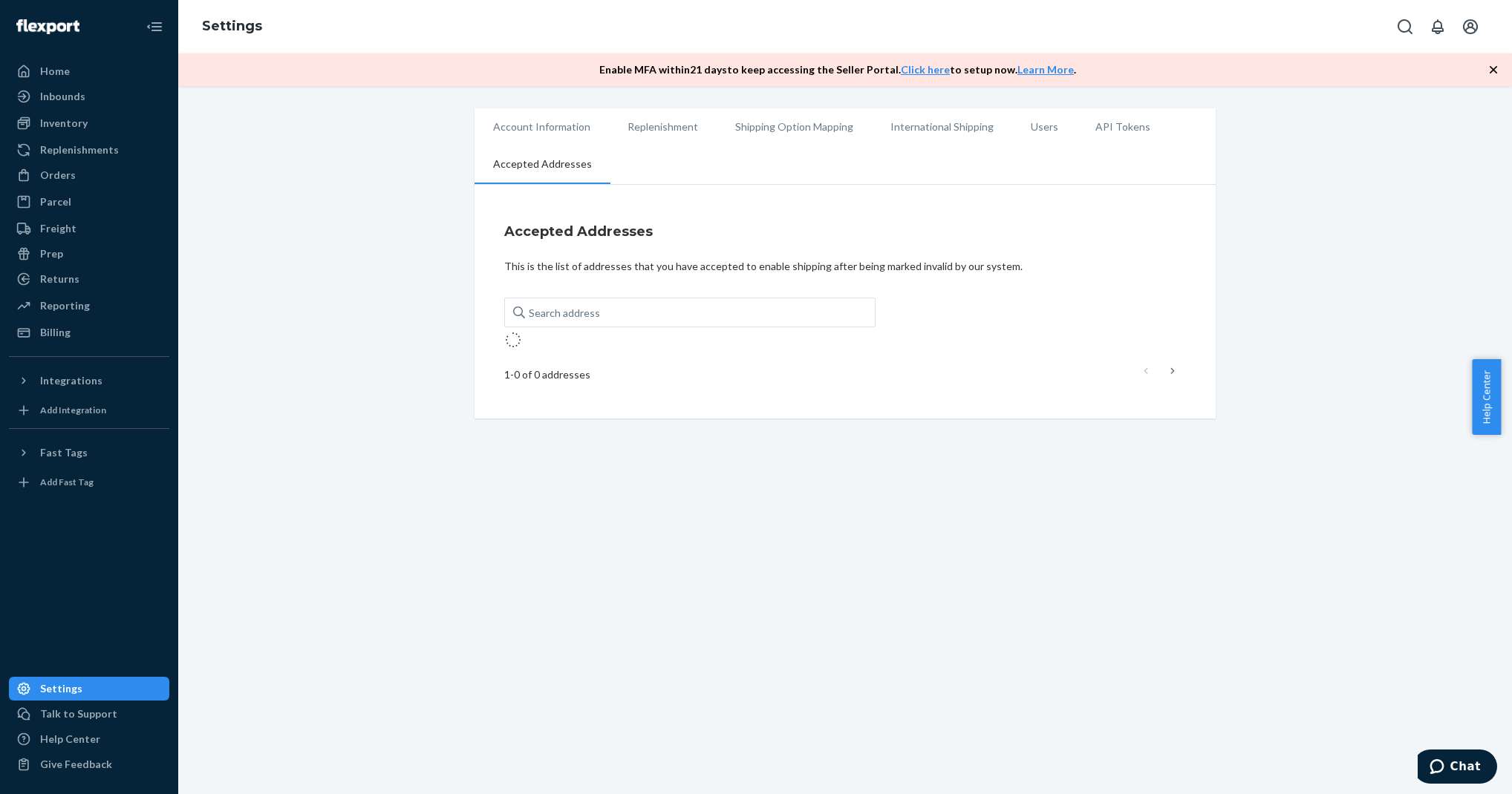
click at [542, 125] on li "Account Information" at bounding box center [541, 126] width 134 height 37
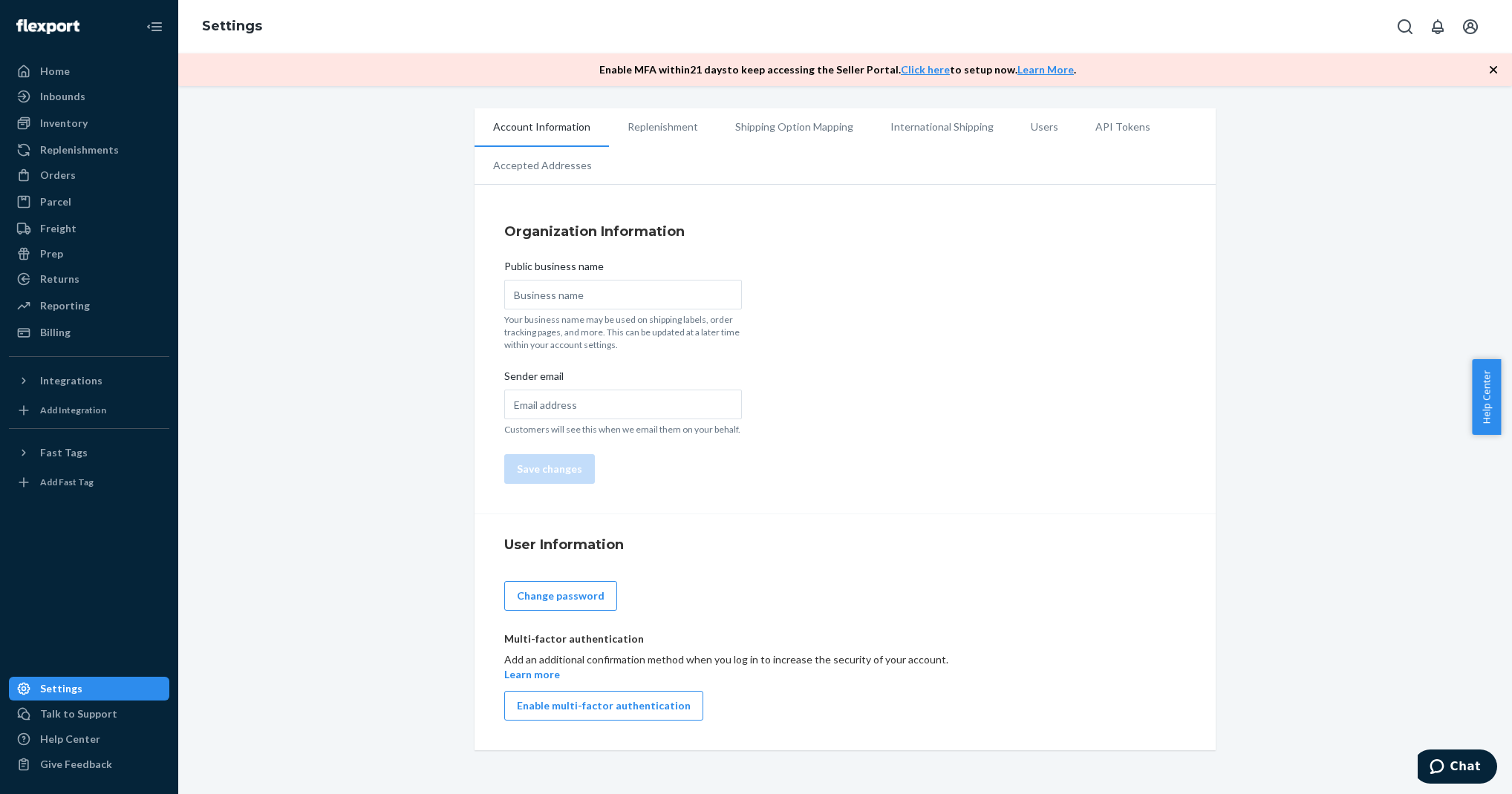
type input "SlideBelts"
click at [1035, 127] on li "Users" at bounding box center [1044, 126] width 65 height 37
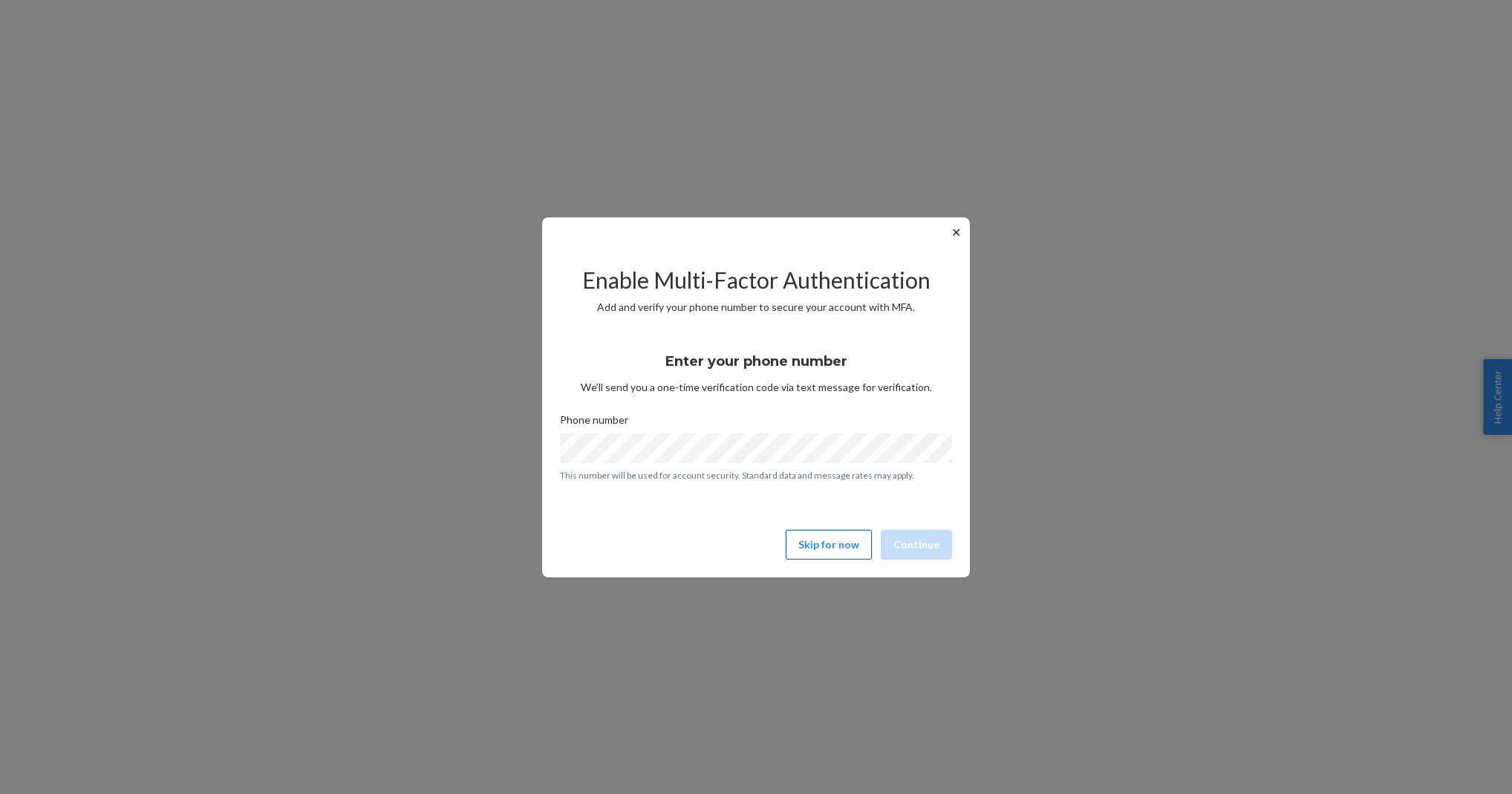
click at [821, 539] on button "Skip for now" at bounding box center [828, 544] width 86 height 29
click at [828, 554] on button "Skip for now" at bounding box center [828, 544] width 86 height 29
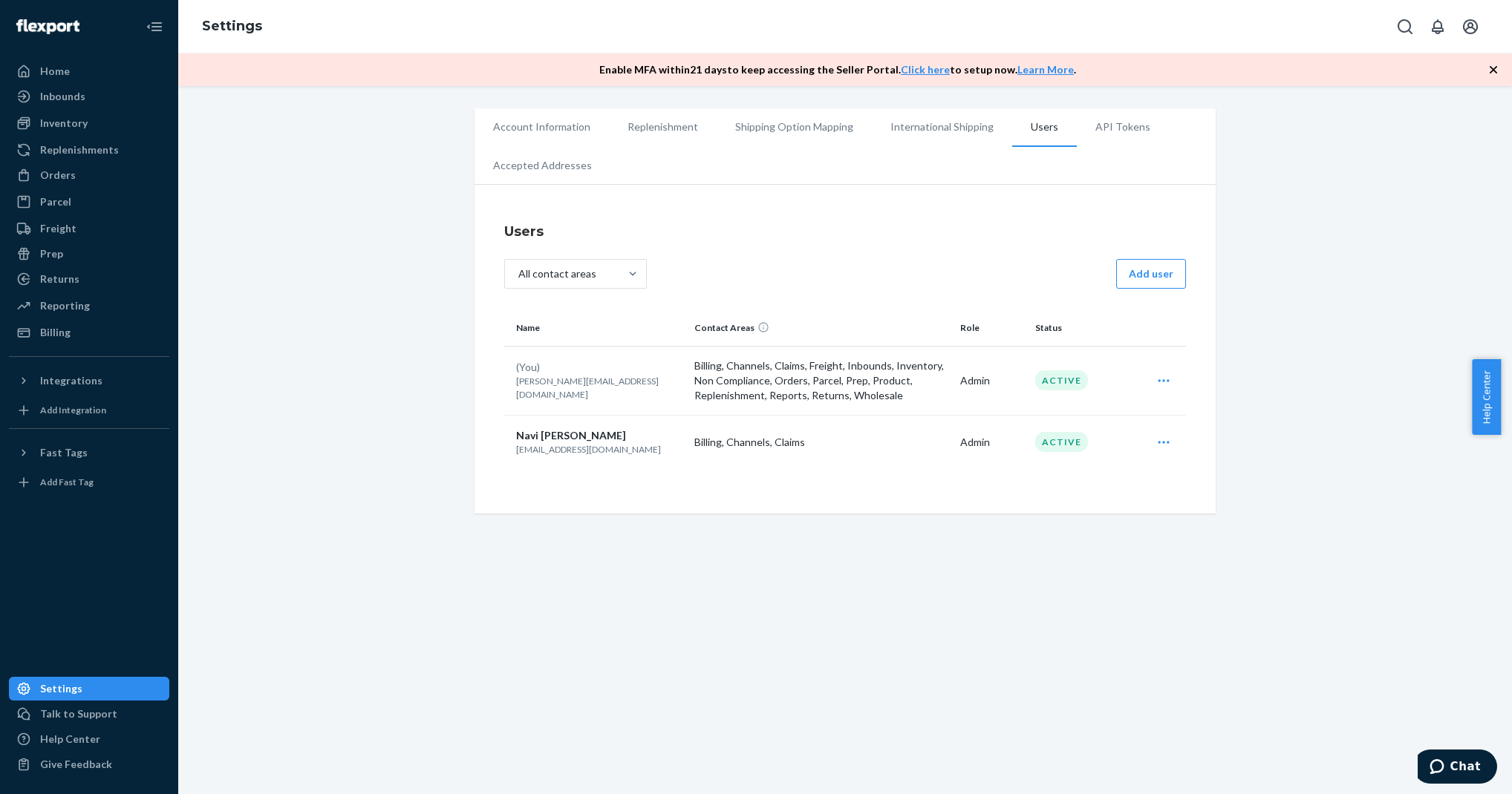
click at [555, 430] on span "Navi Signh" at bounding box center [571, 435] width 110 height 12
click at [1165, 446] on icon "Open user actions" at bounding box center [1164, 442] width 15 height 15
click at [1102, 474] on span "Edit" at bounding box center [1095, 478] width 92 height 11
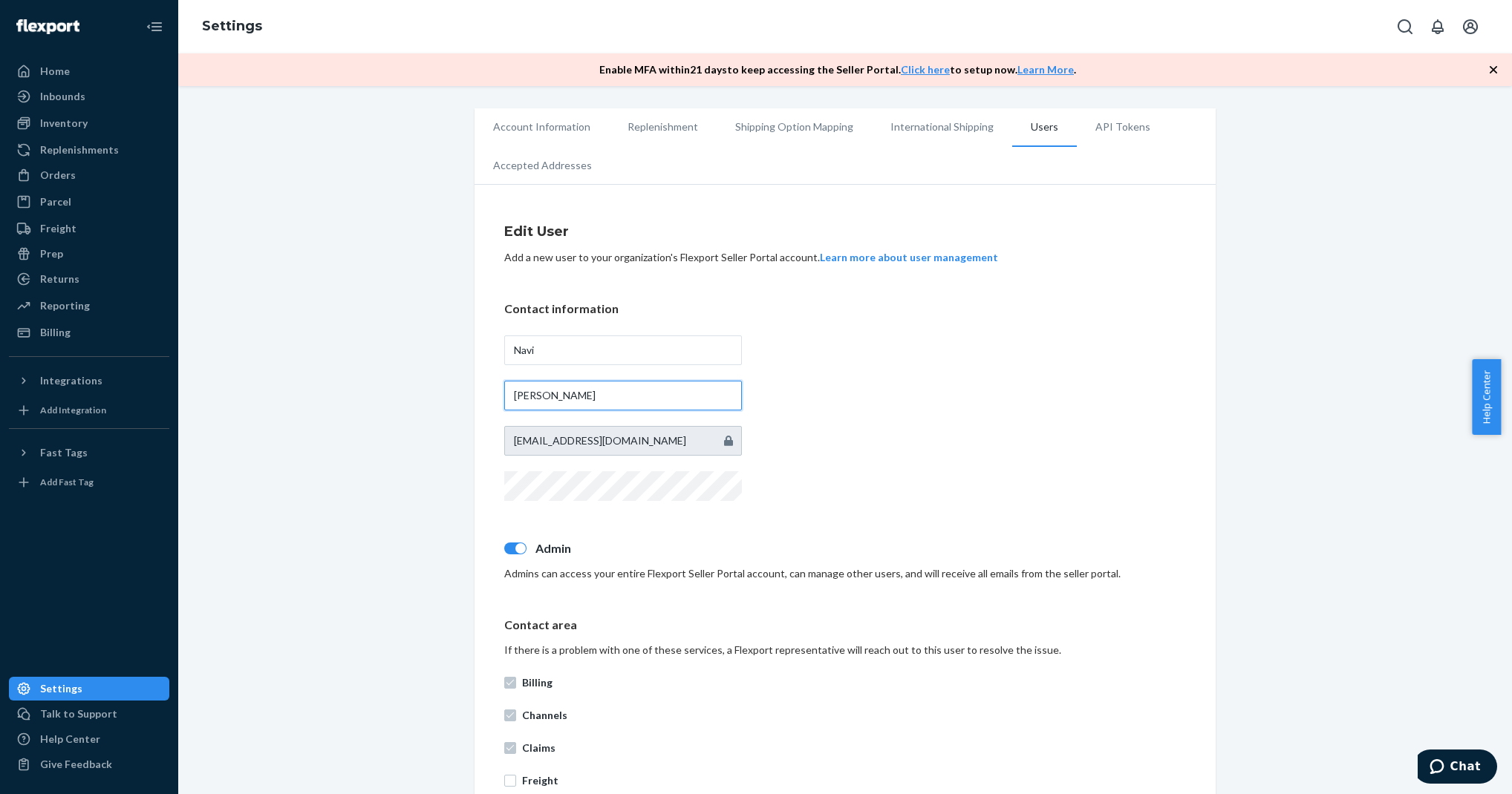
click at [535, 395] on input "Signh" at bounding box center [623, 395] width 238 height 29
type input "Singh"
click at [802, 379] on div "Contact information Navi Singh accounting@slidebelts.com" at bounding box center [845, 402] width 681 height 204
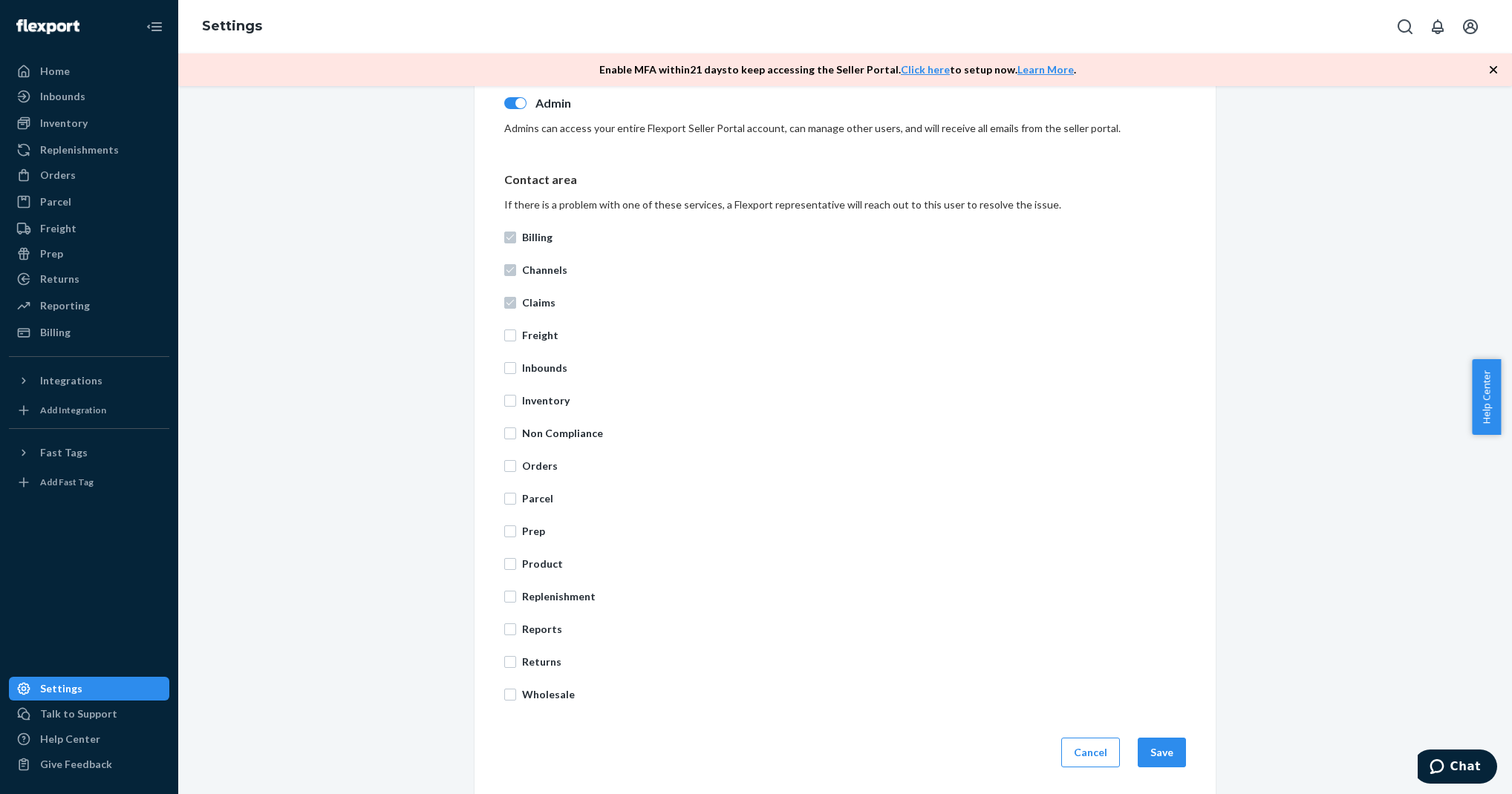
scroll to position [448, 0]
click at [1160, 738] on button "Save" at bounding box center [1161, 751] width 48 height 29
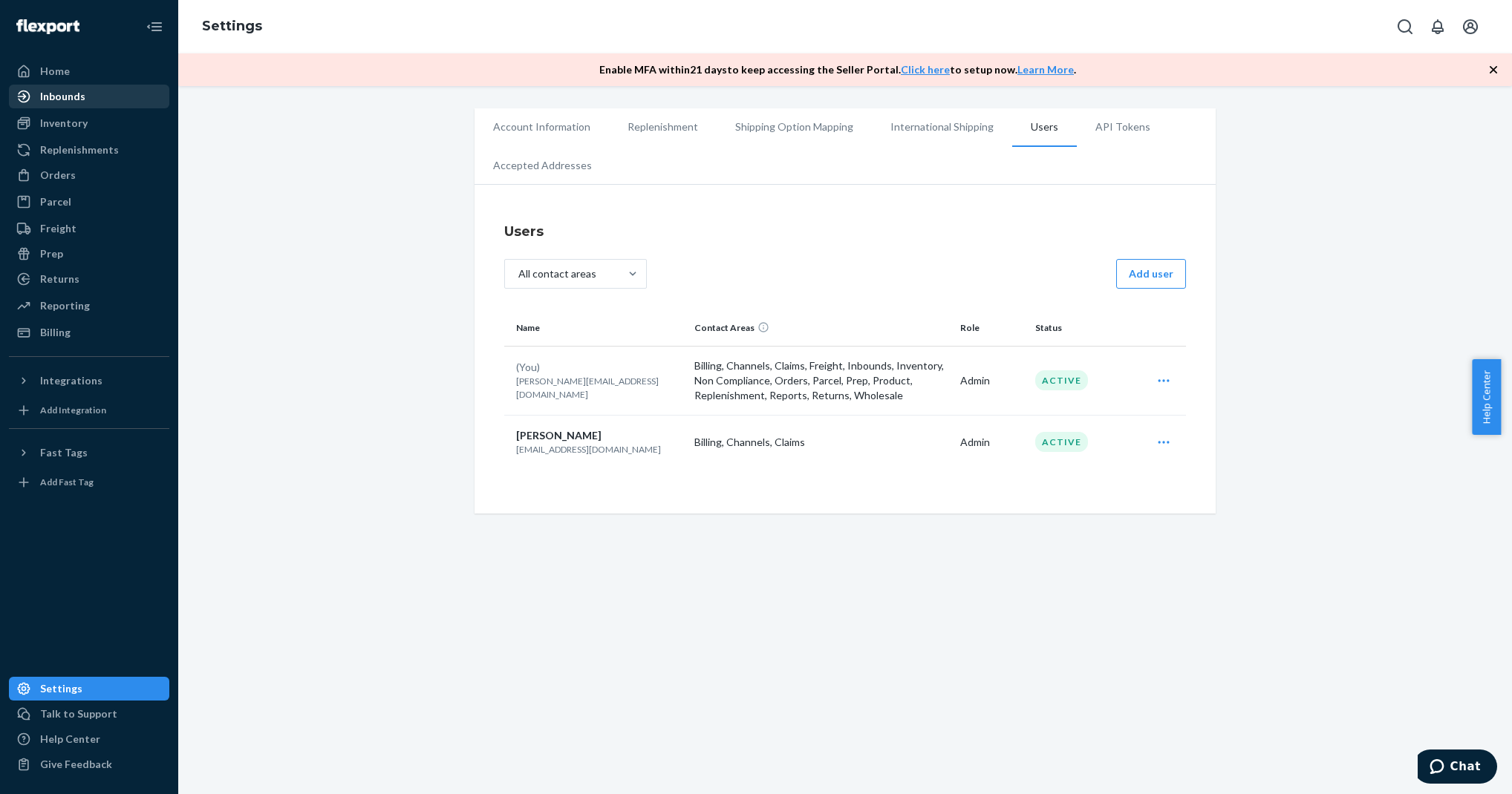
click at [137, 101] on div "Inbounds" at bounding box center [89, 96] width 157 height 20
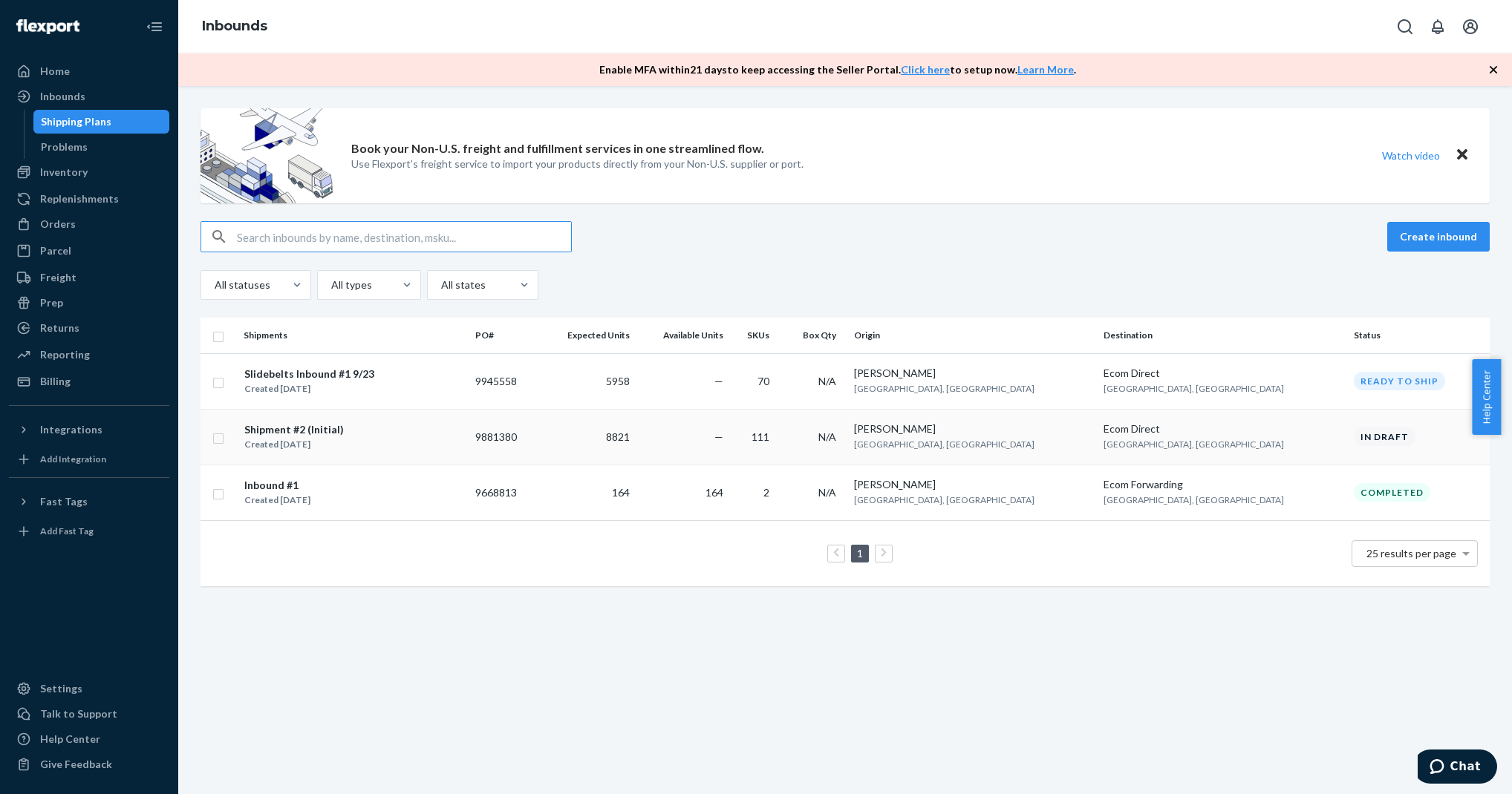
click at [248, 433] on div "Shipment #2 (Initial)" at bounding box center [293, 430] width 99 height 15
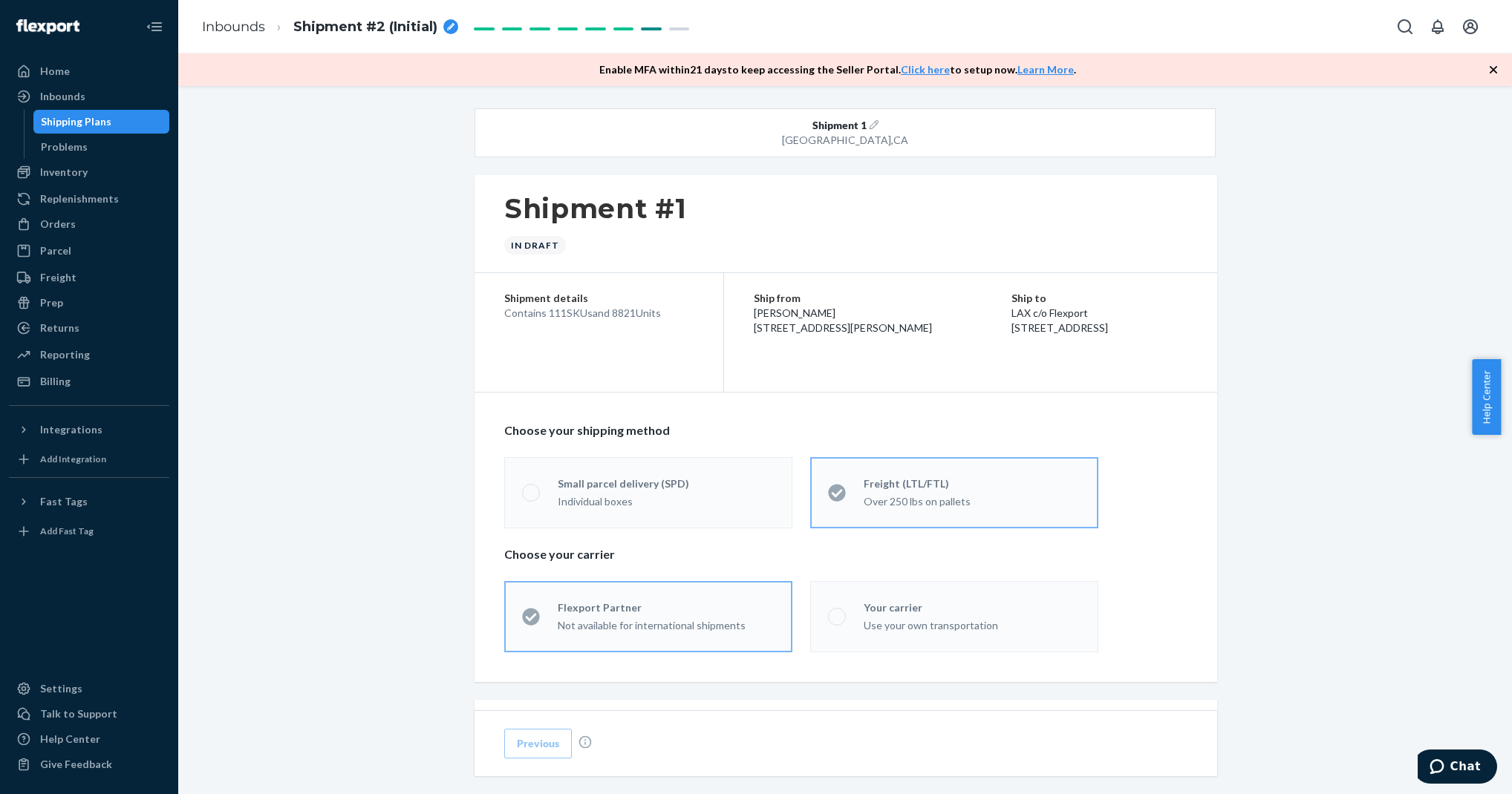
click at [441, 25] on div "Shipment #2 (Initial)" at bounding box center [375, 28] width 165 height 20
drag, startPoint x: 410, startPoint y: 23, endPoint x: 307, endPoint y: 29, distance: 103.2
click at [307, 29] on input "Shipment #2 (Initial)" at bounding box center [367, 26] width 148 height 24
type input "SKUS"
drag, startPoint x: 382, startPoint y: 198, endPoint x: 378, endPoint y: 190, distance: 8.9
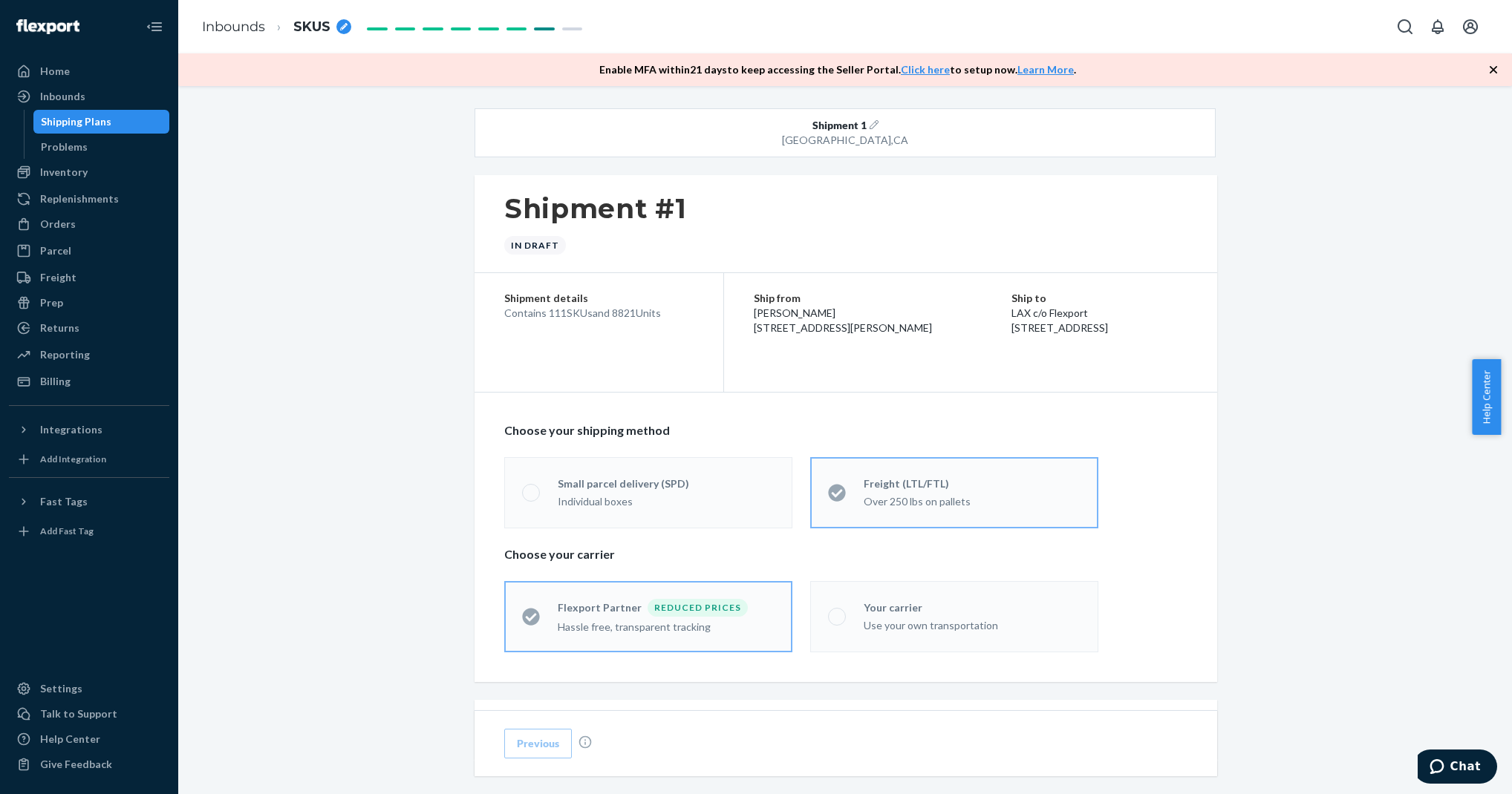
click at [139, 102] on div "Inbounds" at bounding box center [89, 96] width 157 height 20
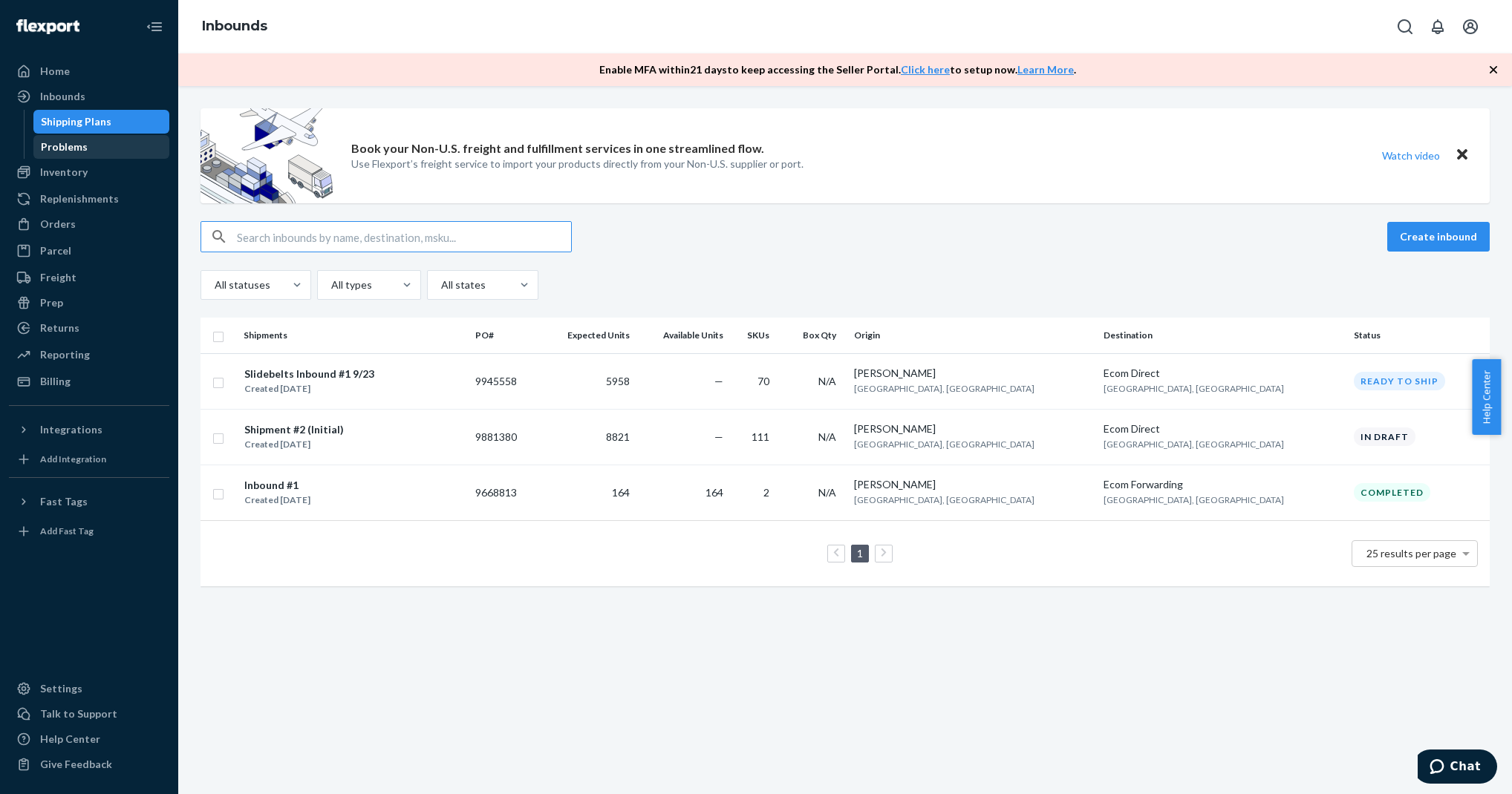
click at [120, 151] on div "Problems" at bounding box center [102, 147] width 134 height 20
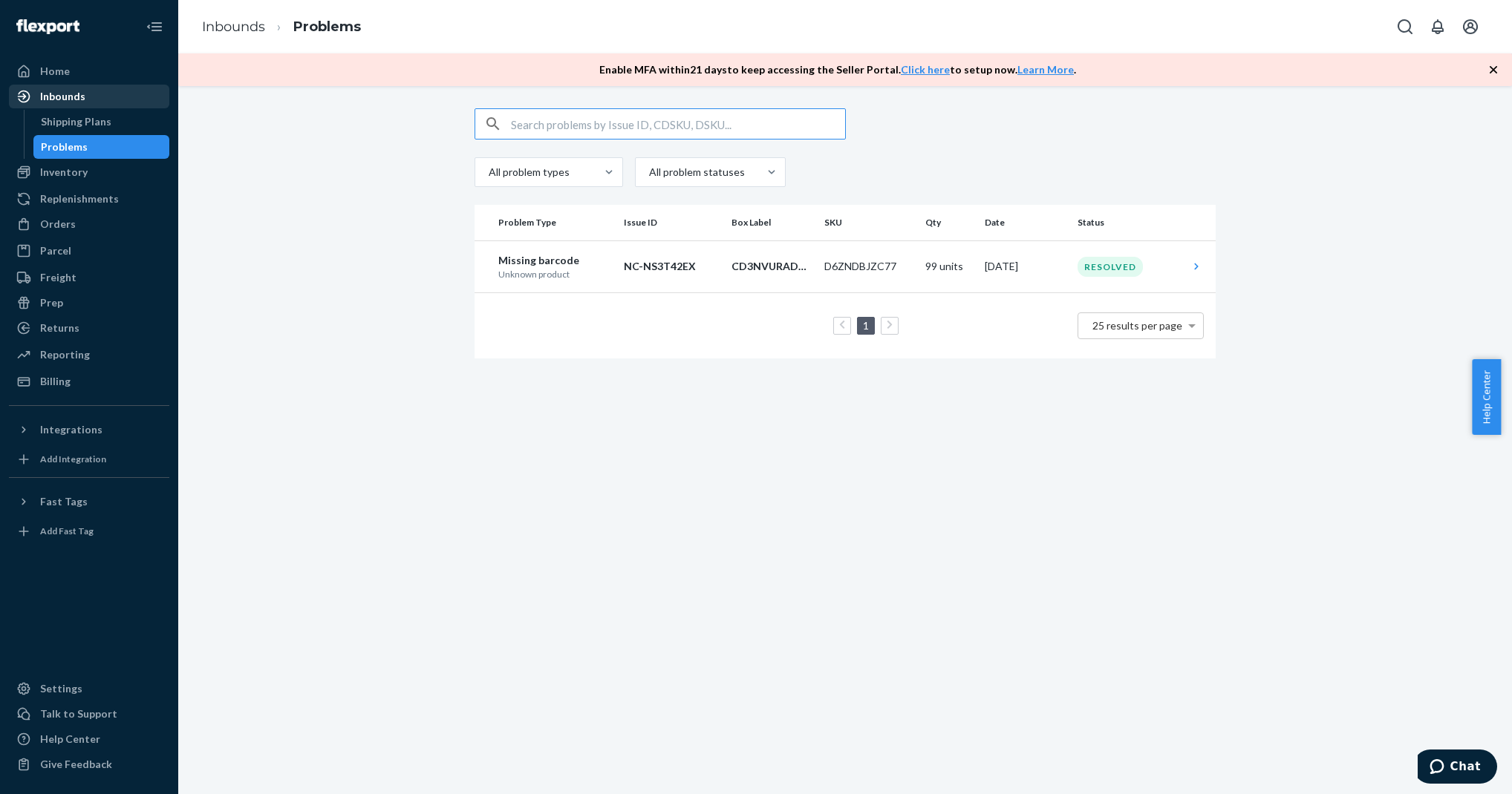
click at [124, 102] on div "Inbounds" at bounding box center [89, 96] width 157 height 20
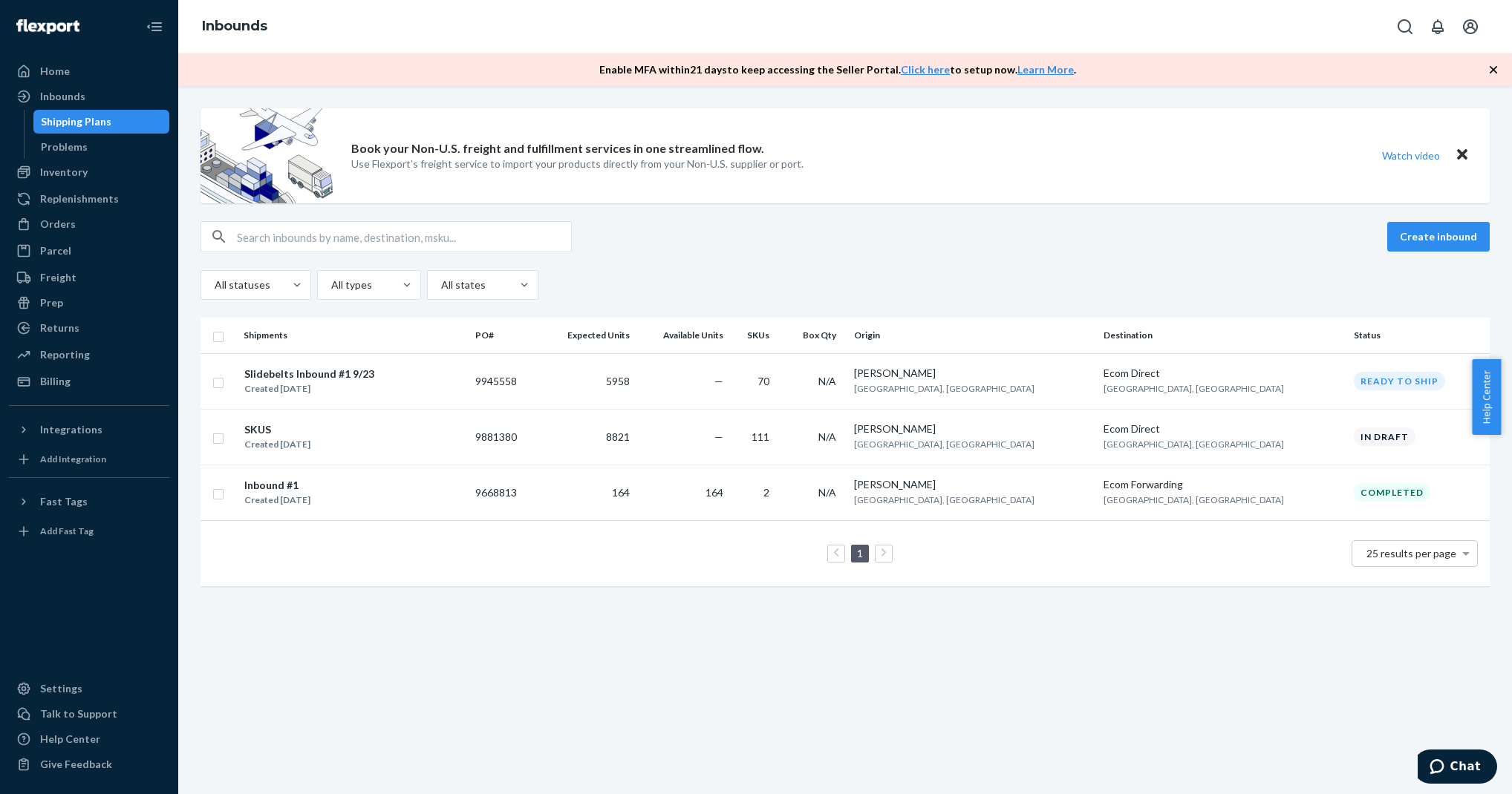
click at [627, 287] on div "All statuses All types All states" at bounding box center [845, 285] width 1289 height 29
click at [132, 378] on div "Billing" at bounding box center [89, 381] width 157 height 20
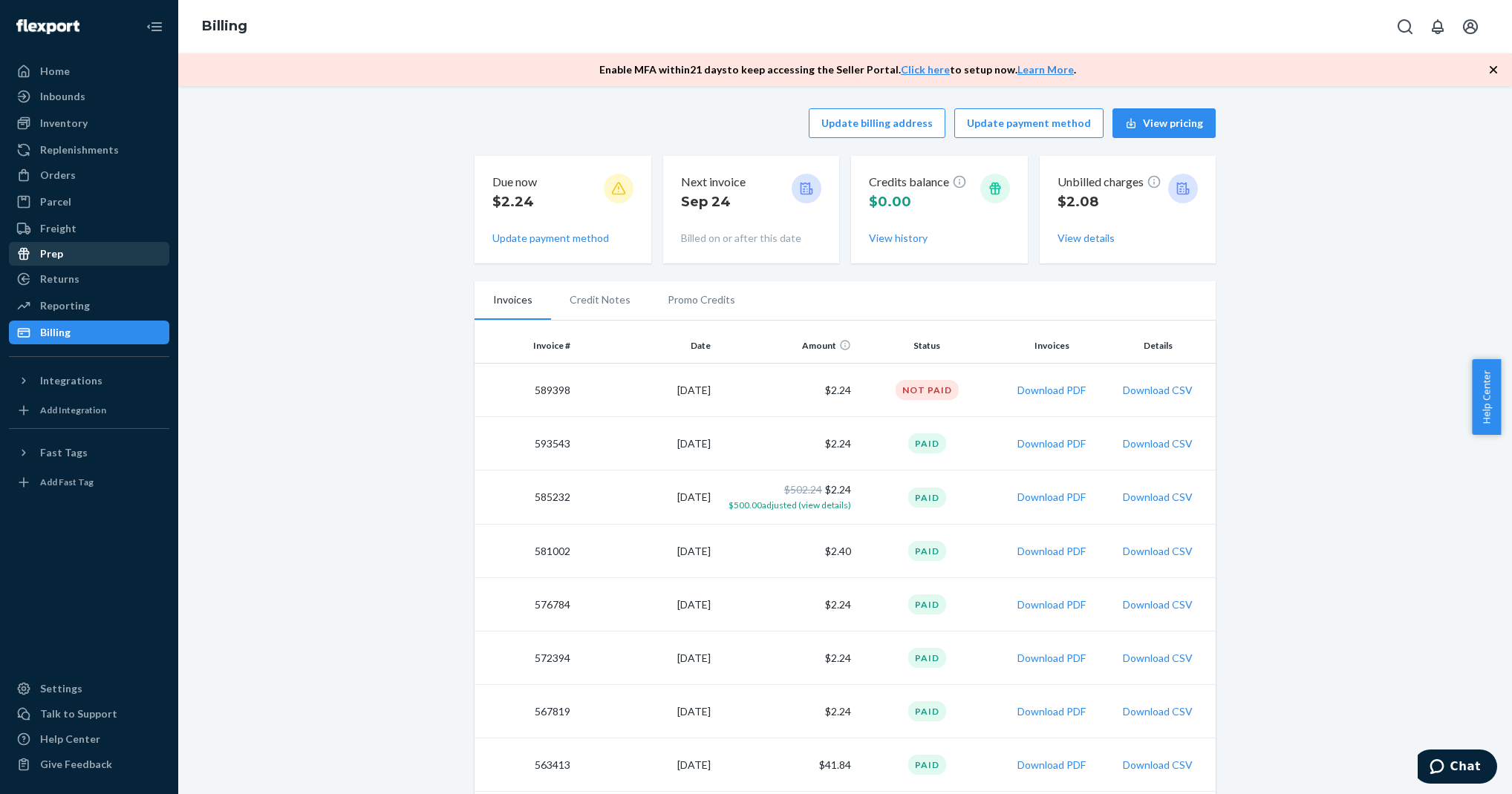
click at [88, 260] on div "Prep" at bounding box center [89, 253] width 157 height 20
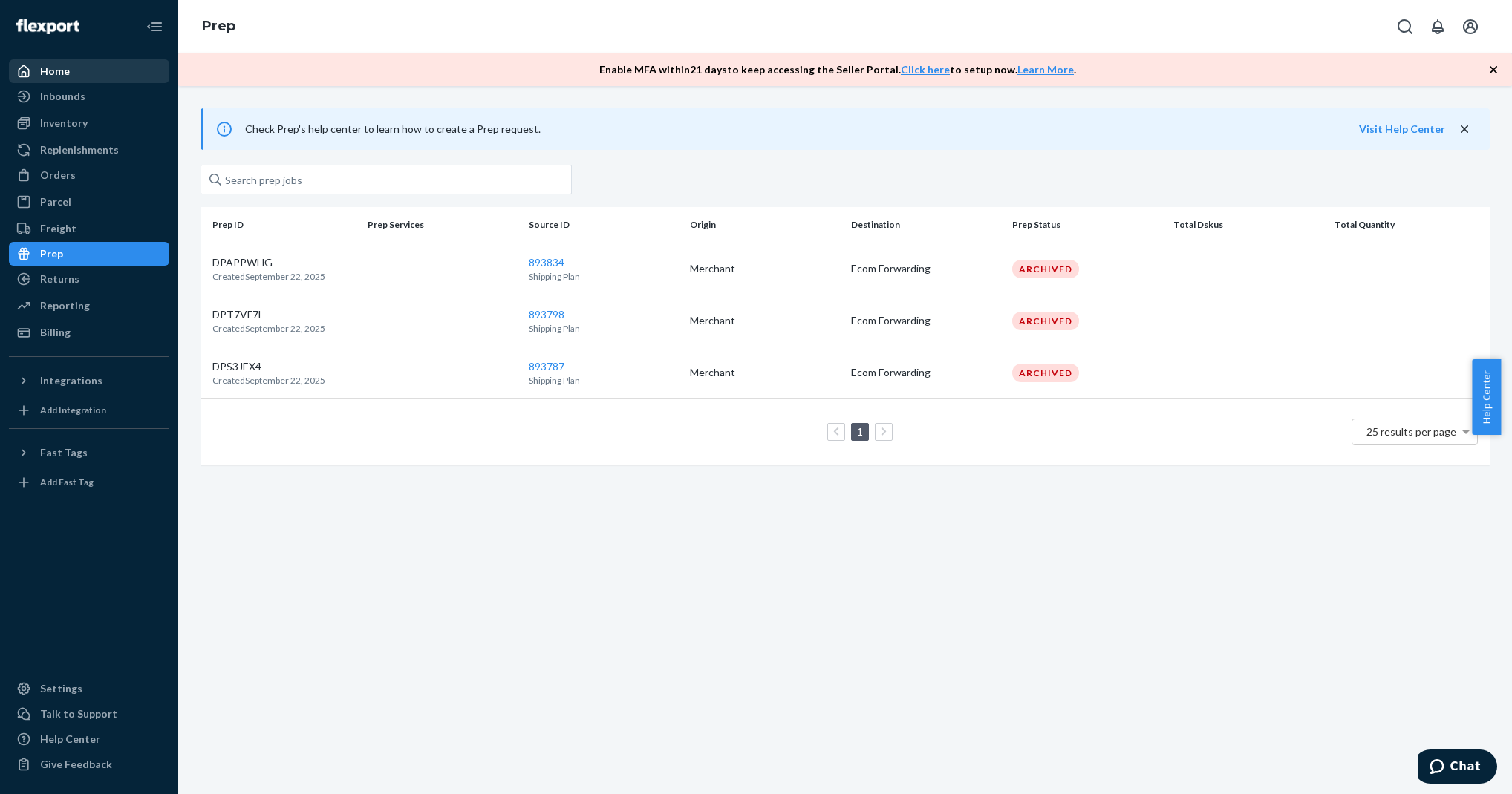
click at [102, 71] on div "Home" at bounding box center [89, 70] width 157 height 20
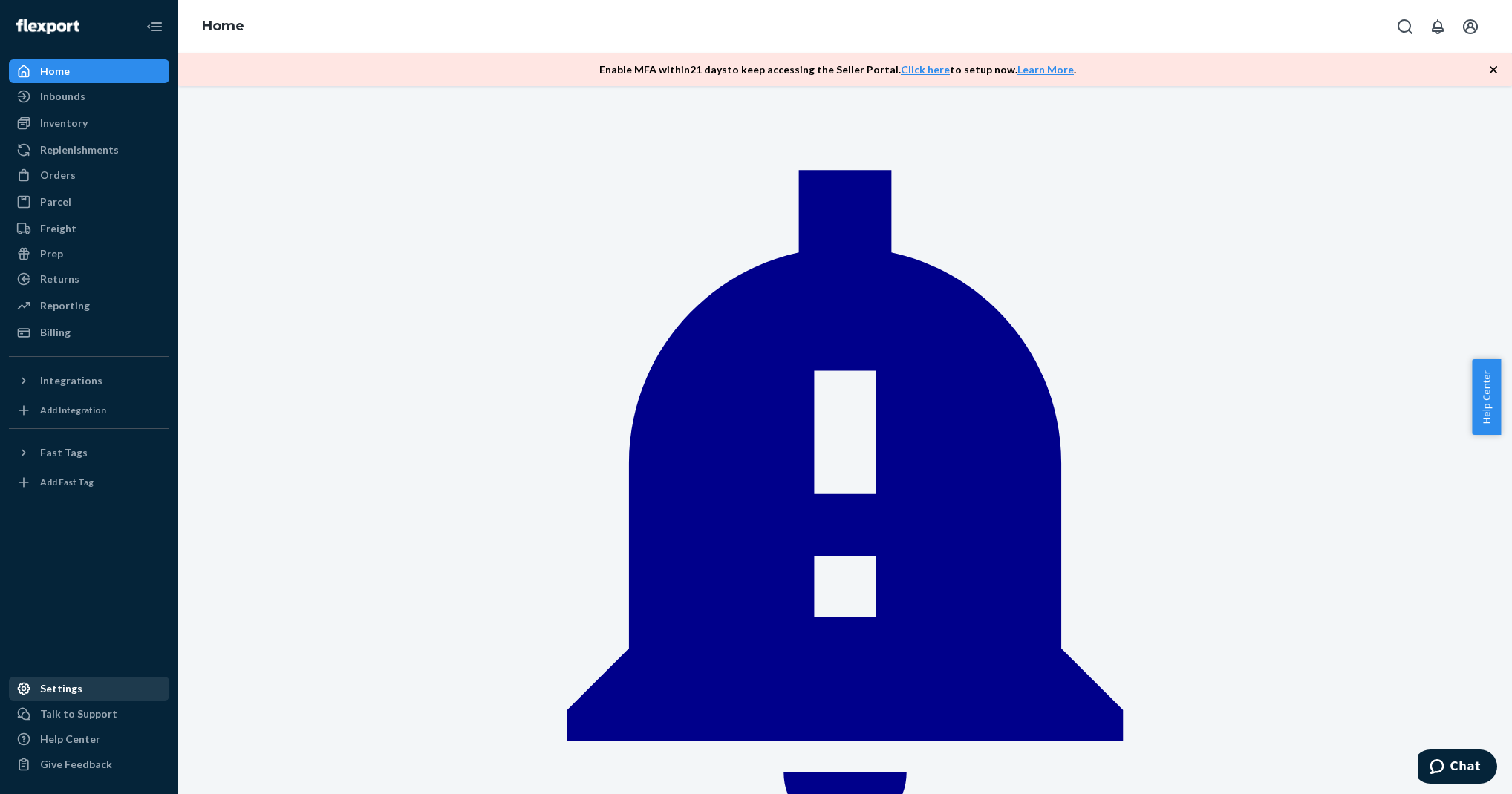
click at [123, 688] on div "Settings" at bounding box center [89, 688] width 157 height 20
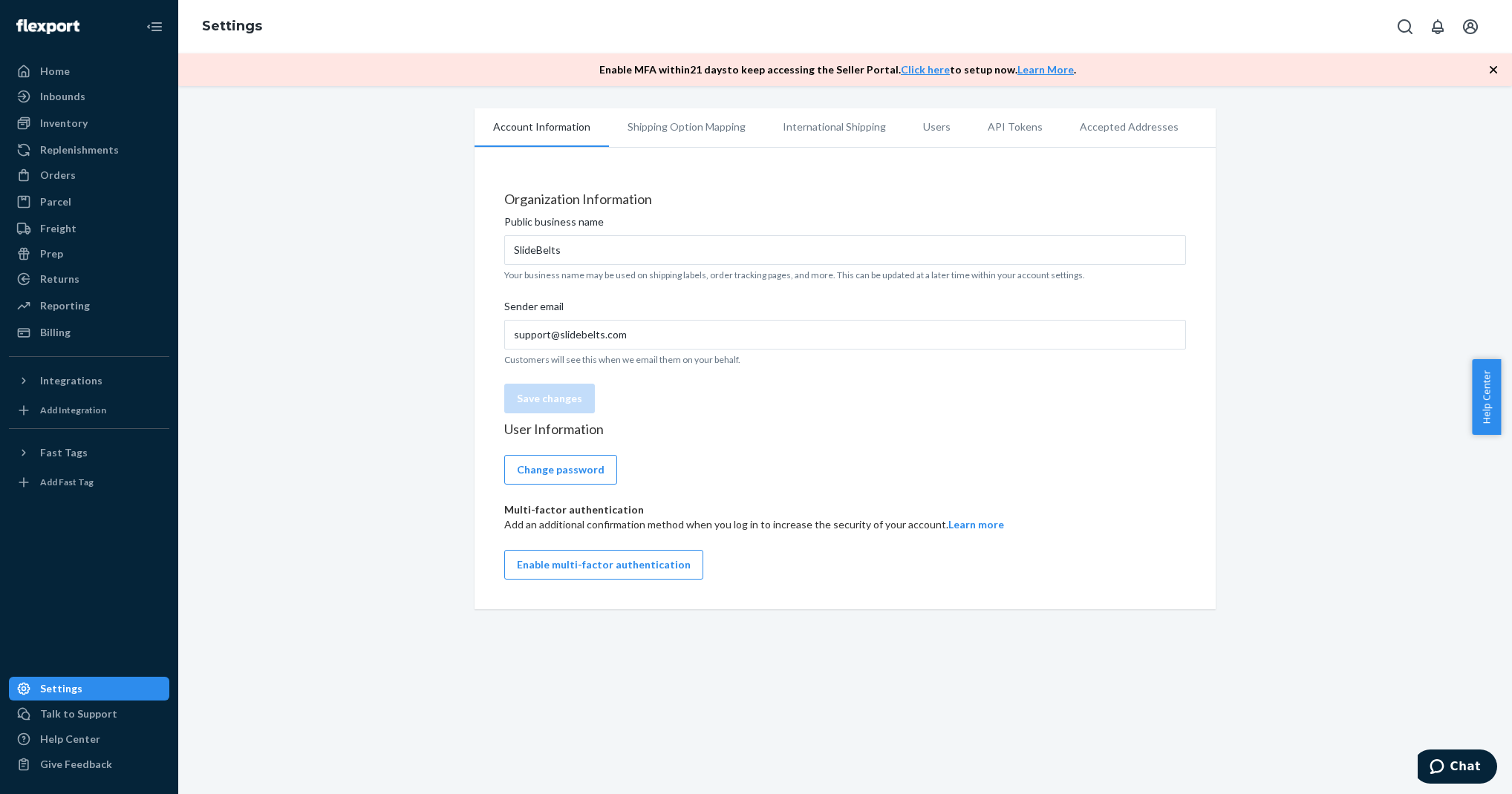
click at [949, 138] on li "Users" at bounding box center [936, 126] width 65 height 37
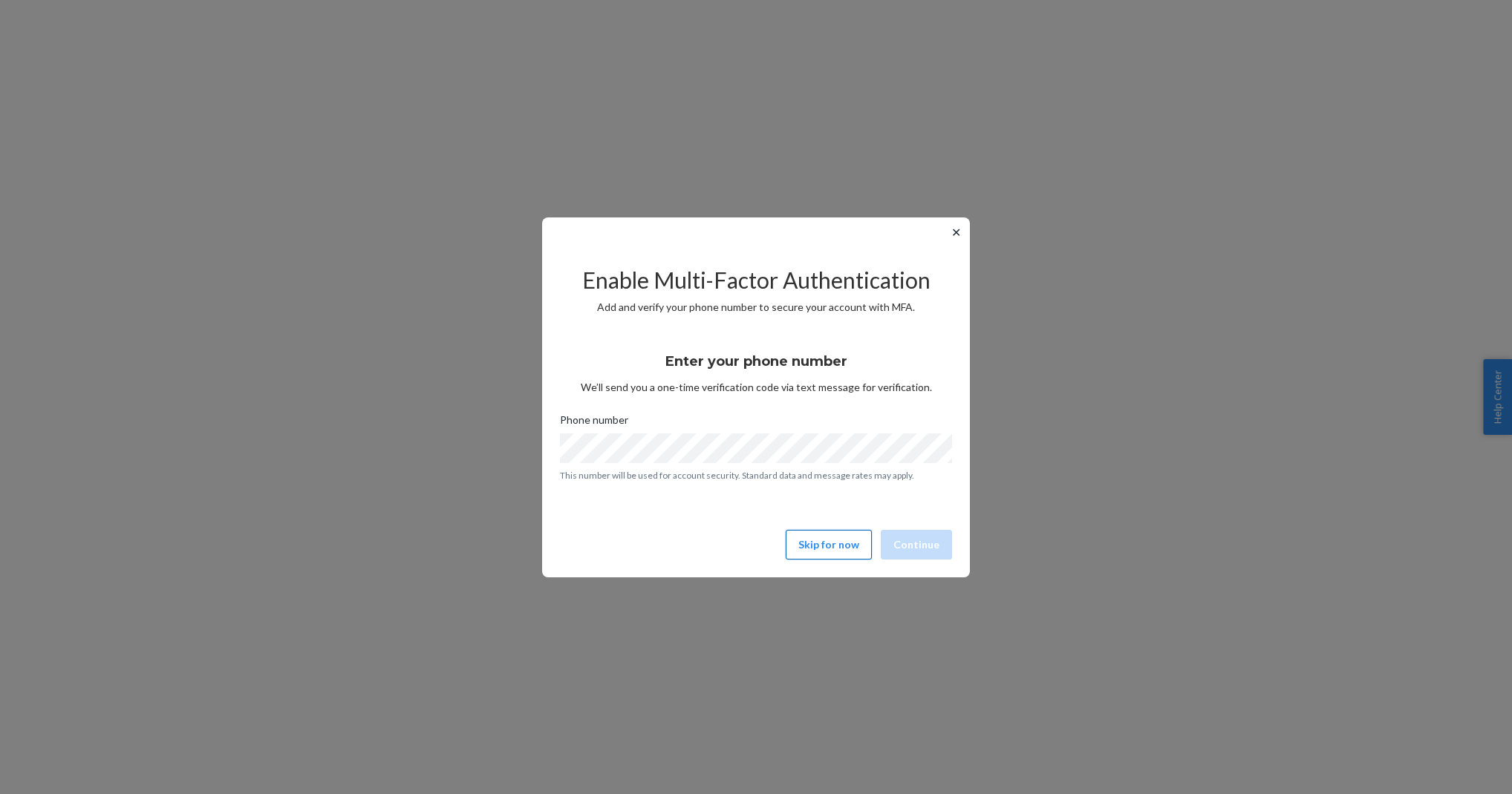
click at [837, 539] on button "Skip for now" at bounding box center [828, 544] width 86 height 29
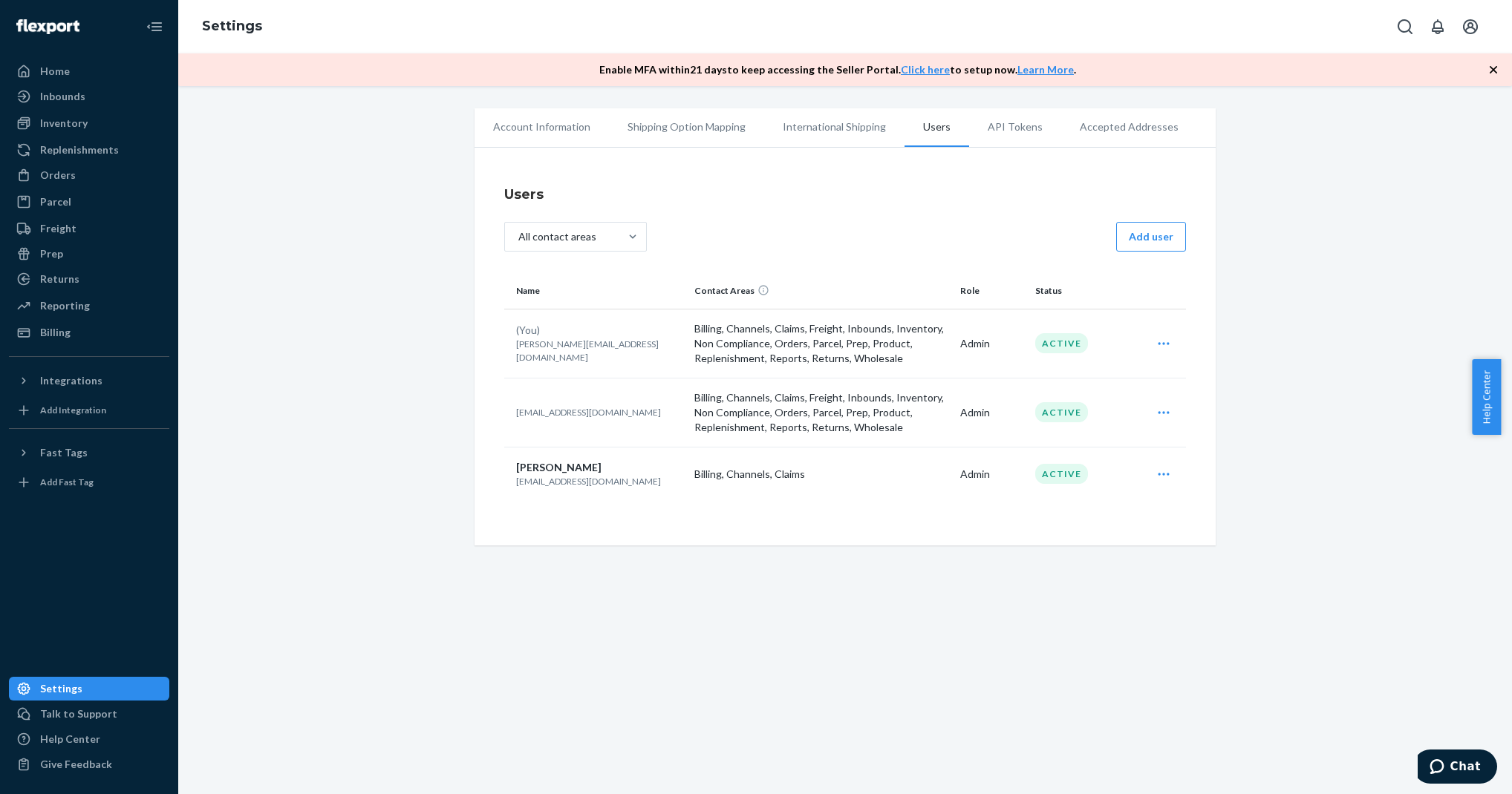
click at [1157, 409] on icon "Open user actions" at bounding box center [1164, 413] width 15 height 15
click at [1135, 434] on button "Edit" at bounding box center [1109, 449] width 143 height 32
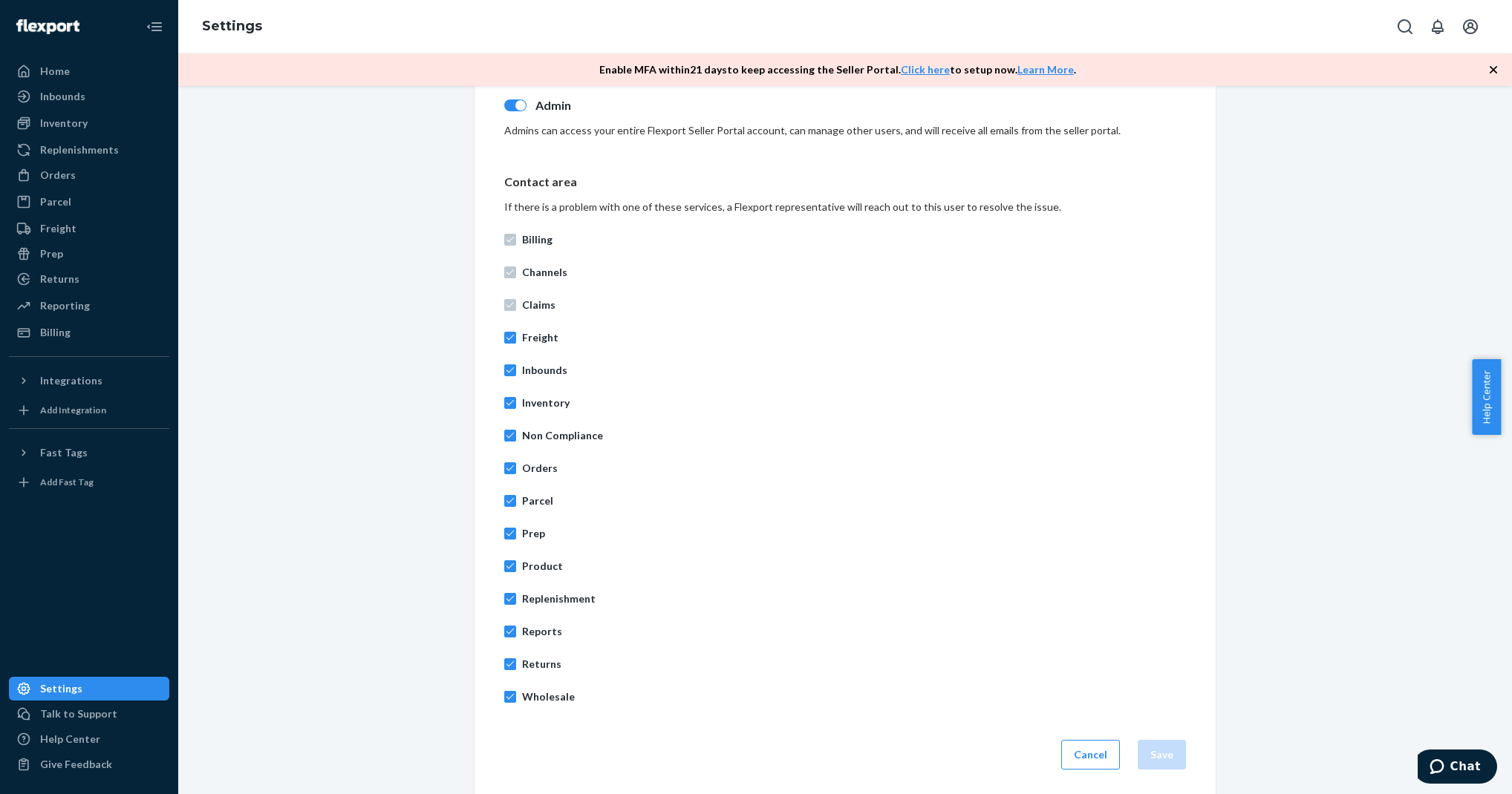
scroll to position [448, 0]
drag, startPoint x: 1108, startPoint y: 762, endPoint x: 980, endPoint y: 703, distance: 140.9
click at [1108, 761] on button "Cancel" at bounding box center [1091, 751] width 59 height 29
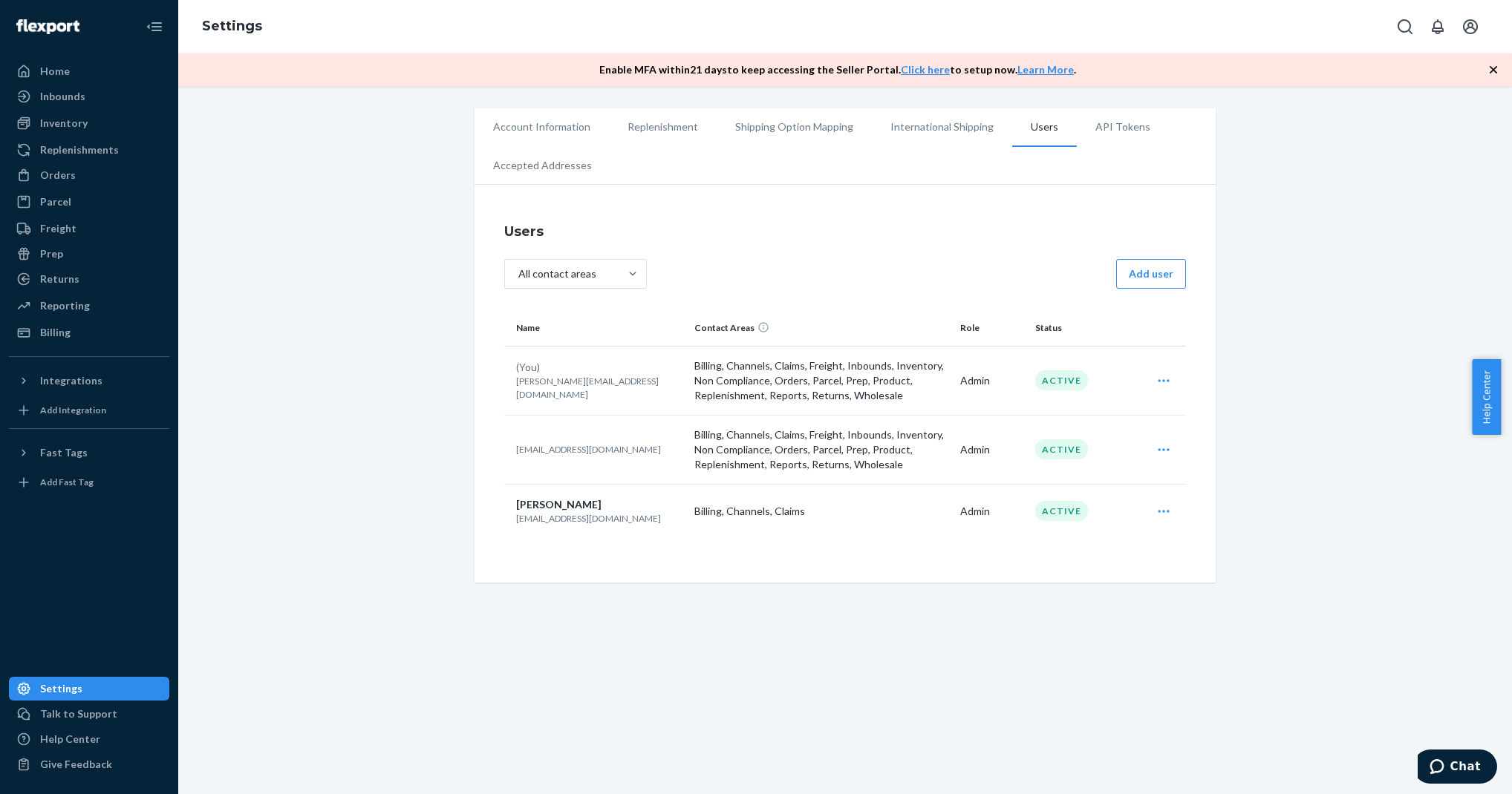
drag, startPoint x: 1082, startPoint y: 131, endPoint x: 1055, endPoint y: 135, distance: 27.3
click at [1082, 131] on li "API Tokens" at bounding box center [1123, 126] width 92 height 37
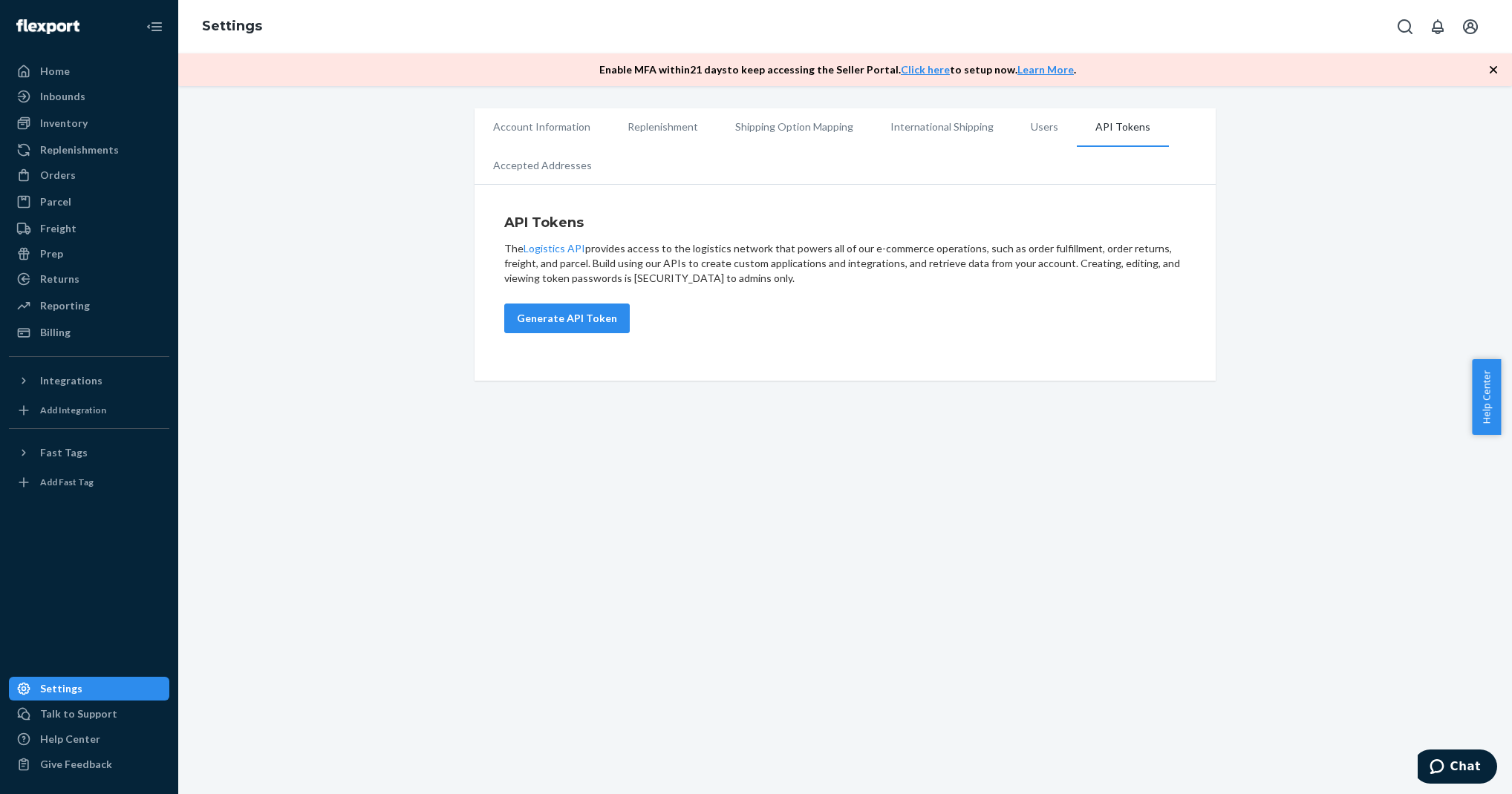
click at [1039, 132] on li "Users" at bounding box center [1044, 126] width 65 height 37
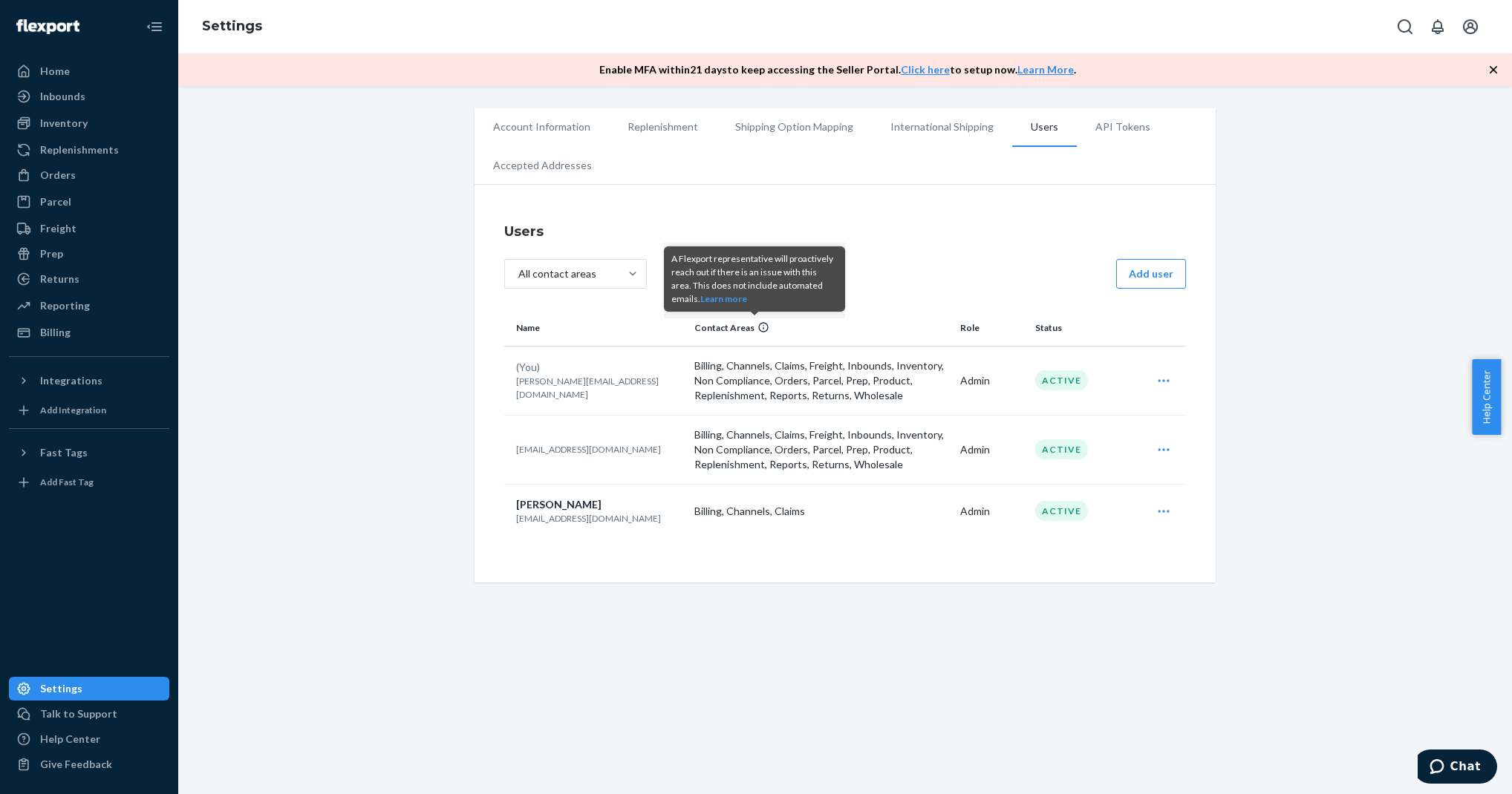
click at [758, 331] on icon at bounding box center [763, 327] width 10 height 10
click at [1162, 384] on icon "Open user actions" at bounding box center [1164, 381] width 15 height 15
click at [1107, 417] on span "Edit" at bounding box center [1095, 417] width 92 height 11
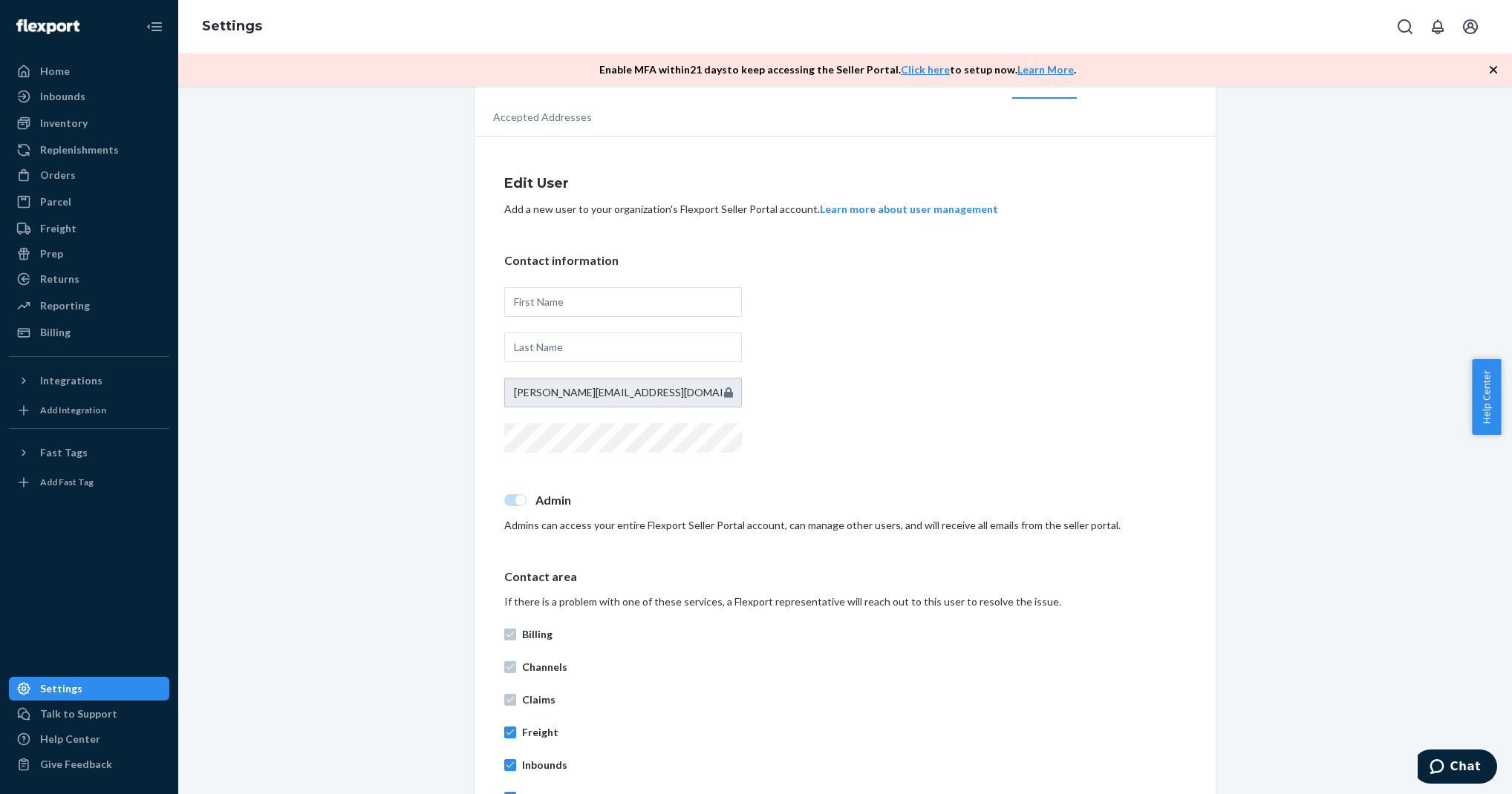
scroll to position [259, 0]
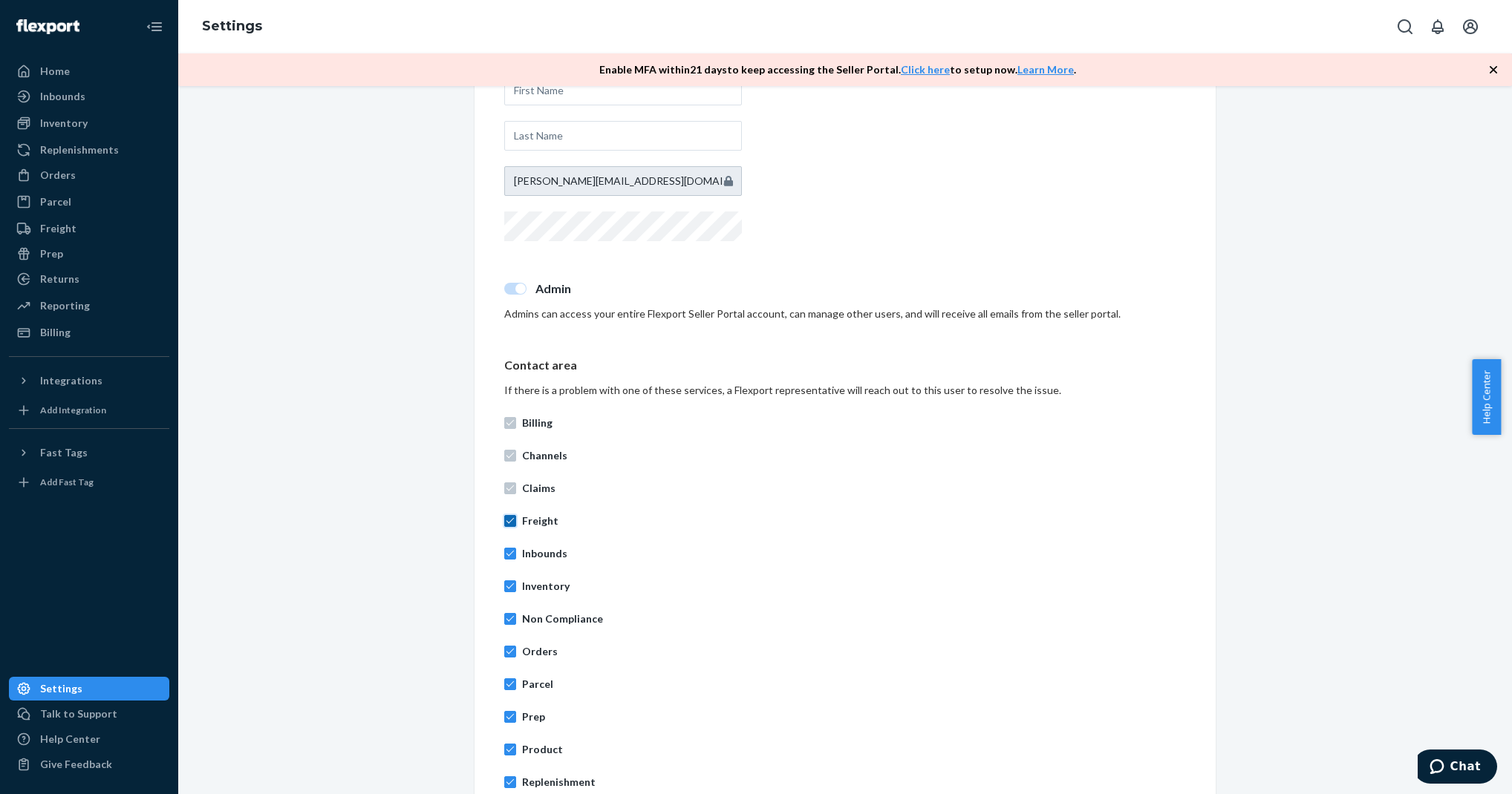
click at [505, 519] on input "Freight" at bounding box center [510, 521] width 12 height 12
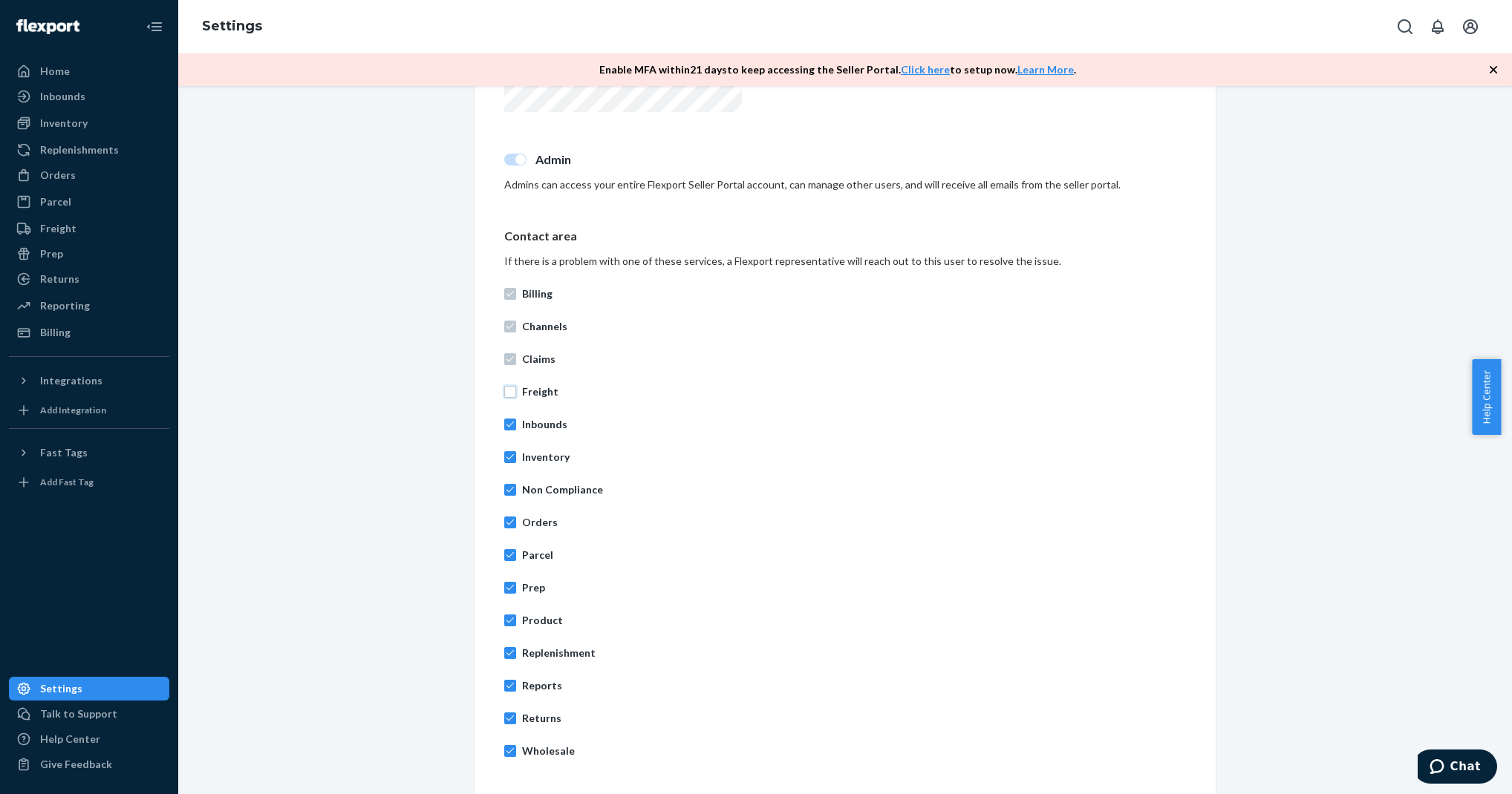
scroll to position [373, 0]
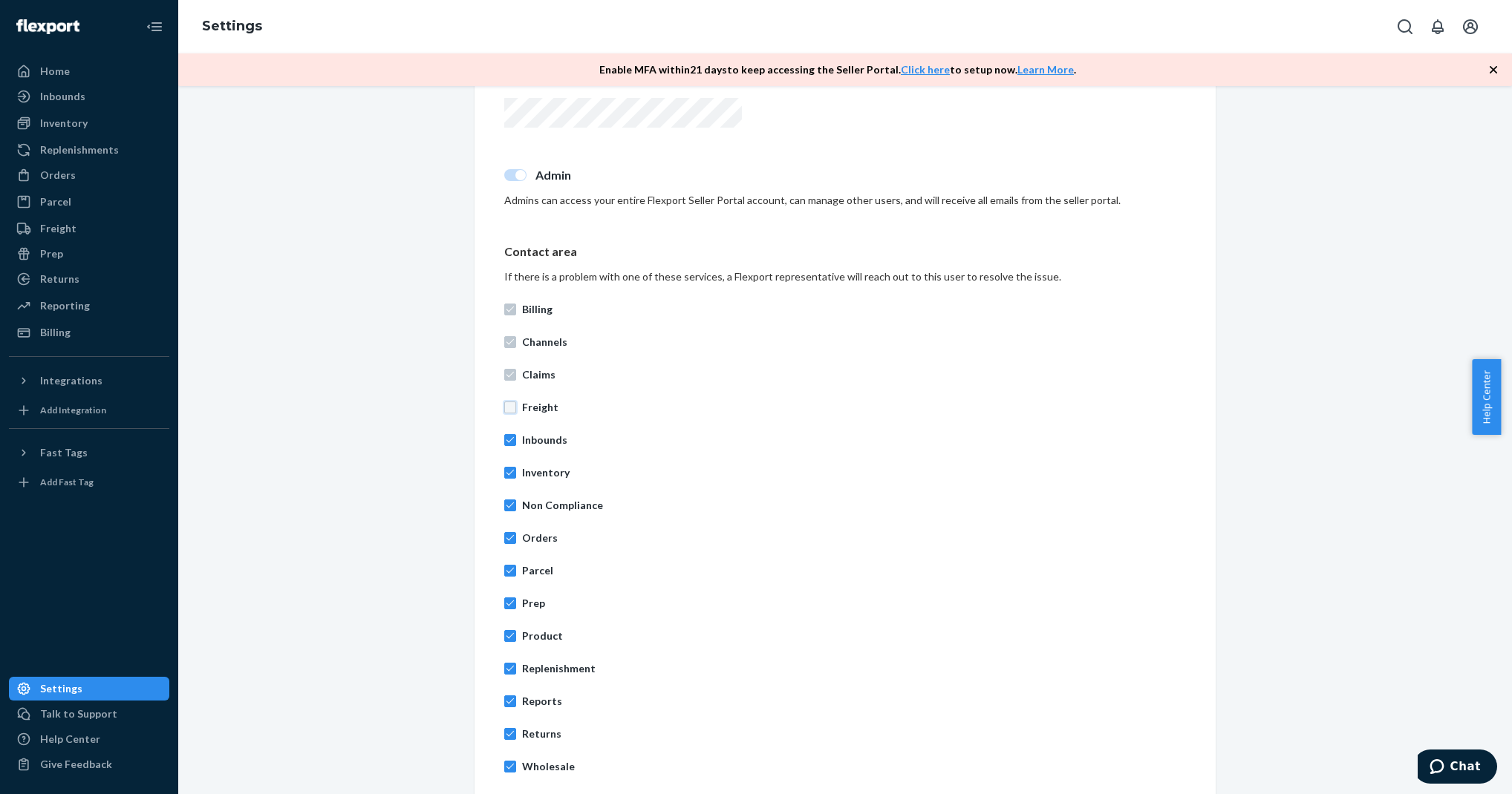
click at [505, 408] on input "Freight" at bounding box center [510, 408] width 12 height 12
checkbox input "true"
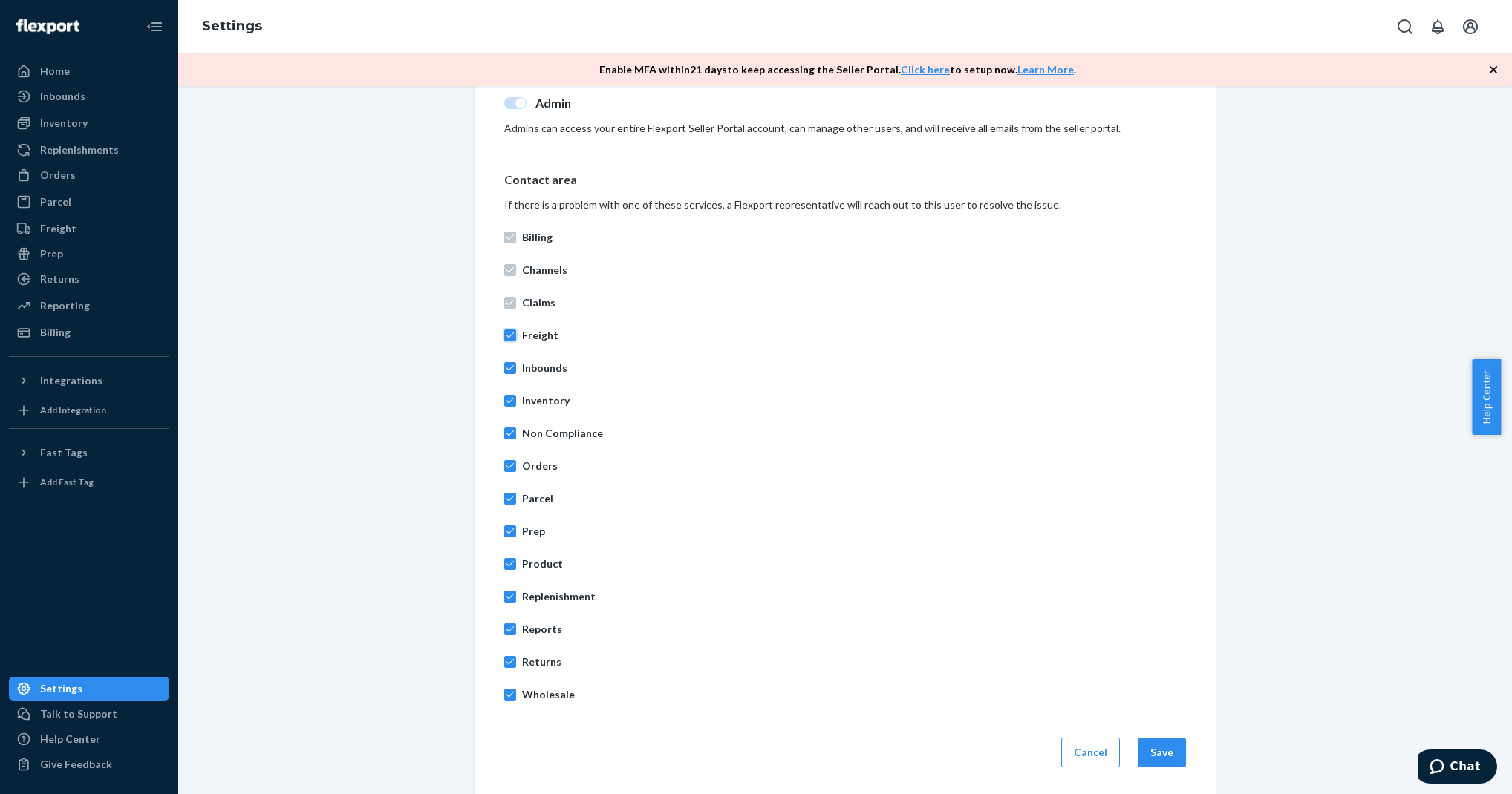
scroll to position [448, 0]
click at [1071, 741] on button "Cancel" at bounding box center [1091, 751] width 59 height 29
